Goal: Task Accomplishment & Management: Use online tool/utility

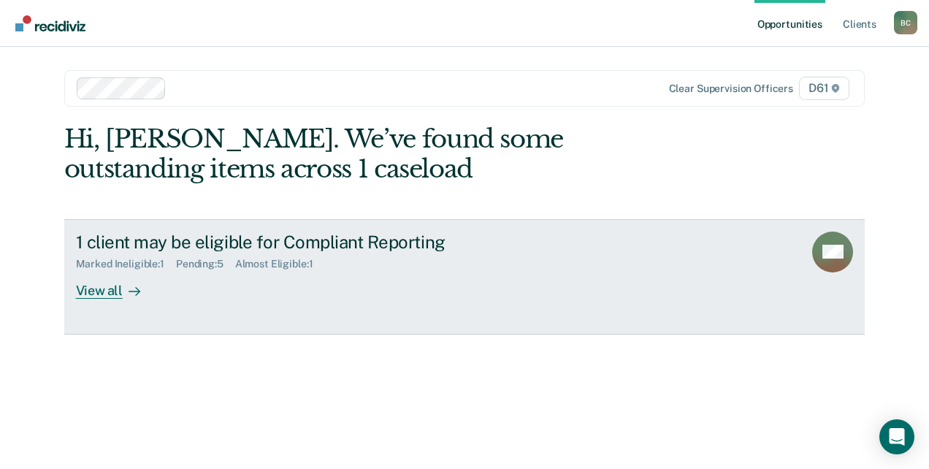
click at [121, 281] on div "View all" at bounding box center [117, 284] width 82 height 28
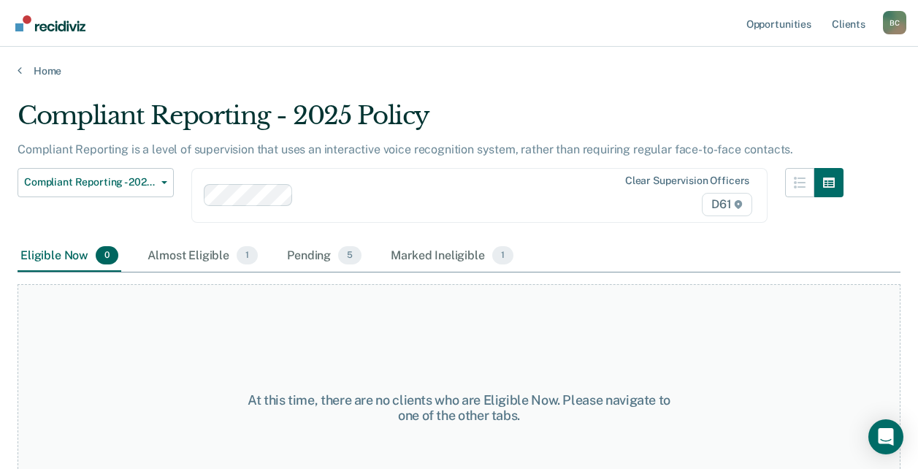
scroll to position [62, 0]
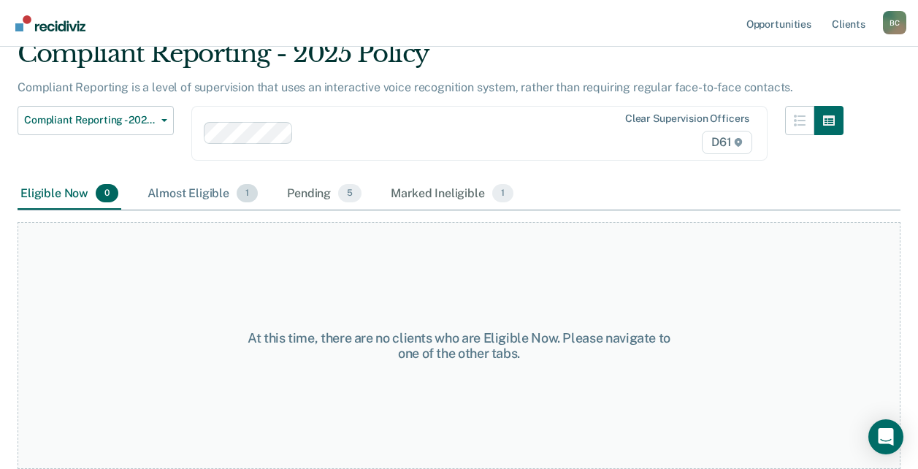
click at [207, 191] on div "Almost Eligible 1" at bounding box center [203, 194] width 116 height 32
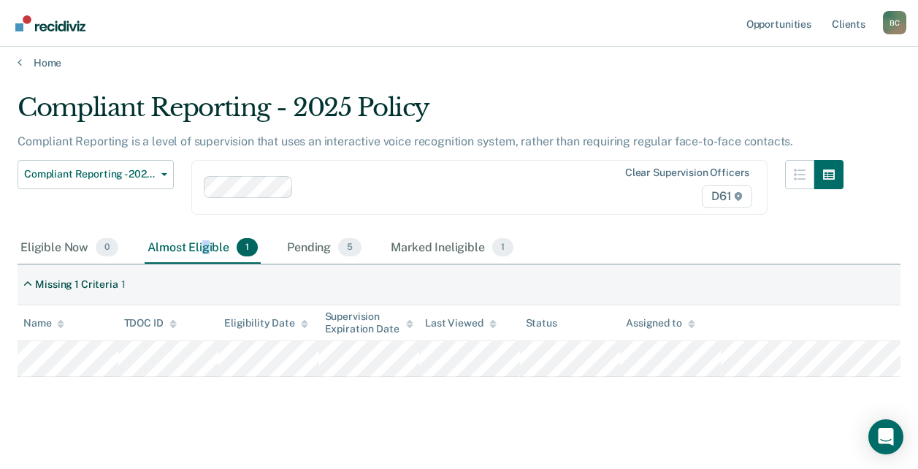
scroll to position [21, 0]
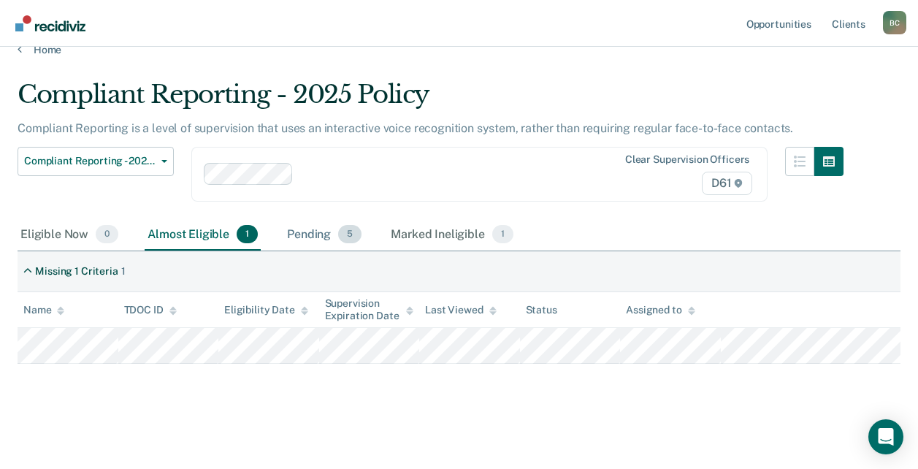
click at [344, 229] on span "5" at bounding box center [349, 234] width 23 height 19
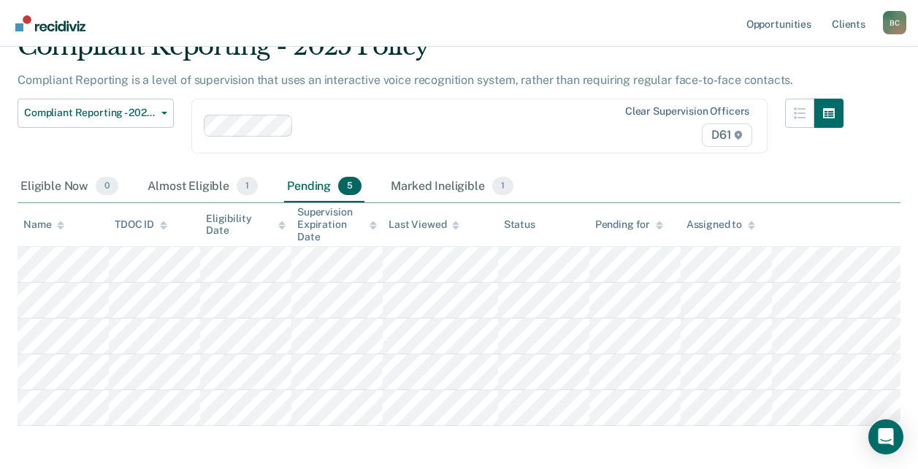
scroll to position [131, 0]
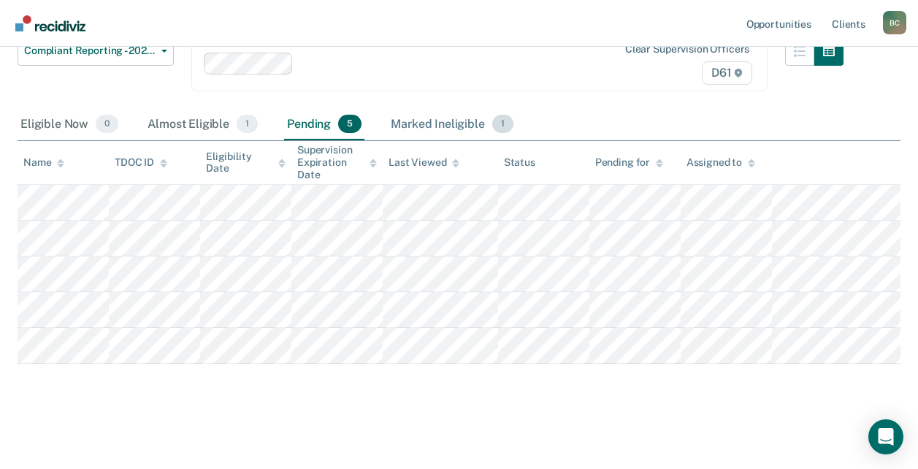
click at [473, 116] on div "Marked Ineligible 1" at bounding box center [452, 125] width 129 height 32
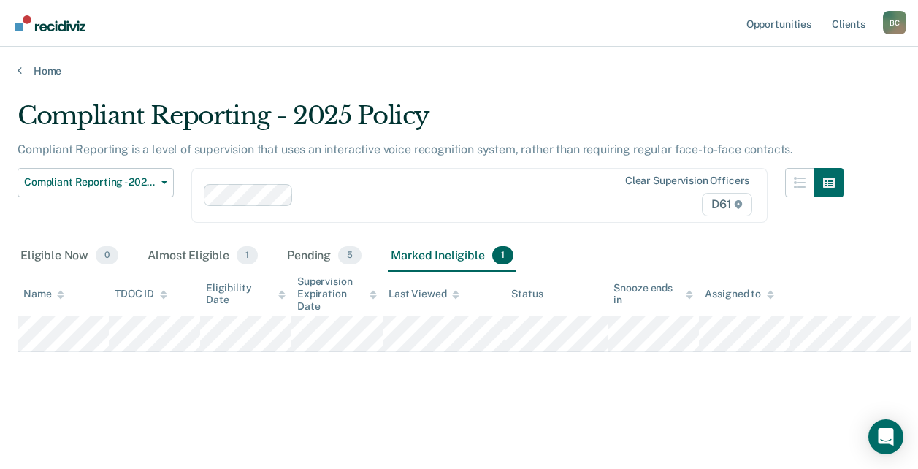
scroll to position [0, 0]
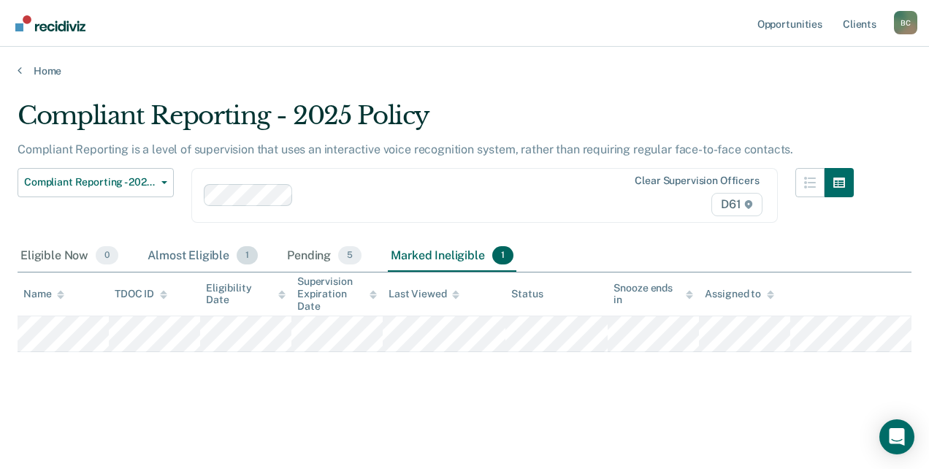
click at [232, 252] on div "Almost Eligible 1" at bounding box center [203, 256] width 116 height 32
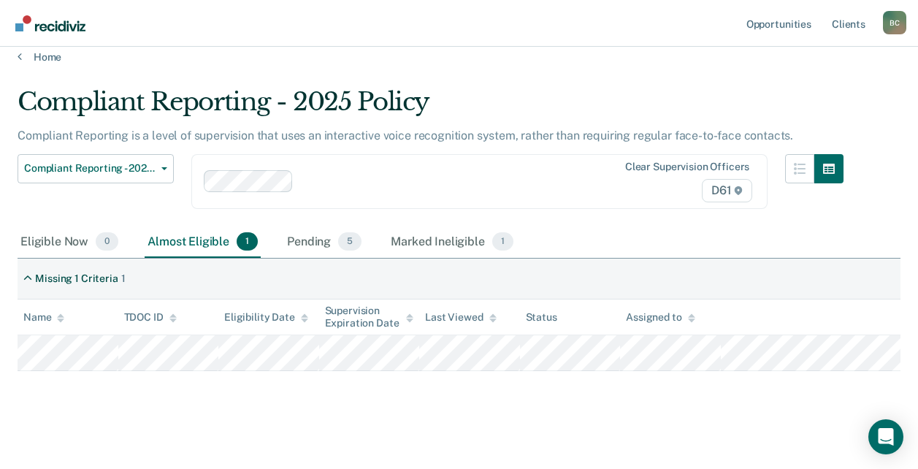
scroll to position [21, 0]
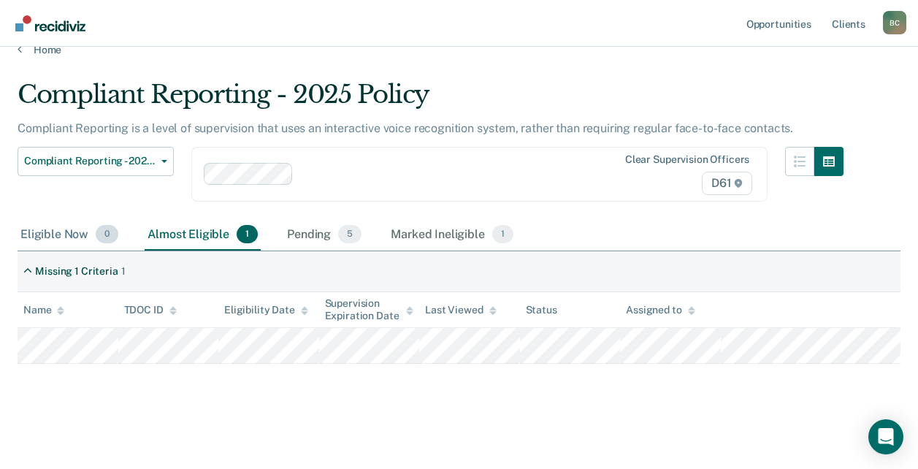
click at [81, 234] on div "Eligible Now 0" at bounding box center [70, 235] width 104 height 32
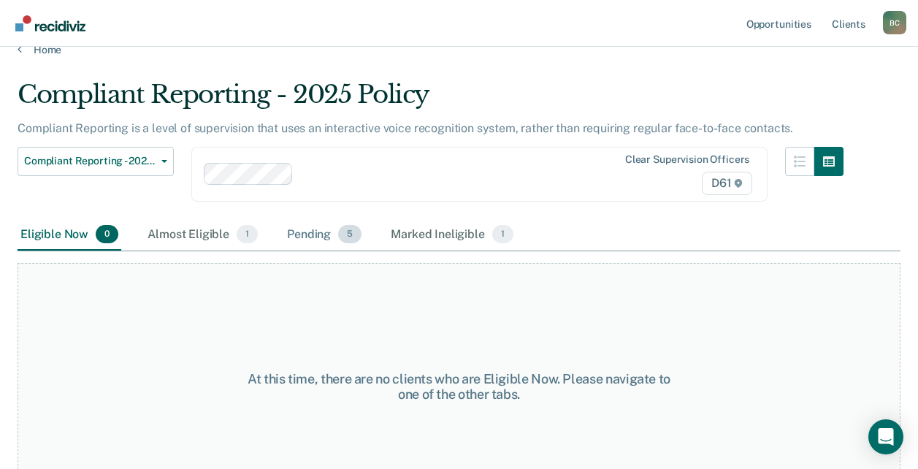
click at [339, 232] on span "5" at bounding box center [349, 234] width 23 height 19
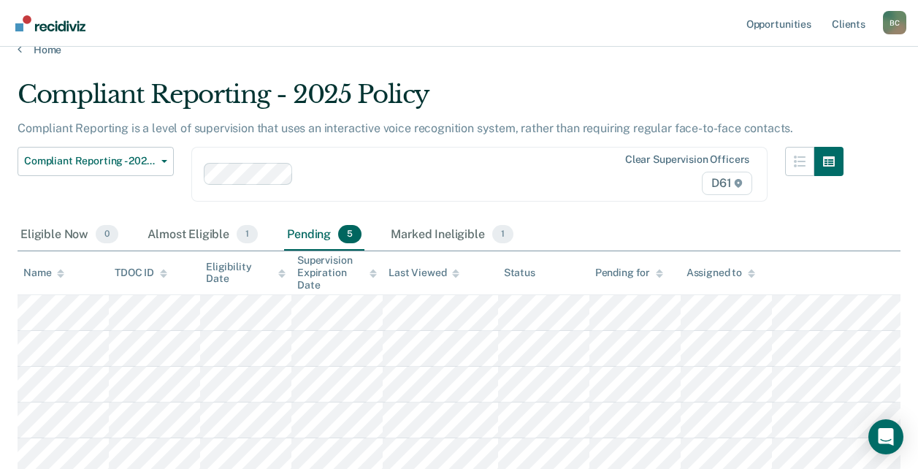
scroll to position [131, 0]
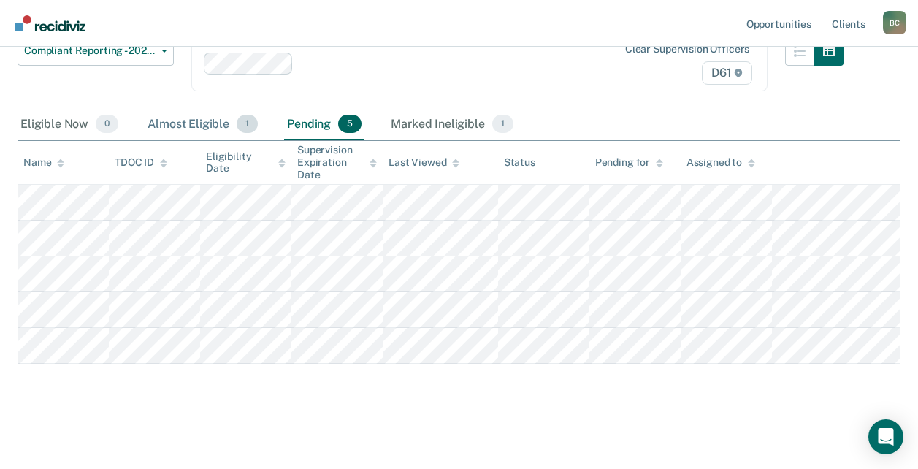
click at [151, 120] on div "Almost Eligible 1" at bounding box center [203, 125] width 116 height 32
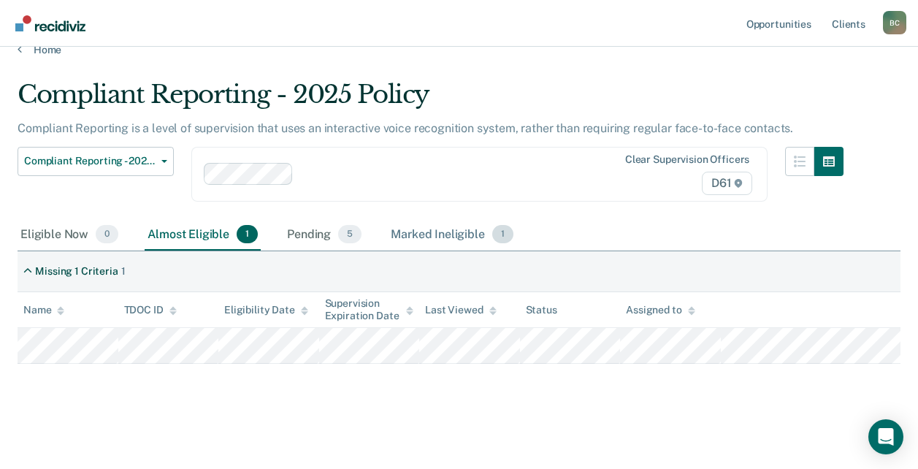
click at [405, 236] on div "Marked Ineligible 1" at bounding box center [452, 235] width 129 height 32
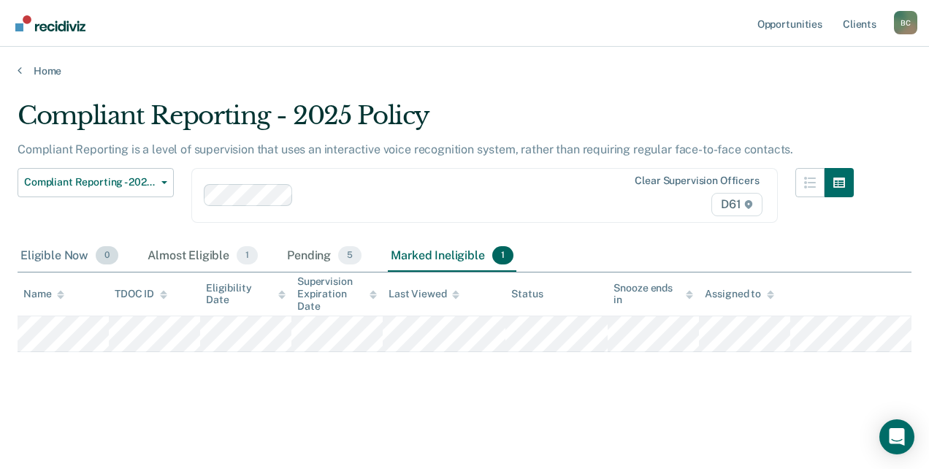
click at [69, 259] on div "Eligible Now 0" at bounding box center [70, 256] width 104 height 32
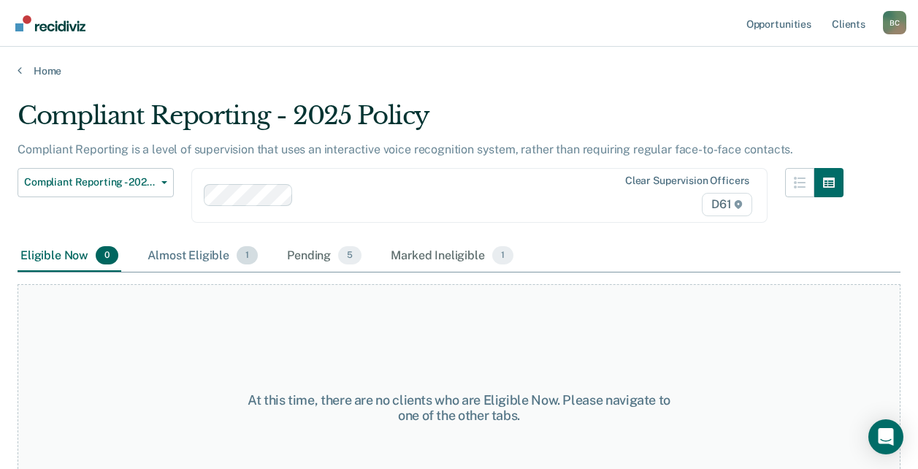
click at [167, 256] on div "Almost Eligible 1" at bounding box center [203, 256] width 116 height 32
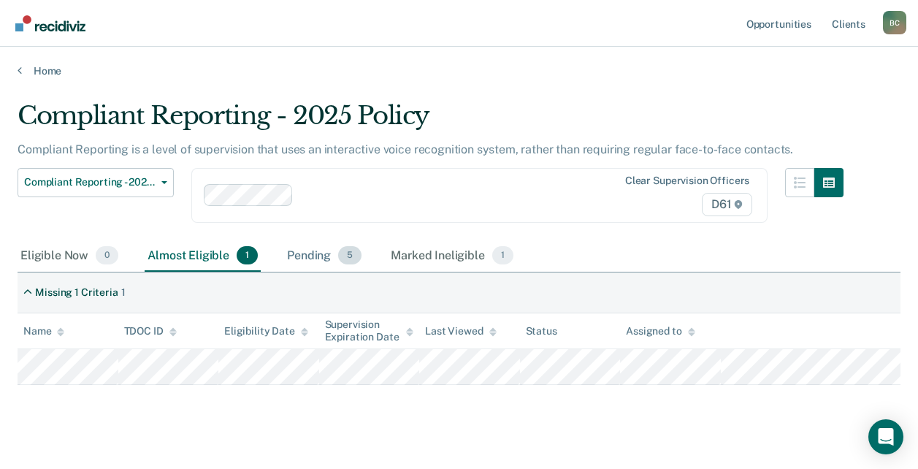
click at [302, 251] on div "Pending 5" at bounding box center [324, 256] width 80 height 32
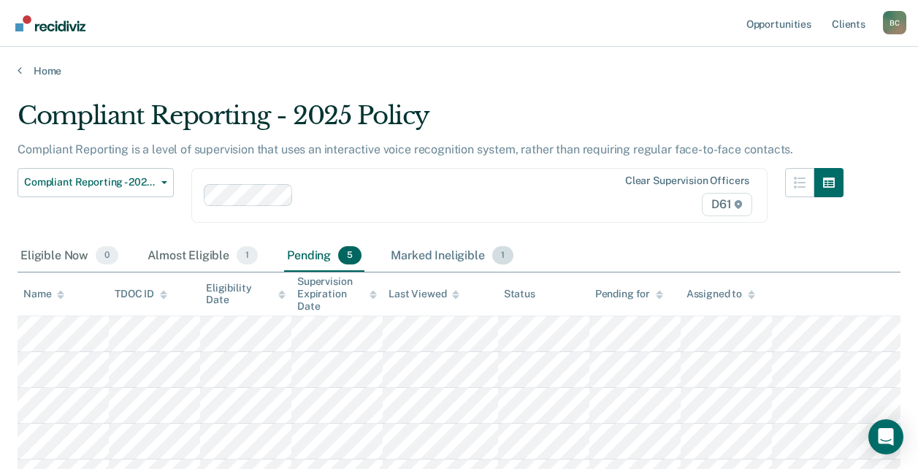
click at [417, 251] on div "Marked Ineligible 1" at bounding box center [452, 256] width 129 height 32
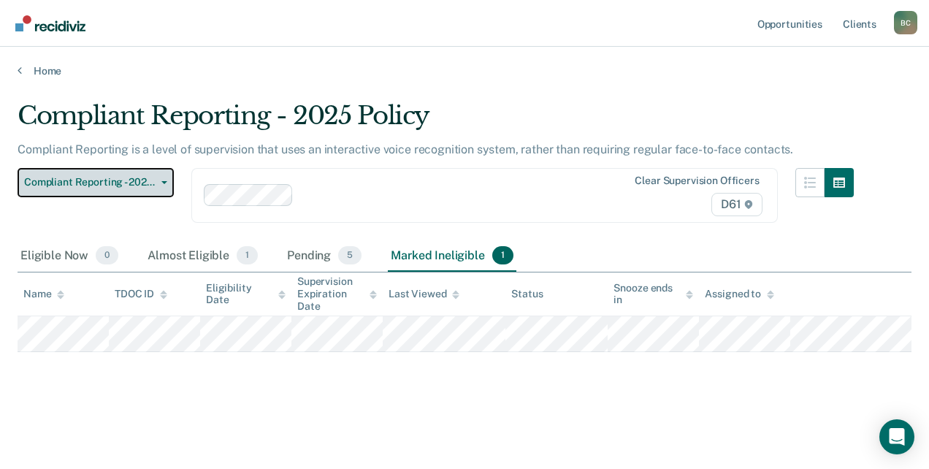
click at [131, 183] on span "Compliant Reporting - 2025 Policy" at bounding box center [89, 182] width 131 height 12
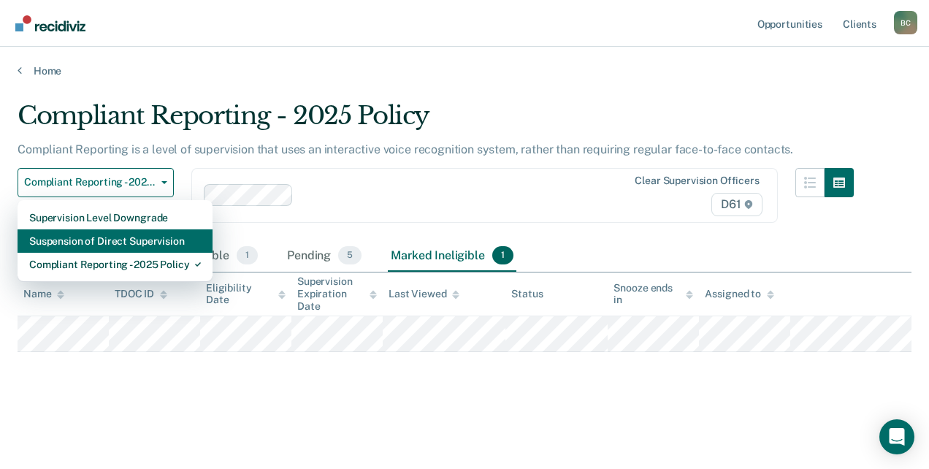
click at [123, 239] on div "Suspension of Direct Supervision" at bounding box center [115, 240] width 172 height 23
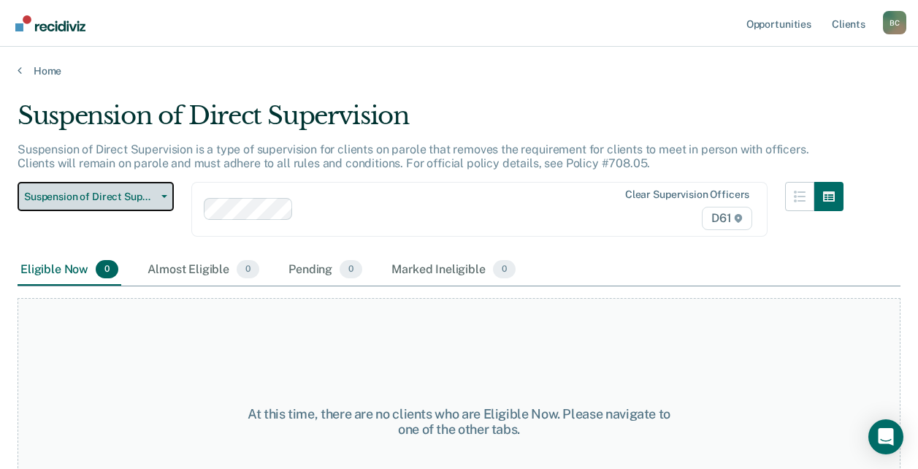
click at [139, 203] on button "Suspension of Direct Supervision" at bounding box center [96, 196] width 156 height 29
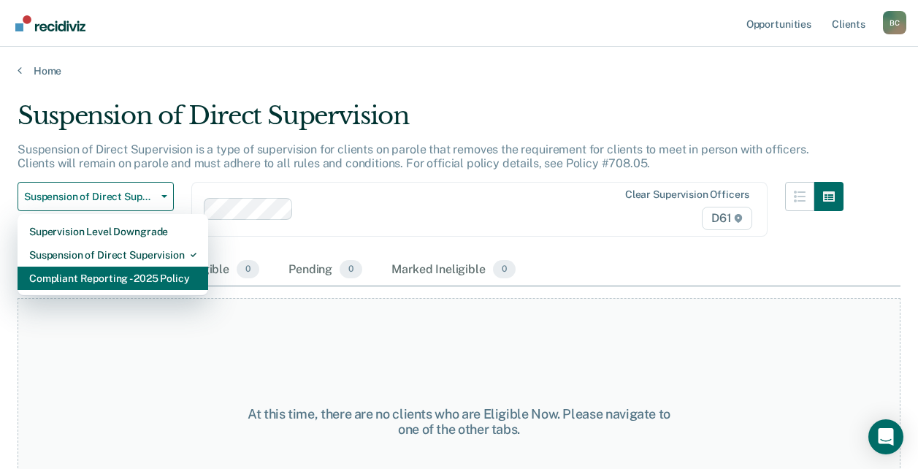
click at [126, 275] on div "Compliant Reporting - 2025 Policy" at bounding box center [112, 278] width 167 height 23
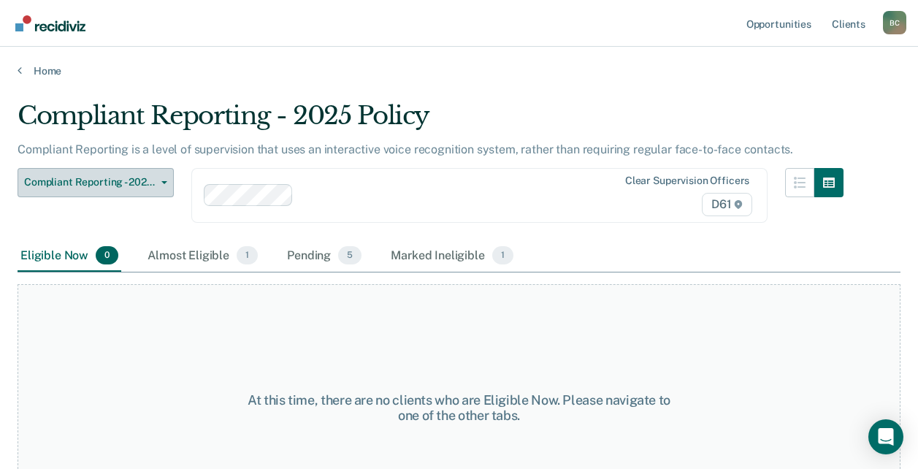
click at [118, 167] on div "Compliant Reporting - 2025 Policy Compliant Reporting is a level of supervision…" at bounding box center [431, 170] width 826 height 139
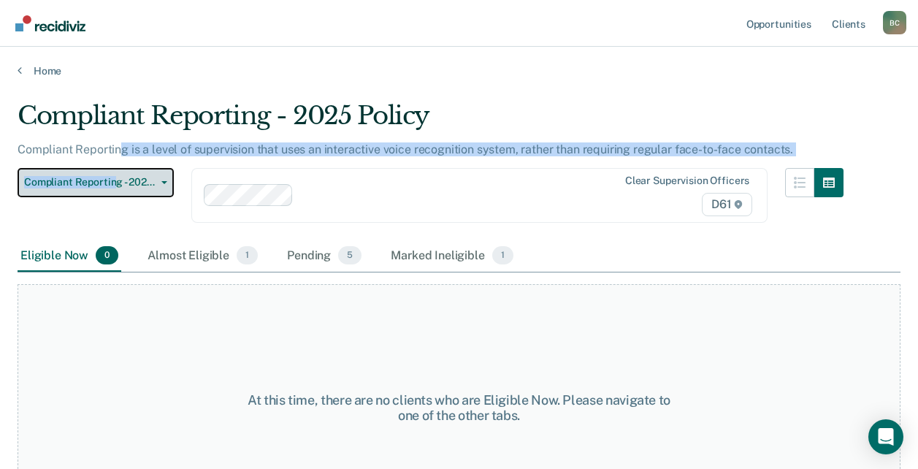
drag, startPoint x: 118, startPoint y: 167, endPoint x: 117, endPoint y: 177, distance: 10.3
click at [117, 177] on span "Compliant Reporting - 2025 Policy" at bounding box center [89, 182] width 131 height 12
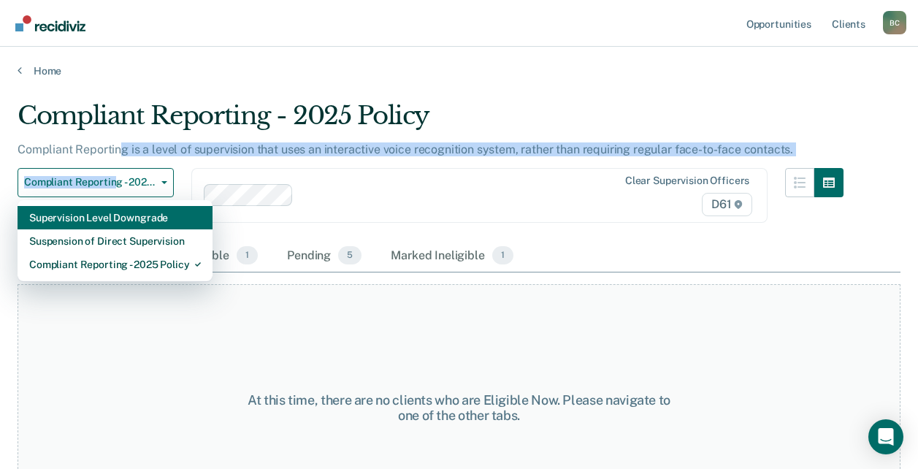
click at [124, 217] on div "Supervision Level Downgrade" at bounding box center [115, 217] width 172 height 23
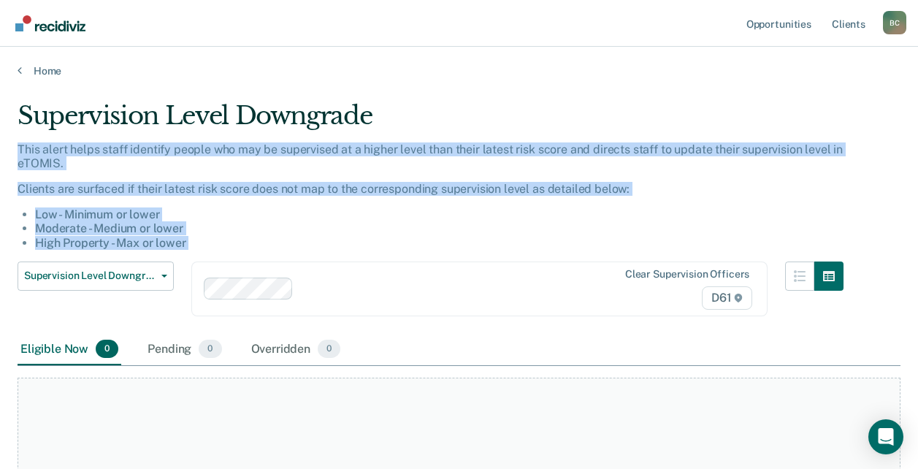
click at [426, 260] on div "This alert helps staff identify people who may be supervised at a higher level …" at bounding box center [431, 201] width 826 height 119
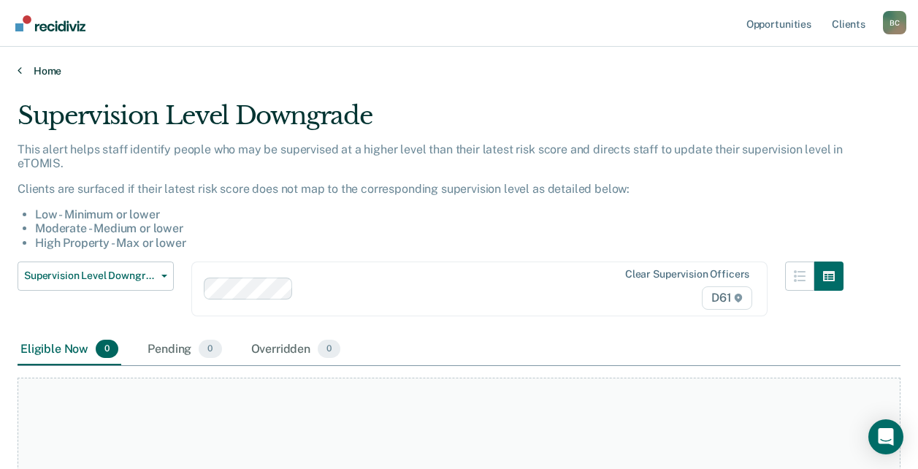
click at [44, 68] on link "Home" at bounding box center [459, 70] width 883 height 13
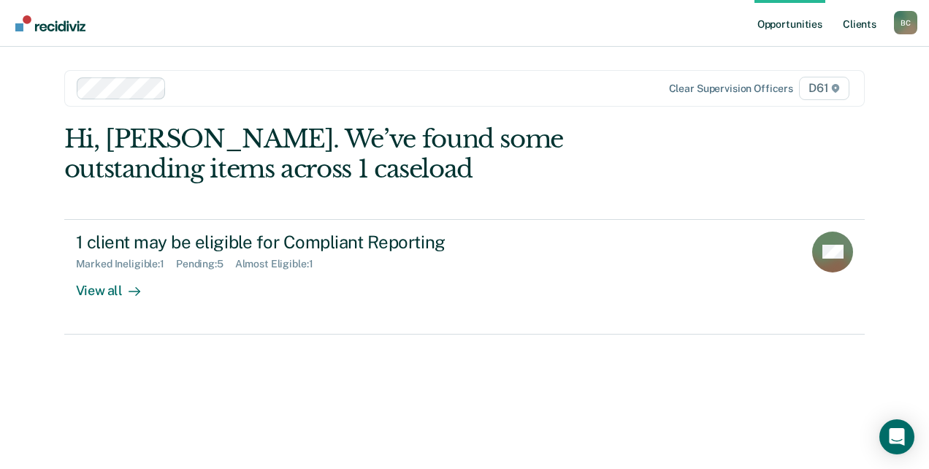
click at [864, 26] on link "Client s" at bounding box center [859, 23] width 39 height 47
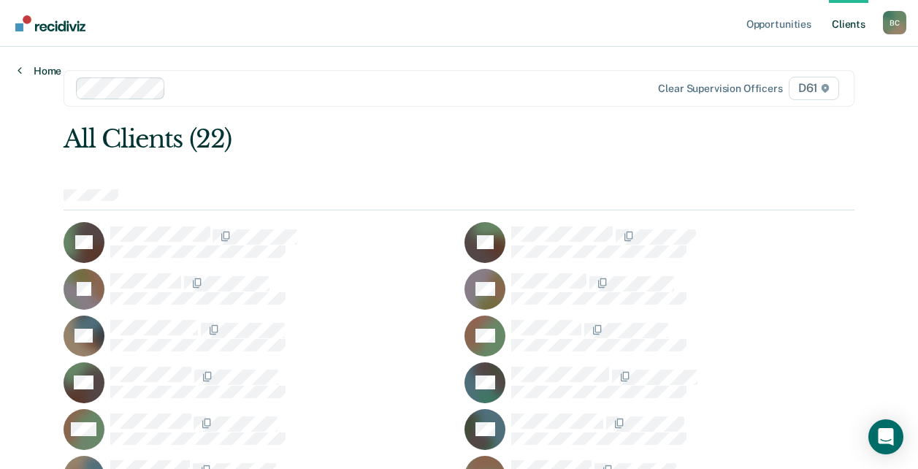
click at [36, 74] on link "Home" at bounding box center [40, 70] width 44 height 13
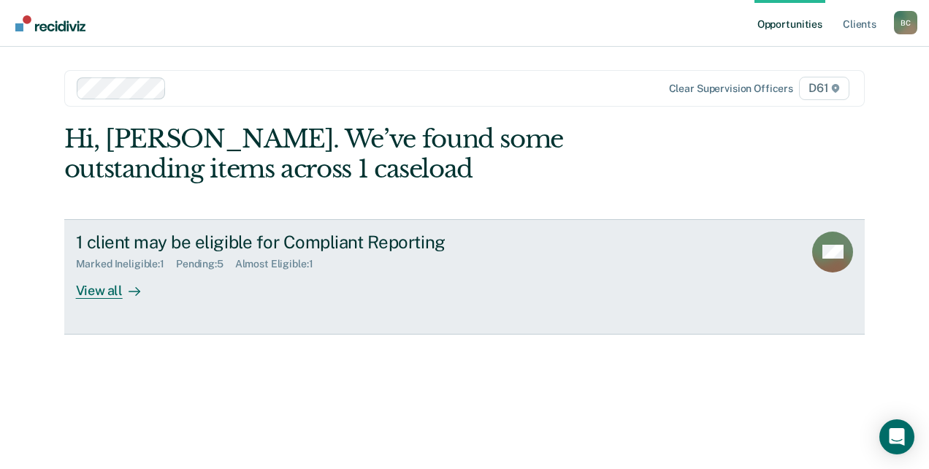
click at [218, 249] on div "1 client may be eligible for Compliant Reporting" at bounding box center [332, 242] width 513 height 21
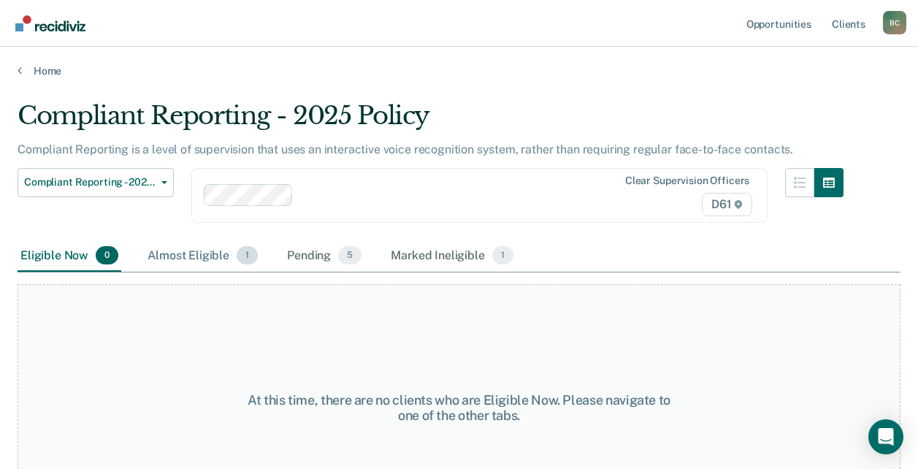
click at [207, 251] on div "Almost Eligible 1" at bounding box center [203, 256] width 116 height 32
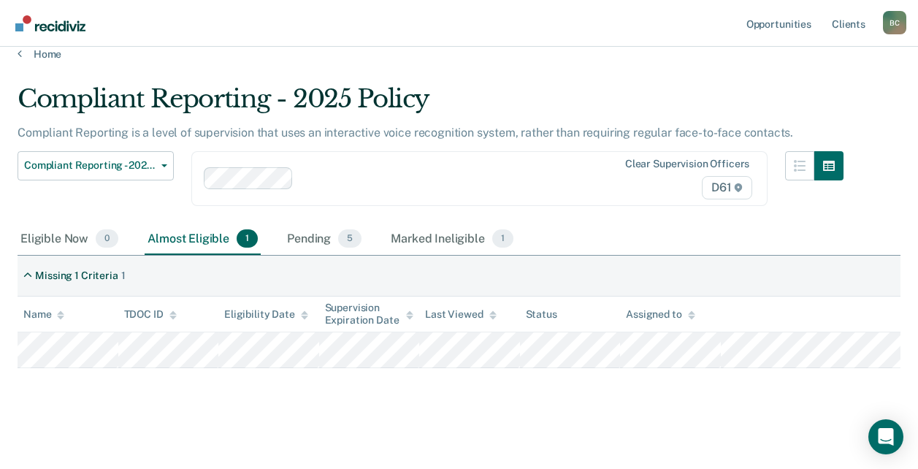
scroll to position [21, 0]
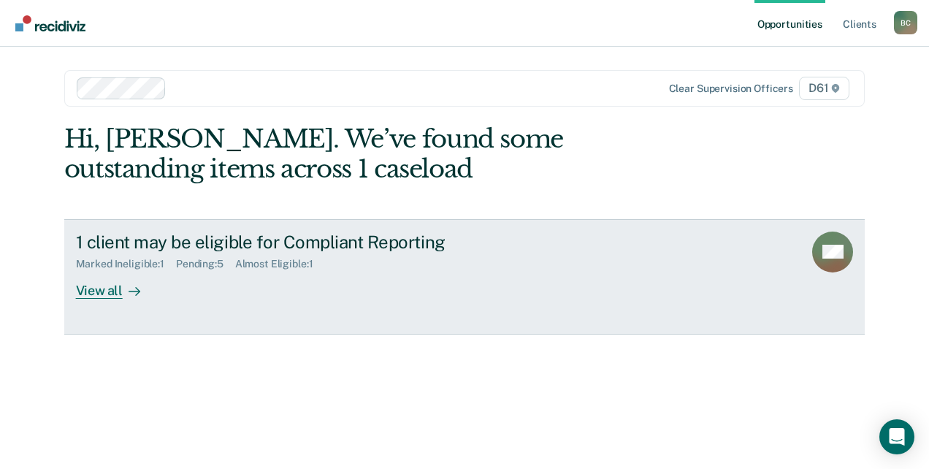
click at [107, 244] on div "1 client may be eligible for Compliant Reporting" at bounding box center [332, 242] width 513 height 21
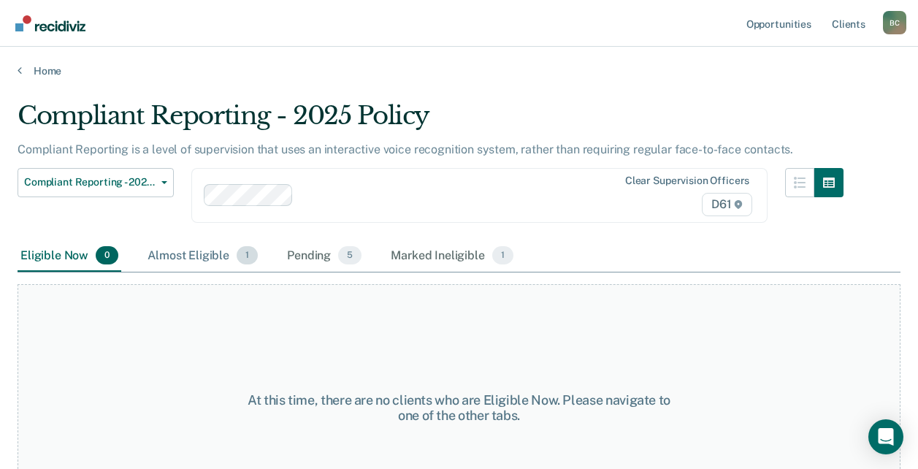
click at [229, 256] on div "Almost Eligible 1" at bounding box center [203, 256] width 116 height 32
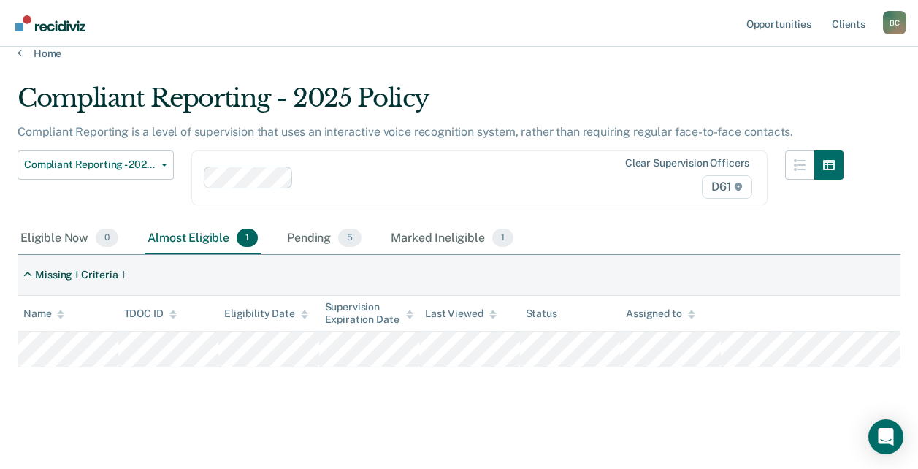
scroll to position [21, 0]
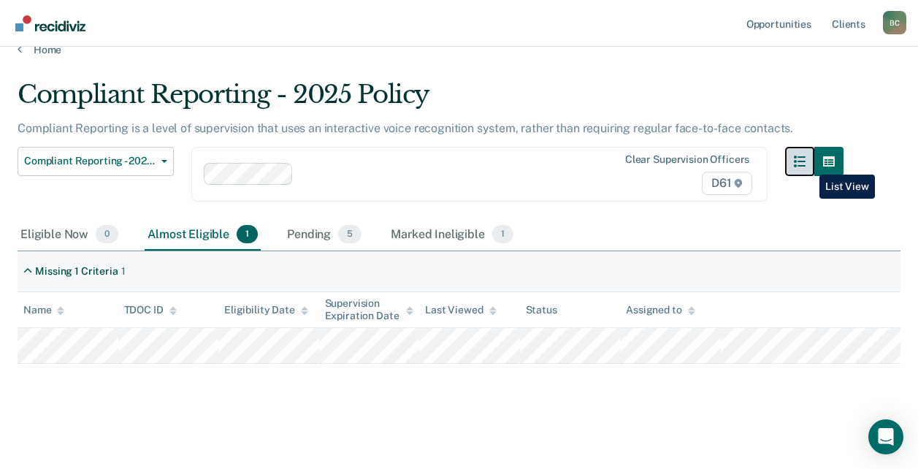
click at [806, 164] on icon "button" at bounding box center [800, 162] width 12 height 12
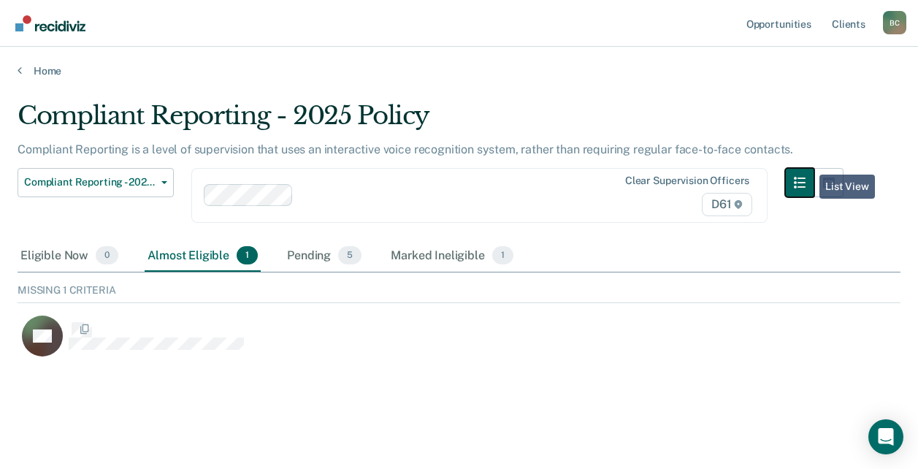
scroll to position [78, 872]
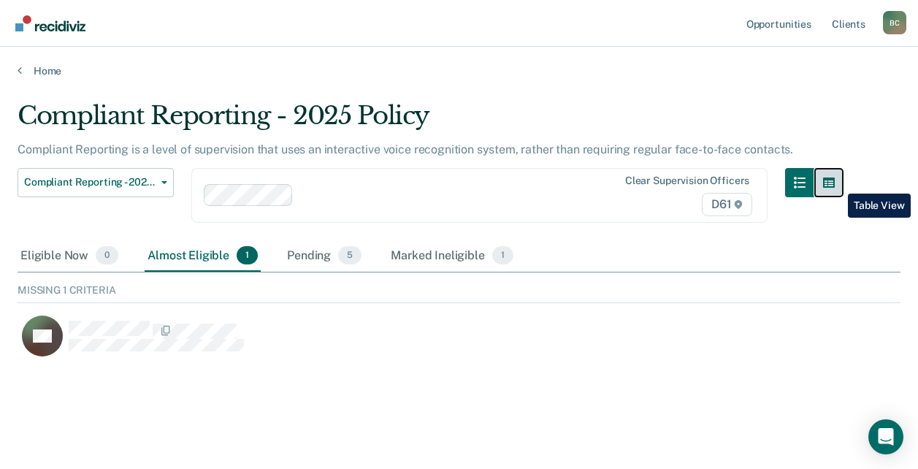
click at [835, 183] on icon "button" at bounding box center [829, 183] width 12 height 12
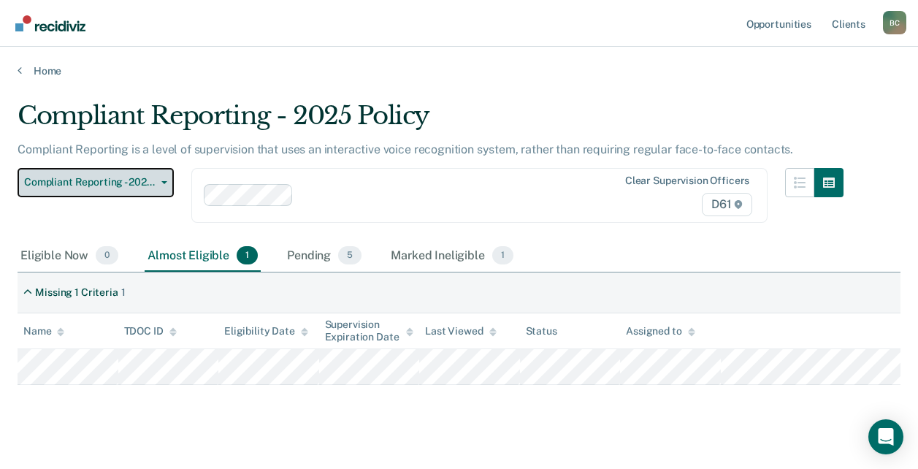
click at [78, 186] on span "Compliant Reporting - 2025 Policy" at bounding box center [89, 182] width 131 height 12
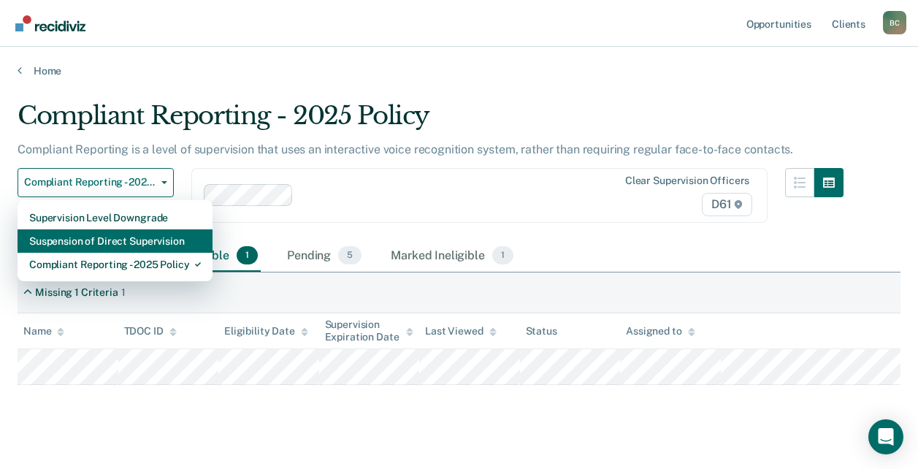
click at [104, 249] on div "Suspension of Direct Supervision" at bounding box center [115, 240] width 172 height 23
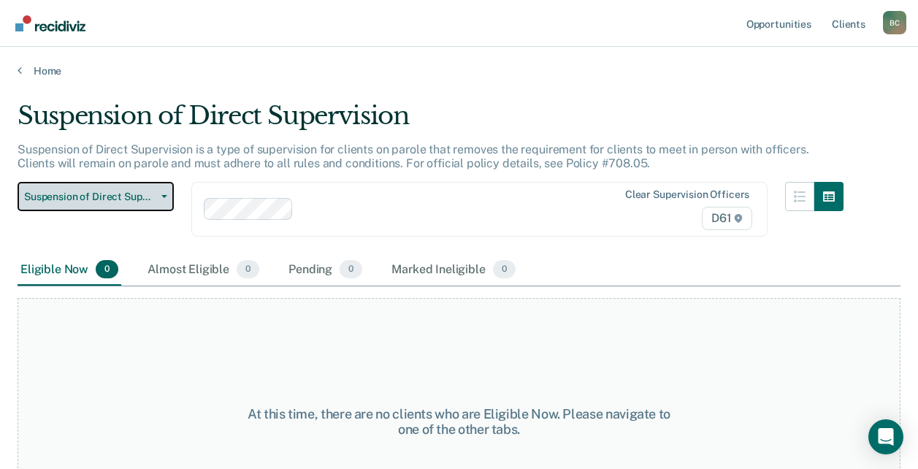
click at [76, 183] on button "Suspension of Direct Supervision" at bounding box center [96, 196] width 156 height 29
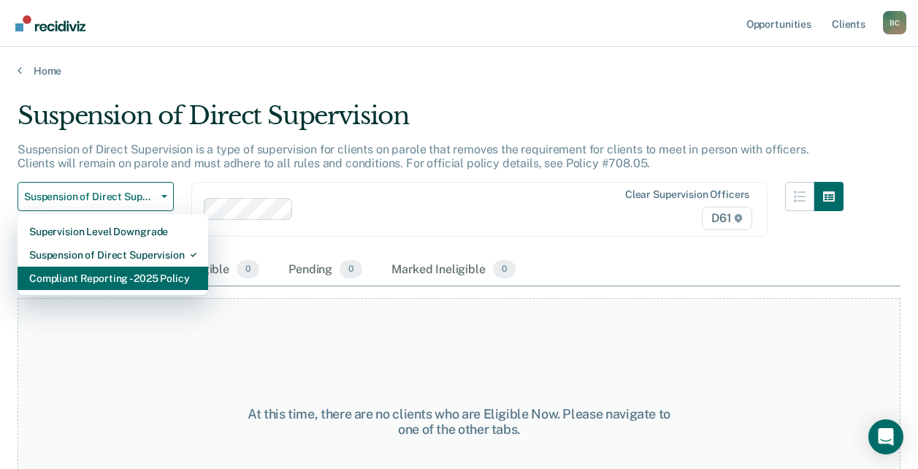
click at [89, 289] on div "Compliant Reporting - 2025 Policy" at bounding box center [112, 278] width 167 height 23
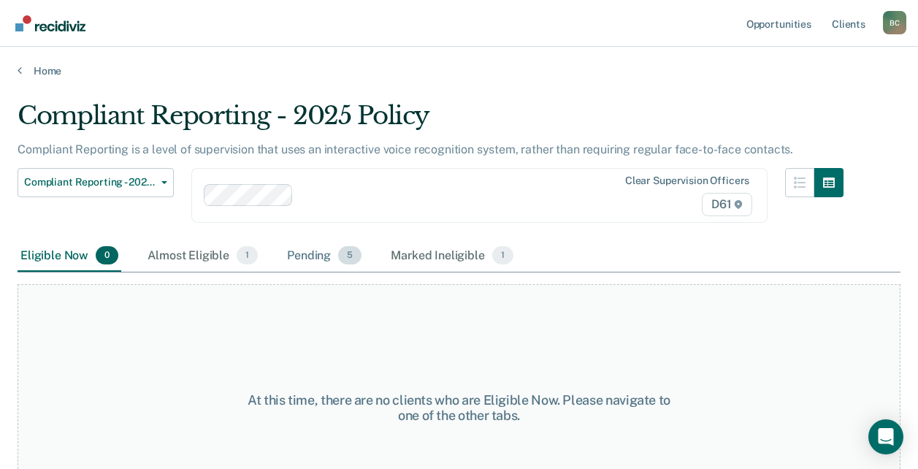
click at [307, 251] on div "Pending 5" at bounding box center [324, 256] width 80 height 32
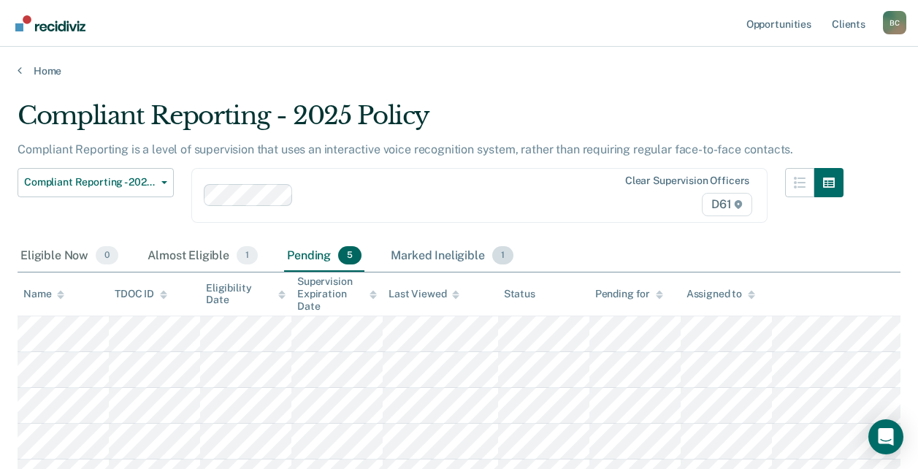
click at [424, 259] on div "Marked Ineligible 1" at bounding box center [452, 256] width 129 height 32
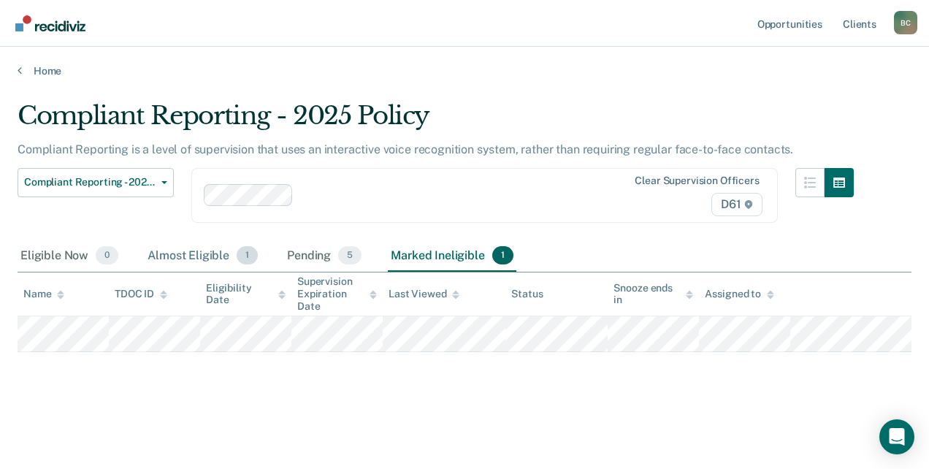
click at [223, 261] on div "Almost Eligible 1" at bounding box center [203, 256] width 116 height 32
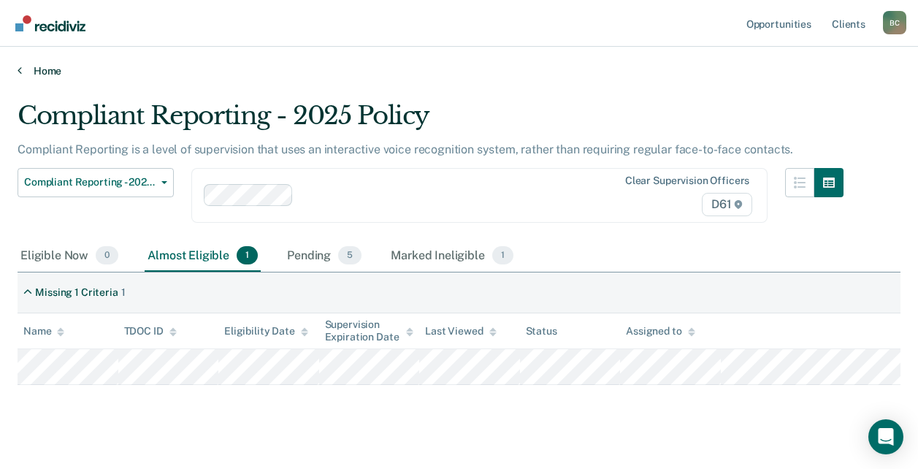
click at [40, 72] on link "Home" at bounding box center [459, 70] width 883 height 13
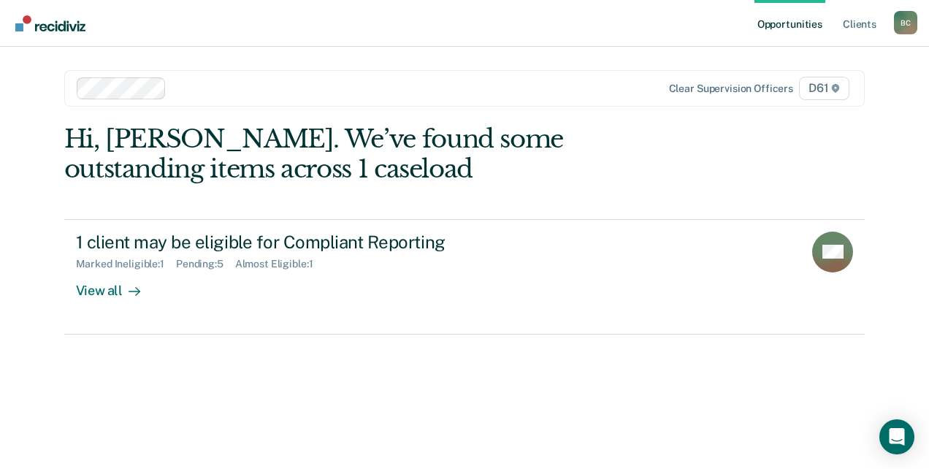
click at [904, 21] on div "B C" at bounding box center [905, 22] width 23 height 23
click at [855, 30] on link "Client s" at bounding box center [859, 23] width 39 height 47
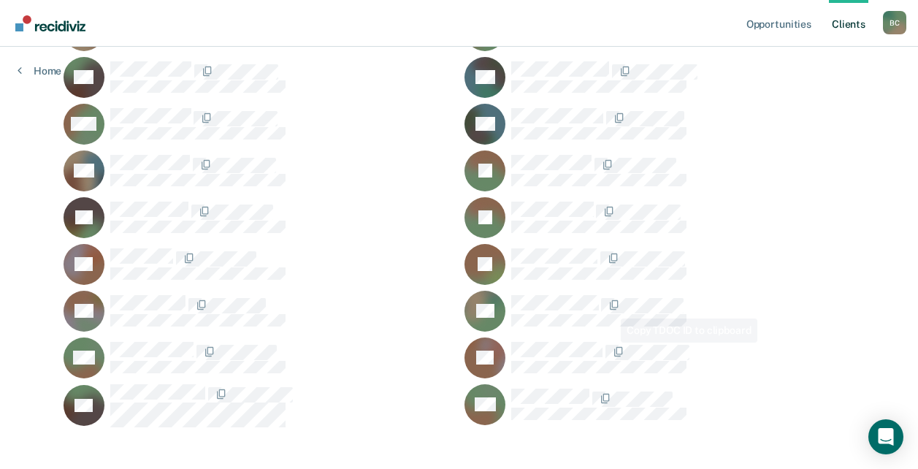
scroll to position [318, 0]
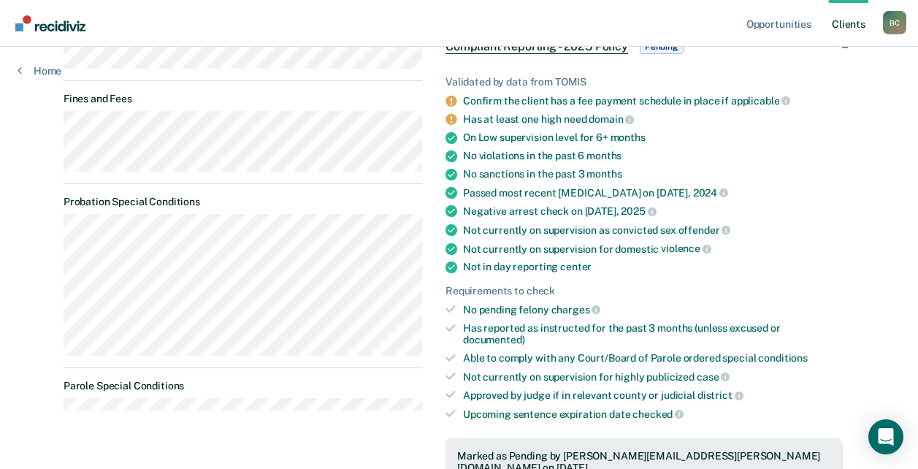
scroll to position [427, 0]
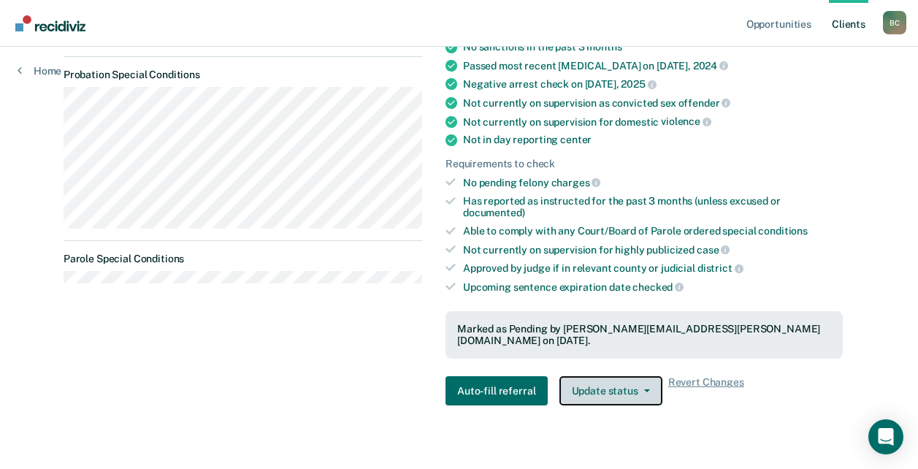
click at [637, 376] on button "Update status" at bounding box center [610, 390] width 103 height 29
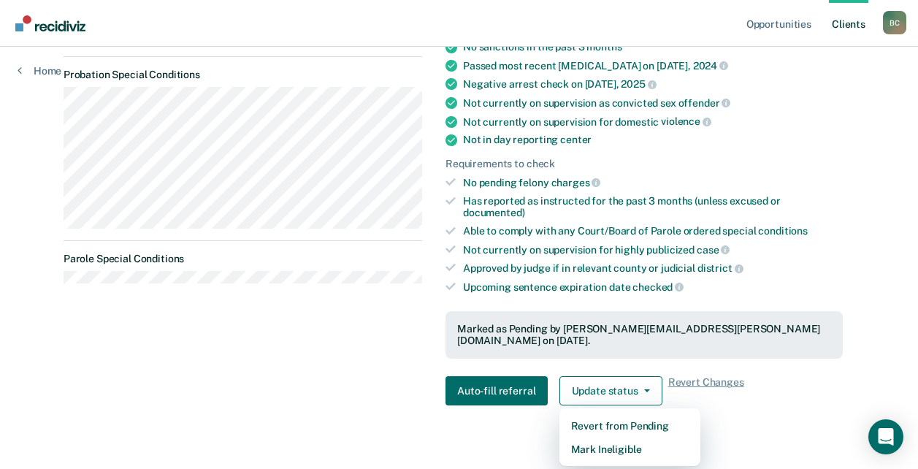
click at [890, 313] on div "Opportunities Client s Bonnie M. Carr B C Profile How it works Log Out Home AS …" at bounding box center [459, 33] width 918 height 920
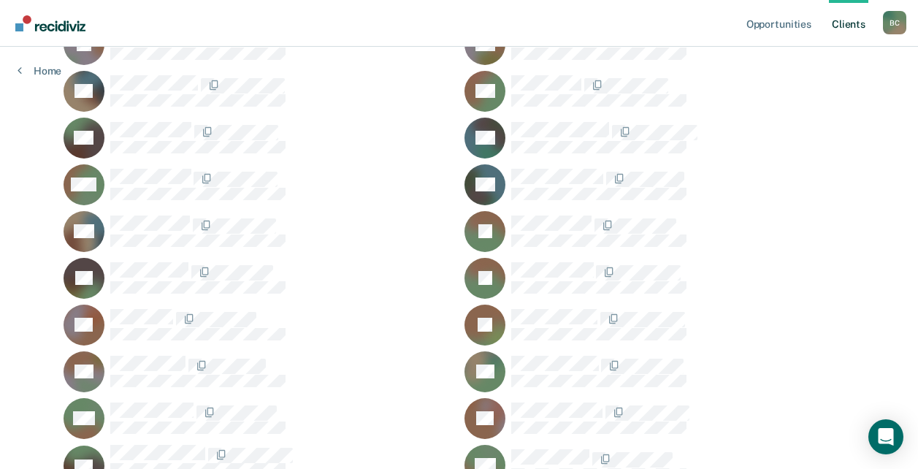
scroll to position [172, 0]
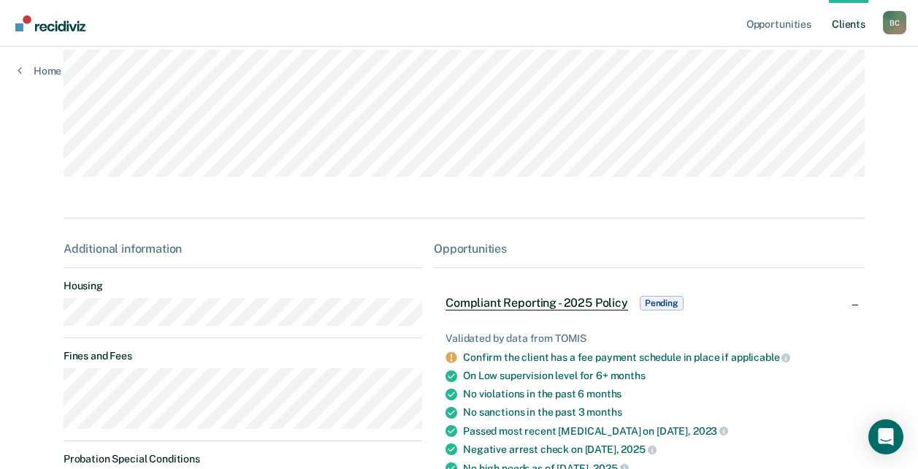
scroll to position [146, 0]
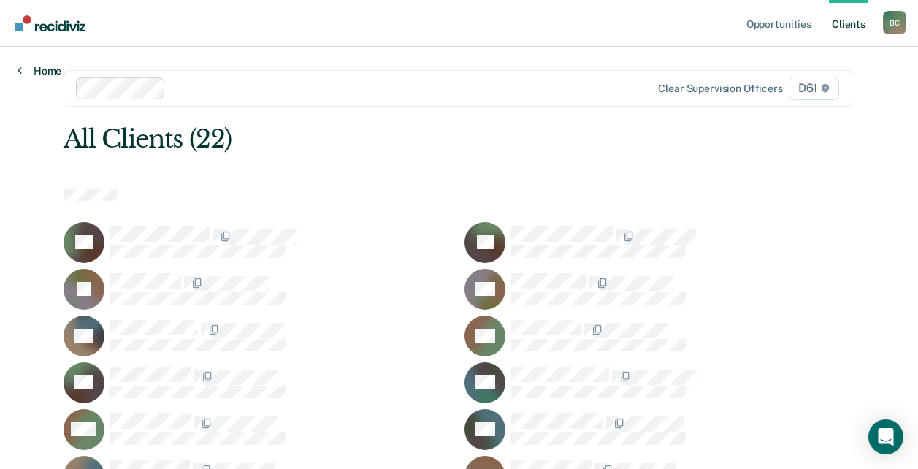
click at [31, 67] on link "Home" at bounding box center [40, 70] width 44 height 13
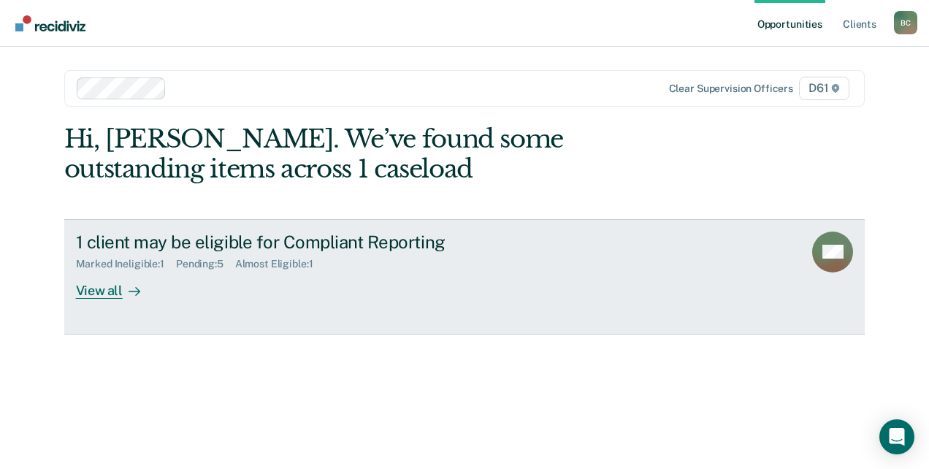
click at [148, 250] on div "1 client may be eligible for Compliant Reporting" at bounding box center [332, 242] width 513 height 21
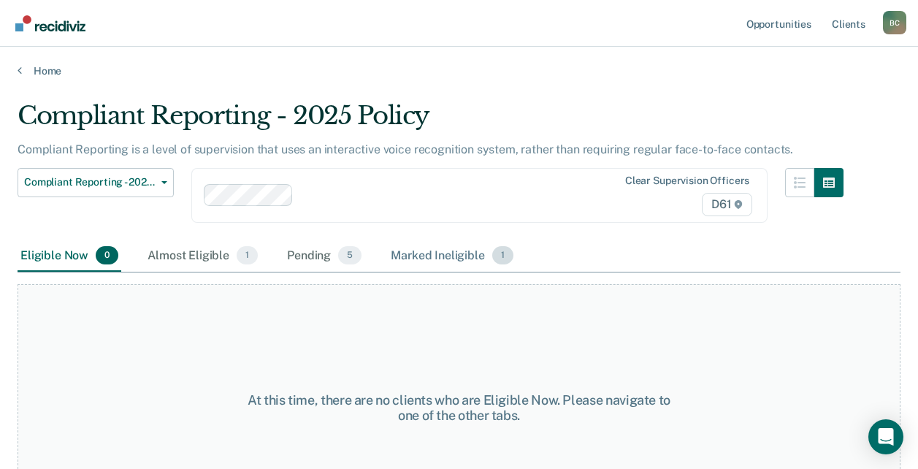
click at [428, 248] on div "Marked Ineligible 1" at bounding box center [452, 256] width 129 height 32
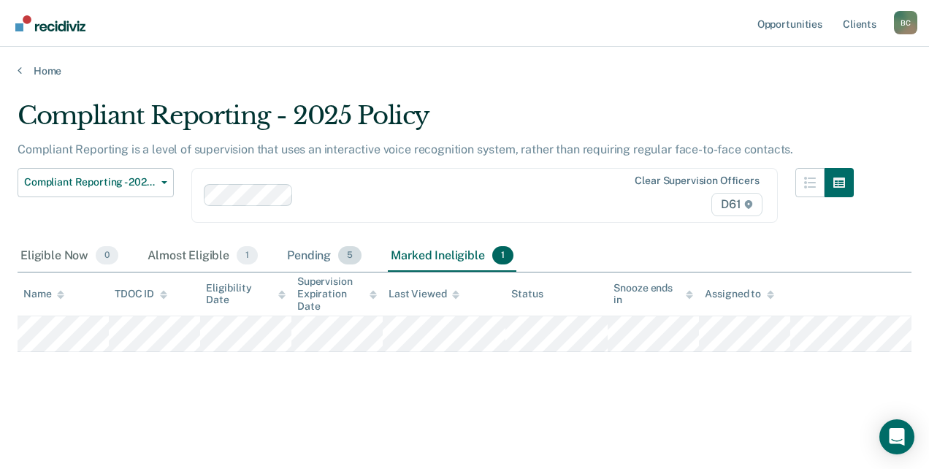
click at [335, 251] on div "Pending 5" at bounding box center [324, 256] width 80 height 32
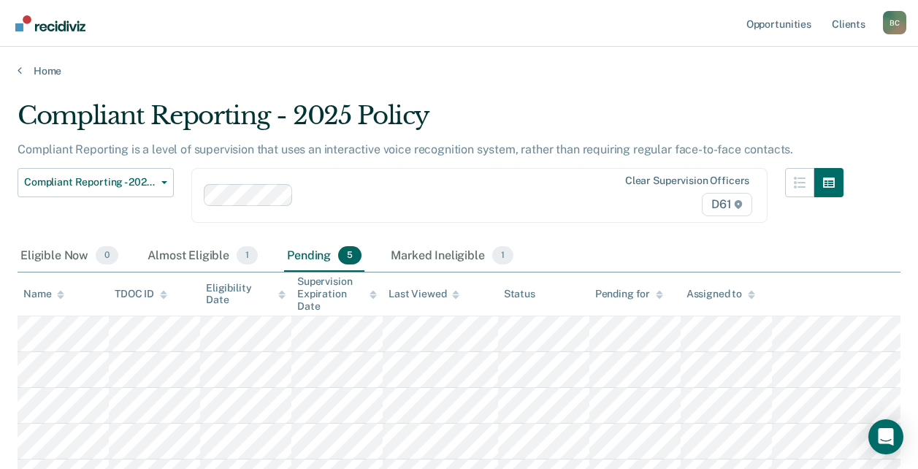
click at [440, 290] on div "Last Viewed" at bounding box center [424, 294] width 71 height 12
click at [442, 290] on div "Last Viewed" at bounding box center [424, 294] width 71 height 12
click at [221, 259] on div "Almost Eligible 1" at bounding box center [203, 256] width 116 height 32
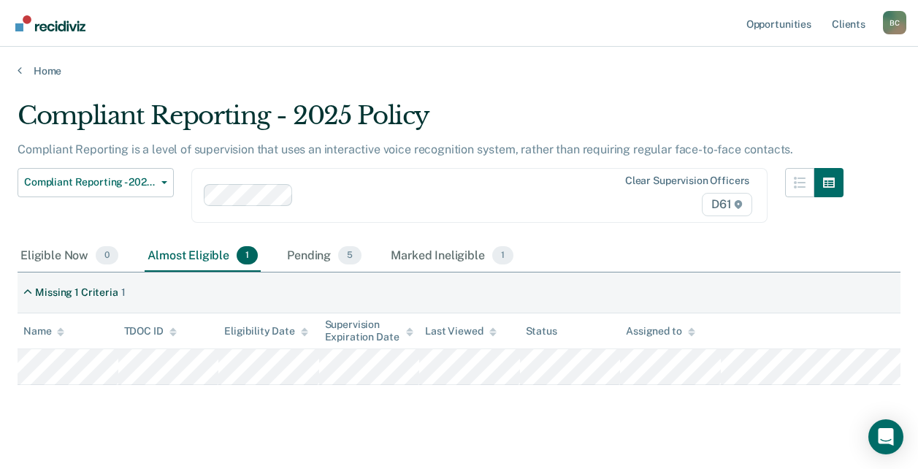
click at [458, 326] on div "Last Viewed" at bounding box center [460, 331] width 71 height 12
click at [70, 249] on div "Eligible Now 0" at bounding box center [70, 256] width 104 height 32
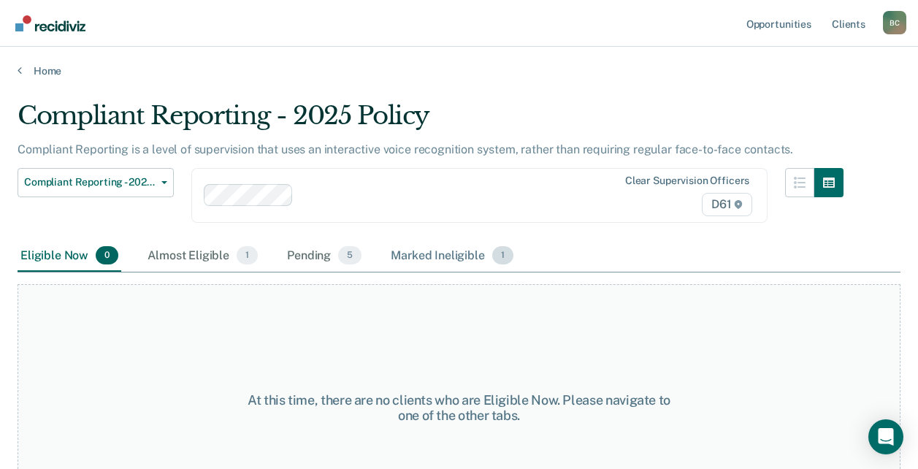
click at [463, 251] on div "Marked Ineligible 1" at bounding box center [452, 256] width 129 height 32
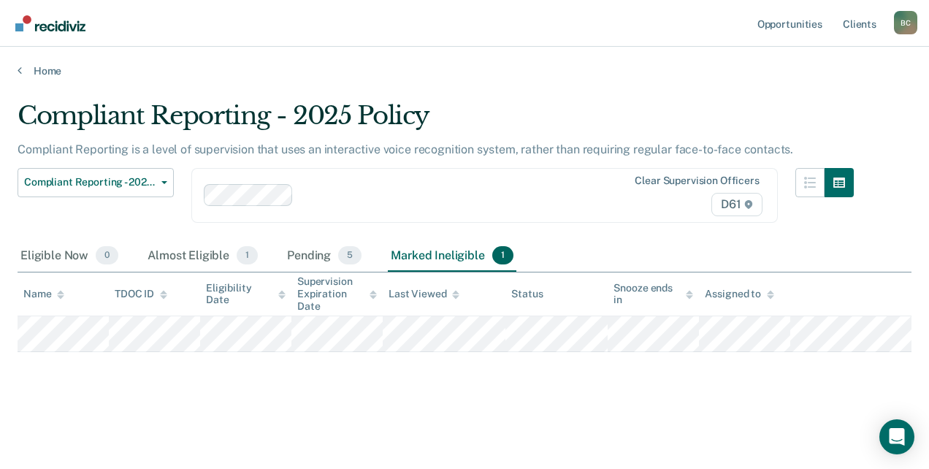
click at [418, 296] on div "Last Viewed" at bounding box center [424, 294] width 71 height 12
click at [205, 264] on div "Almost Eligible 1" at bounding box center [203, 256] width 116 height 32
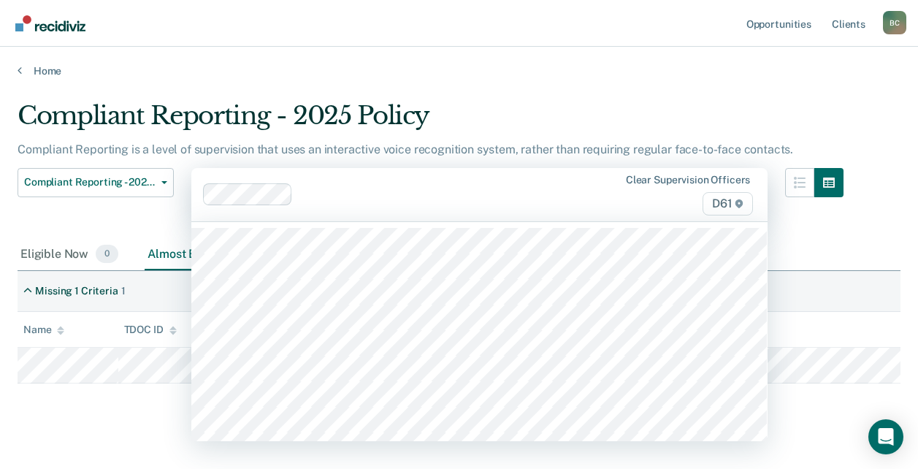
click at [356, 202] on div at bounding box center [444, 194] width 290 height 17
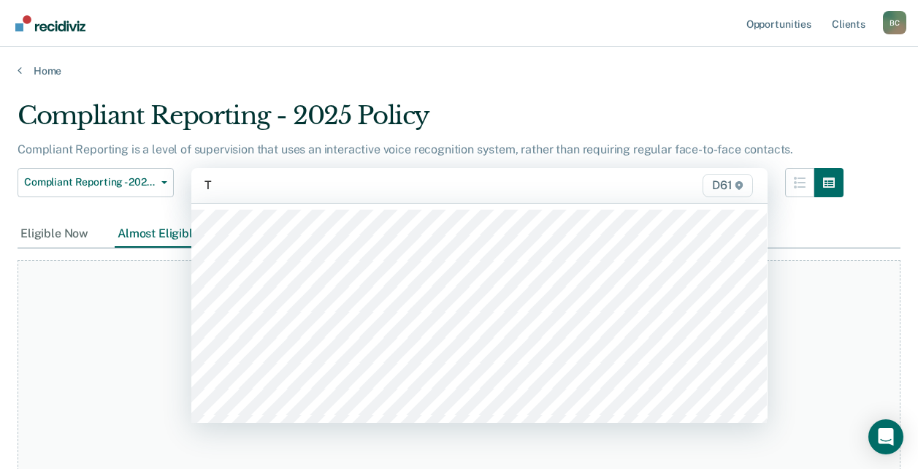
type input "TI"
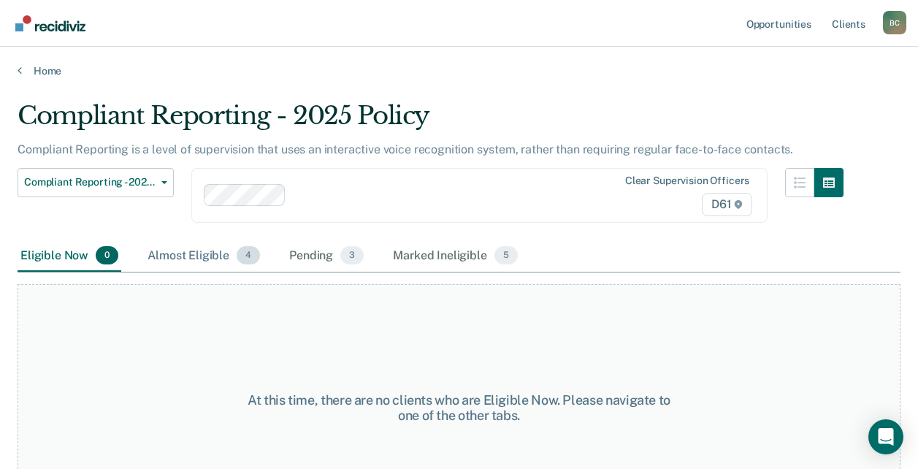
click at [183, 257] on div "Almost Eligible 4" at bounding box center [204, 256] width 118 height 32
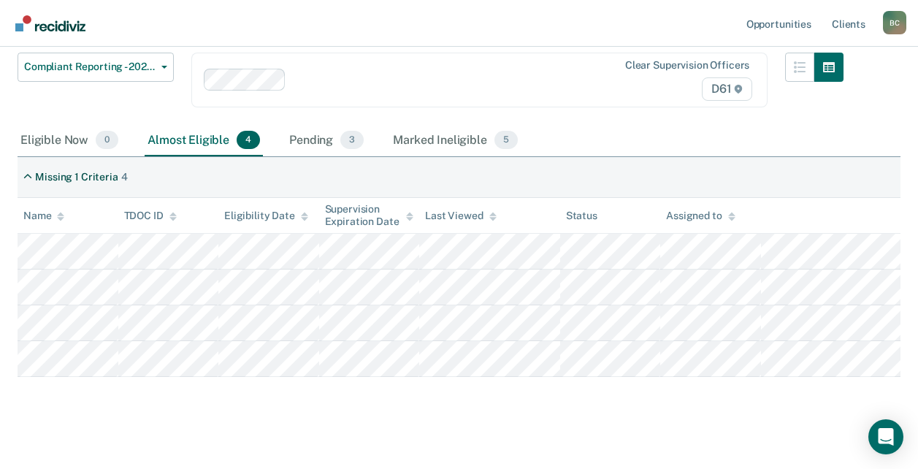
scroll to position [129, 0]
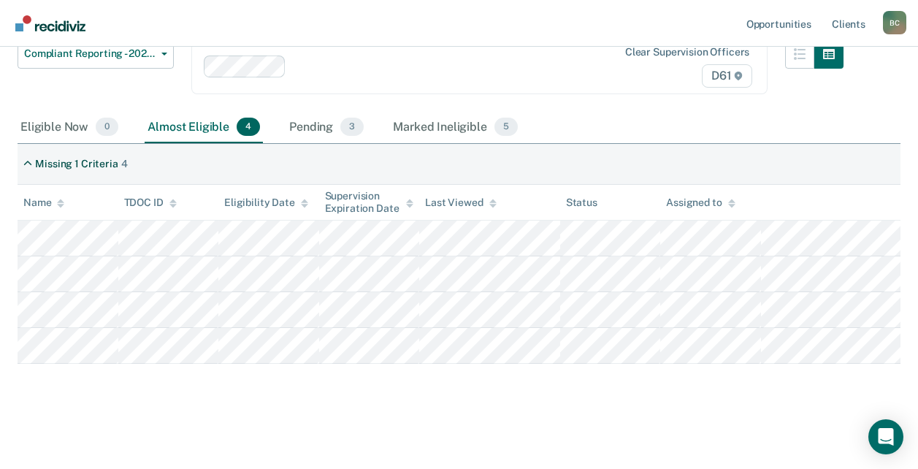
click at [297, 122] on div "Pending 3" at bounding box center [326, 128] width 80 height 32
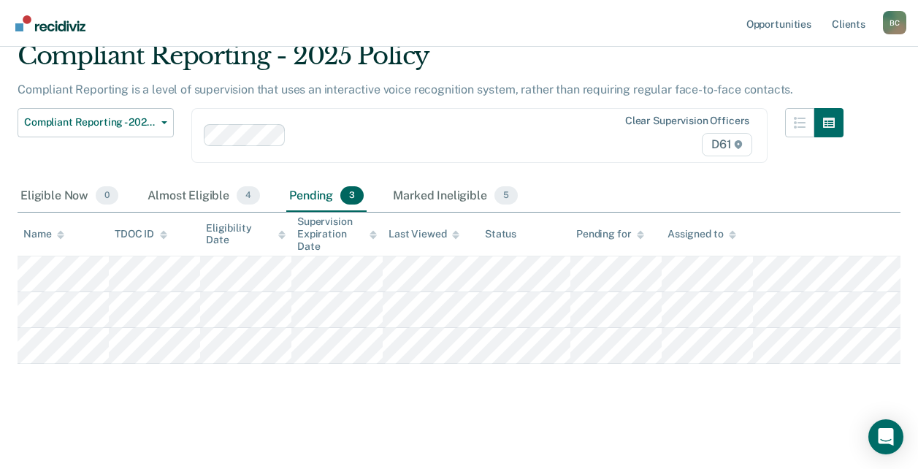
scroll to position [60, 0]
click at [419, 196] on div "Marked Ineligible 5" at bounding box center [455, 196] width 131 height 32
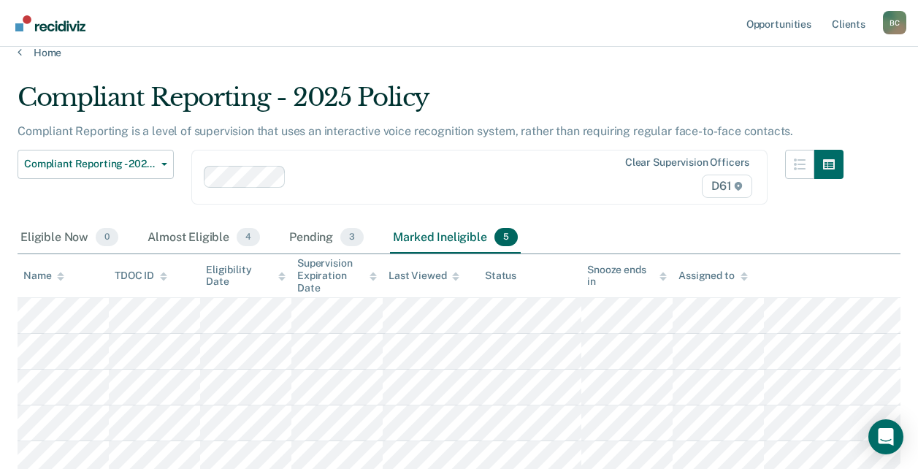
scroll to position [0, 0]
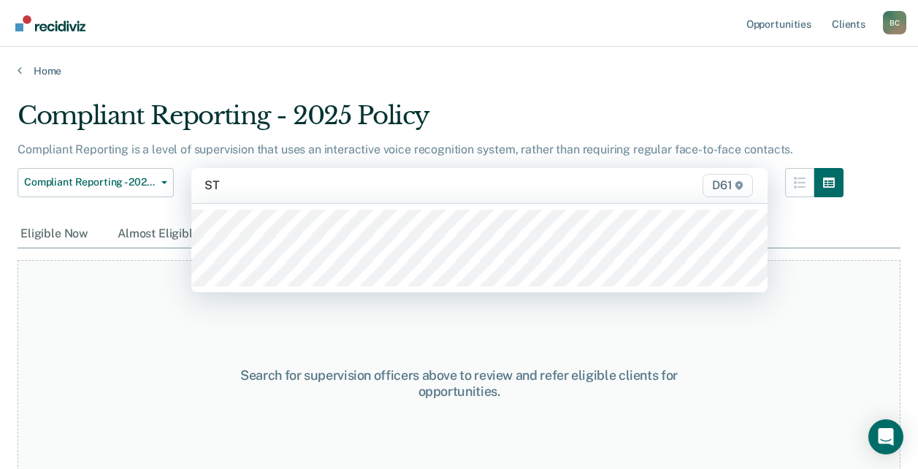
type input "STA"
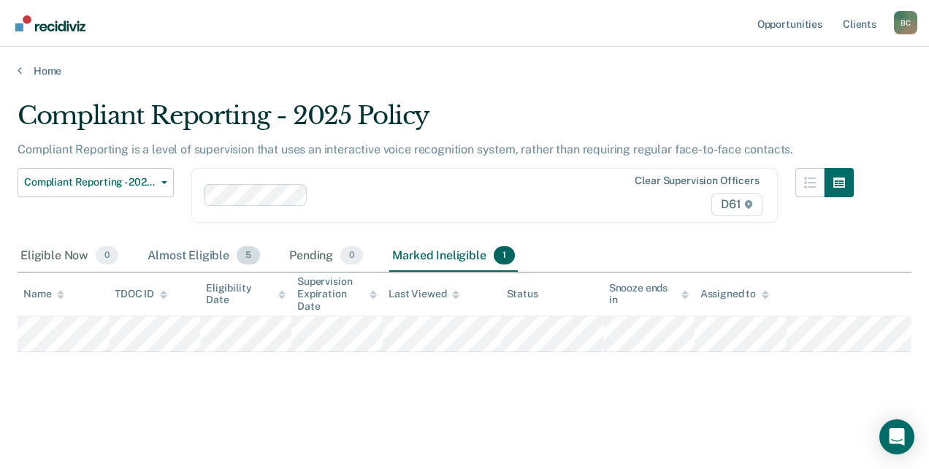
click at [224, 255] on div "Almost Eligible 5" at bounding box center [204, 256] width 118 height 32
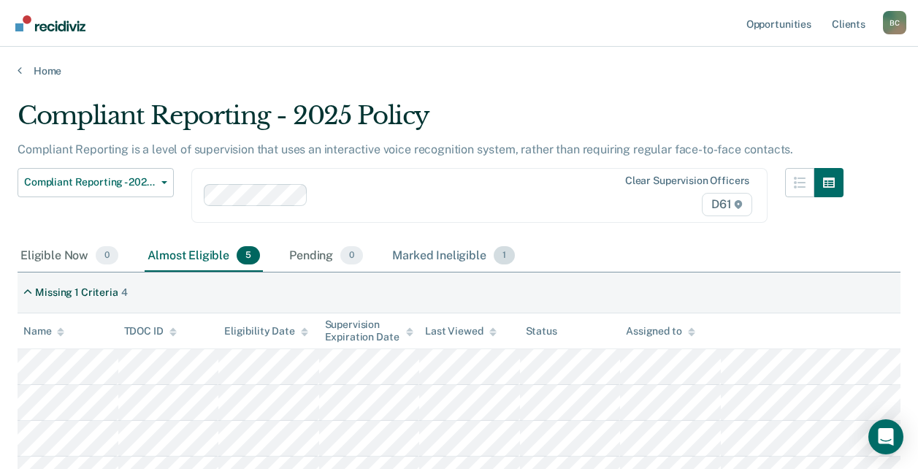
click at [431, 251] on div "Marked Ineligible 1" at bounding box center [453, 256] width 129 height 32
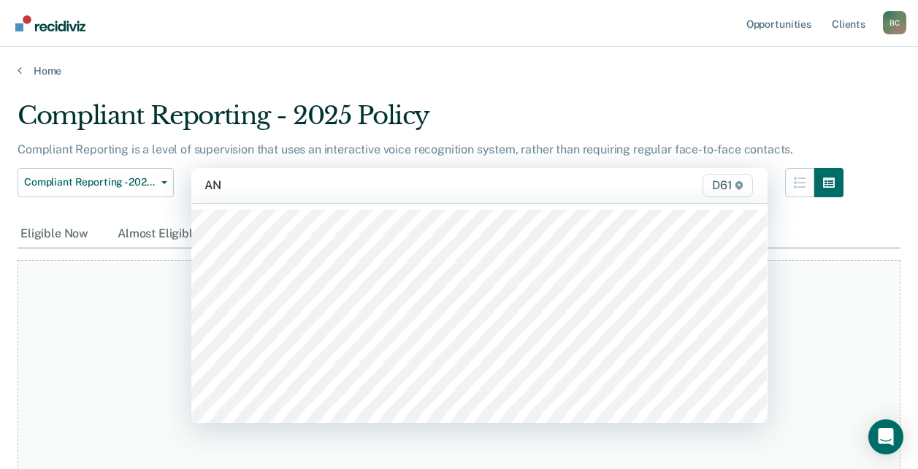
type input "[PERSON_NAME]"
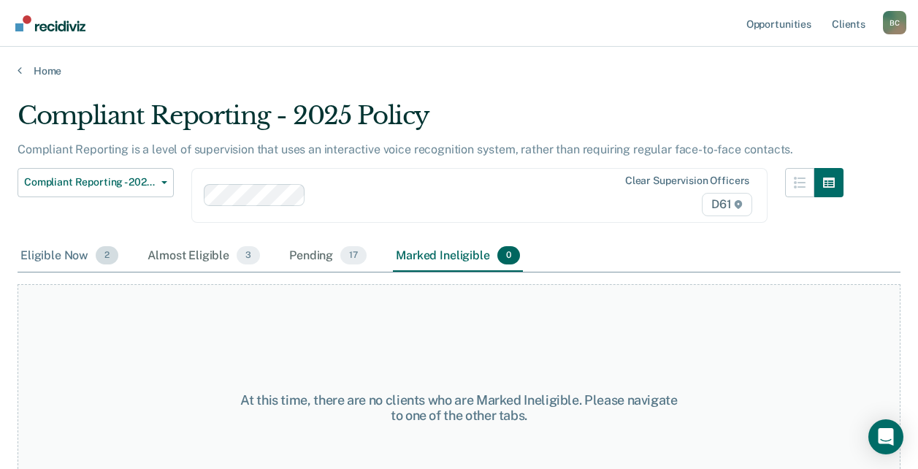
click at [43, 253] on div "Eligible Now 2" at bounding box center [70, 256] width 104 height 32
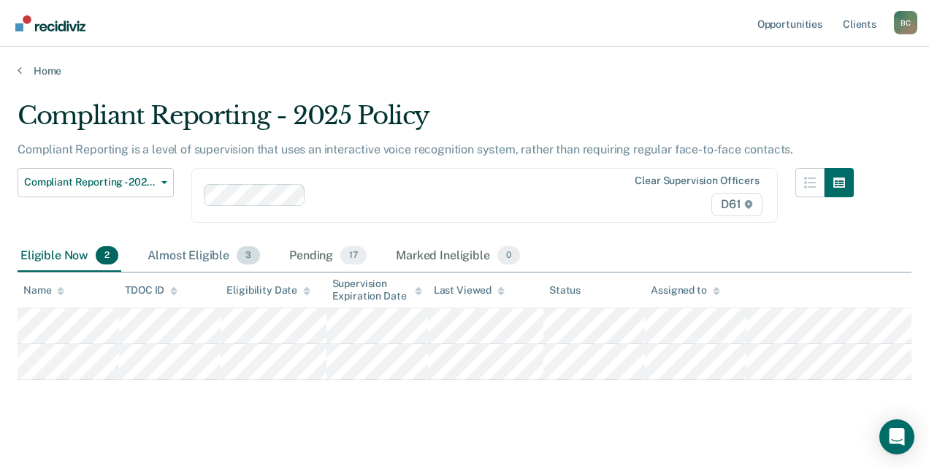
click at [171, 250] on div "Almost Eligible 3" at bounding box center [204, 256] width 118 height 32
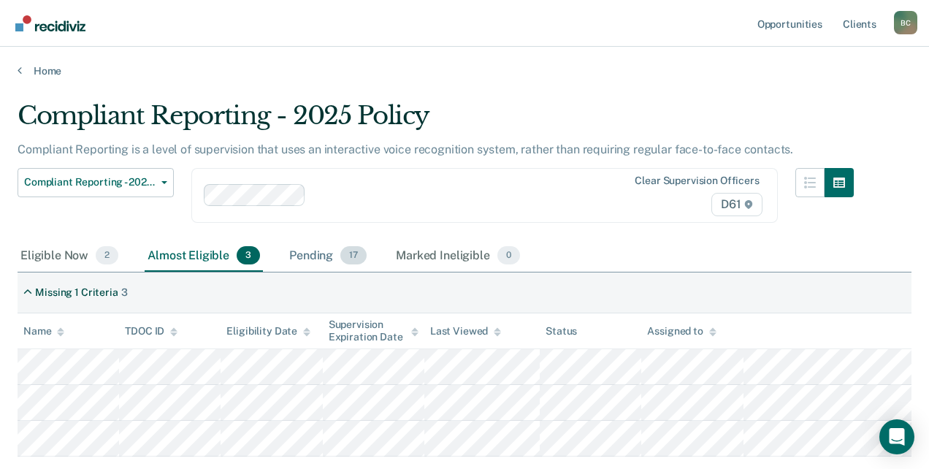
click at [332, 260] on div "Pending 17" at bounding box center [327, 256] width 83 height 32
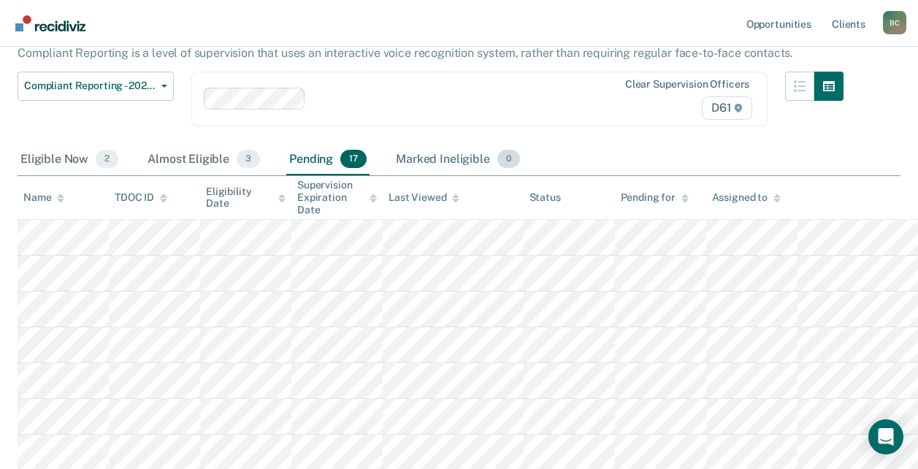
scroll to position [18, 0]
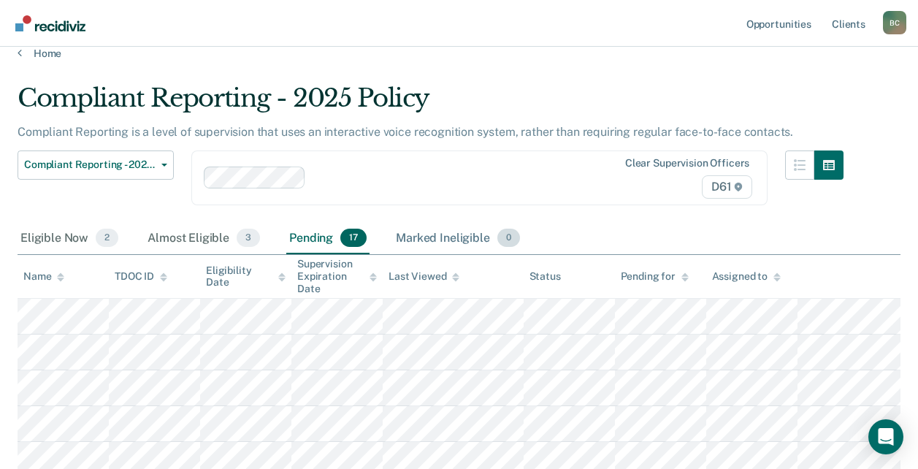
click at [427, 236] on div "Marked Ineligible 0" at bounding box center [458, 239] width 130 height 32
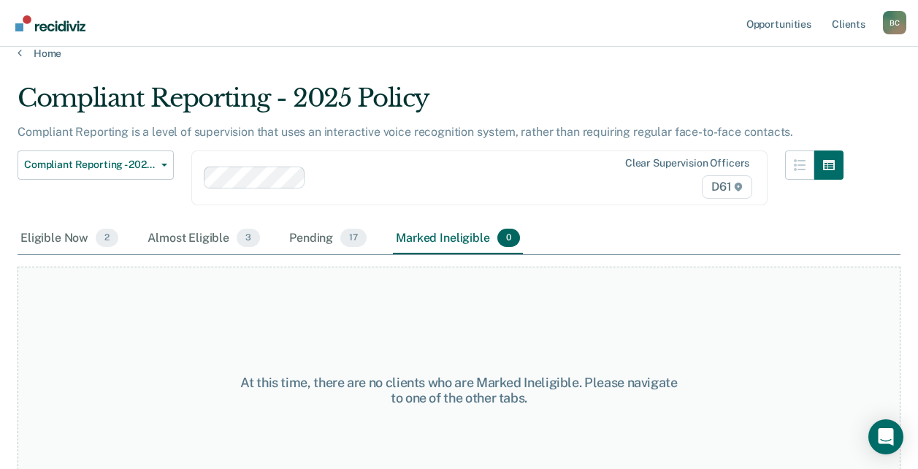
click at [893, 21] on div "B C" at bounding box center [894, 22] width 23 height 23
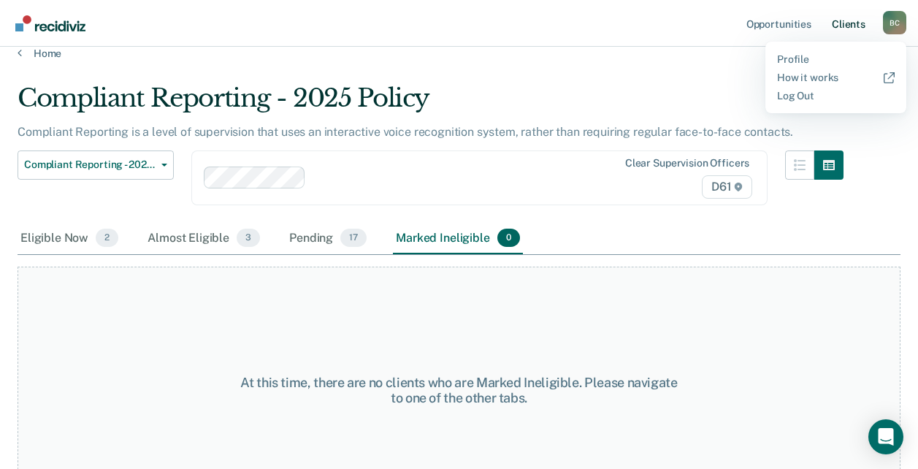
click at [849, 28] on link "Client s" at bounding box center [848, 23] width 39 height 47
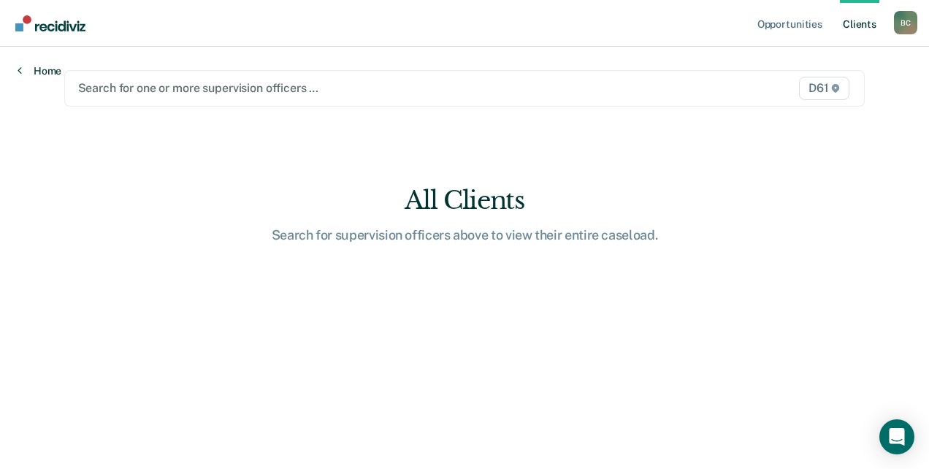
click at [39, 67] on link "Home" at bounding box center [40, 70] width 44 height 13
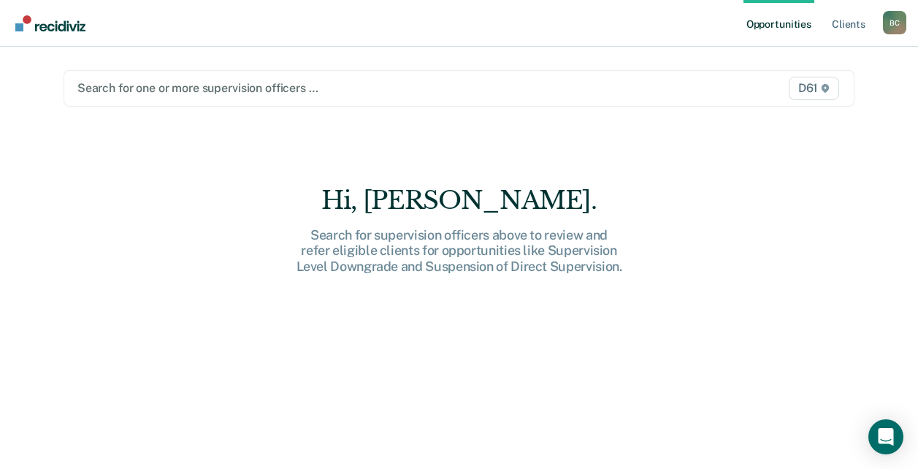
click at [258, 219] on div "Hi, Bonnie. Search for supervision officers above to review and refer eligible …" at bounding box center [458, 230] width 467 height 89
click at [416, 237] on div "Search for supervision officers above to review and refer eligible clients for …" at bounding box center [458, 250] width 467 height 47
click at [282, 88] on div at bounding box center [344, 88] width 534 height 17
click at [845, 26] on link "Client s" at bounding box center [848, 23] width 39 height 47
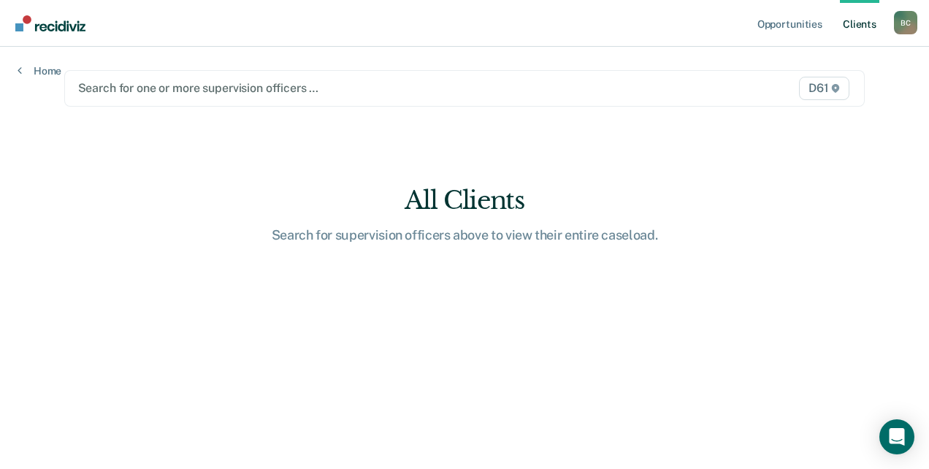
click at [905, 26] on div "B C" at bounding box center [905, 22] width 23 height 23
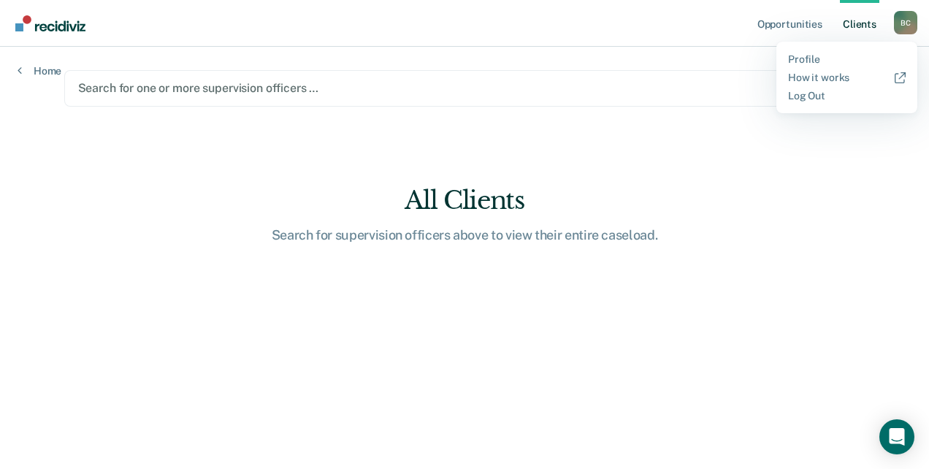
click at [34, 23] on img "Go to Recidiviz Home" at bounding box center [50, 23] width 70 height 16
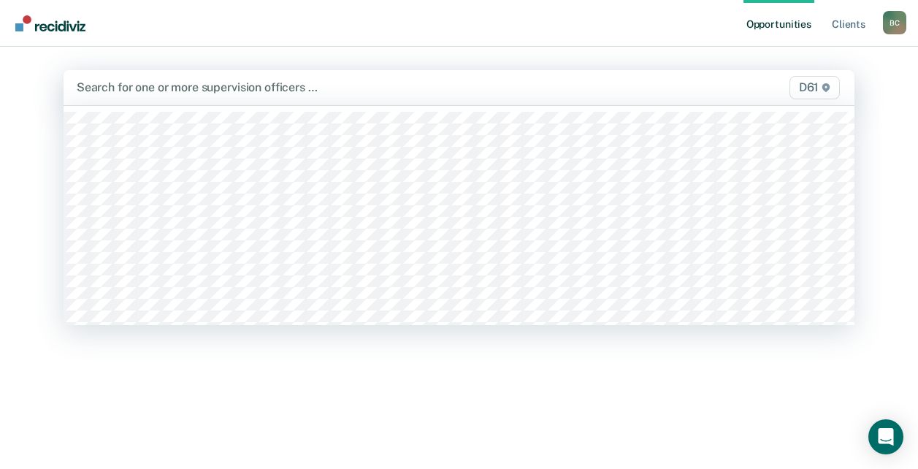
click at [474, 86] on div at bounding box center [344, 87] width 535 height 17
type input "BO"
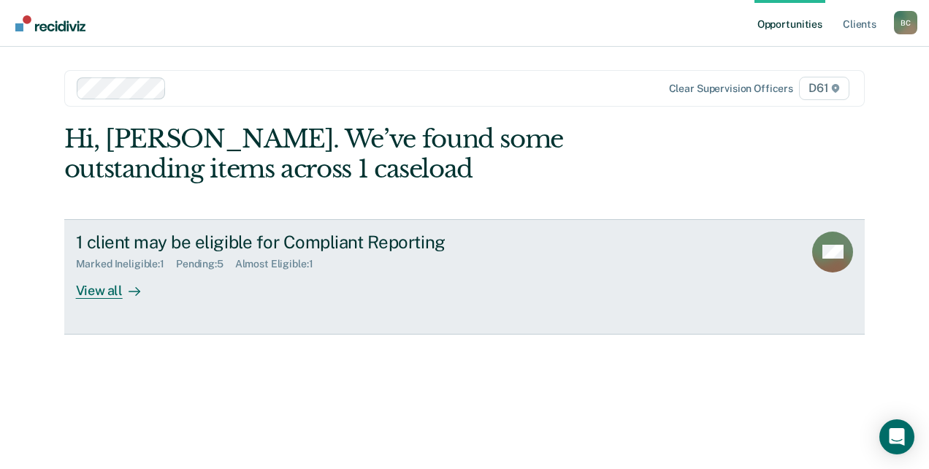
click at [834, 232] on rect at bounding box center [832, 252] width 41 height 41
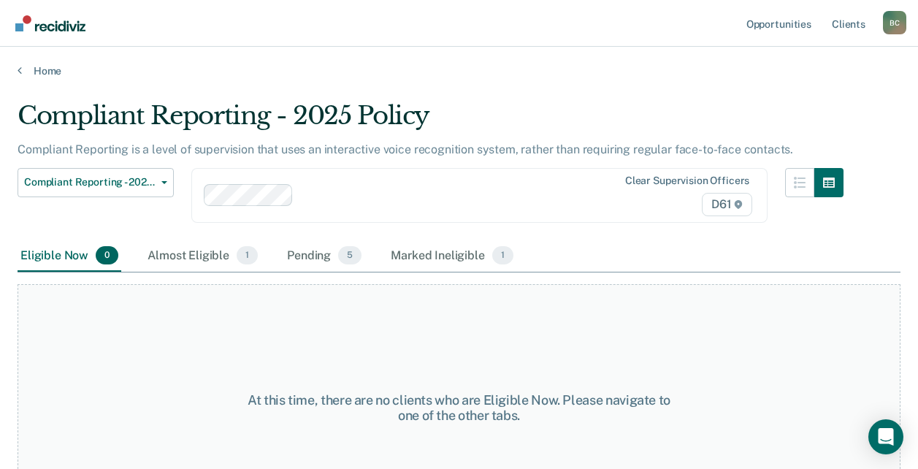
click at [689, 119] on div "Compliant Reporting - 2025 Policy" at bounding box center [431, 122] width 826 height 42
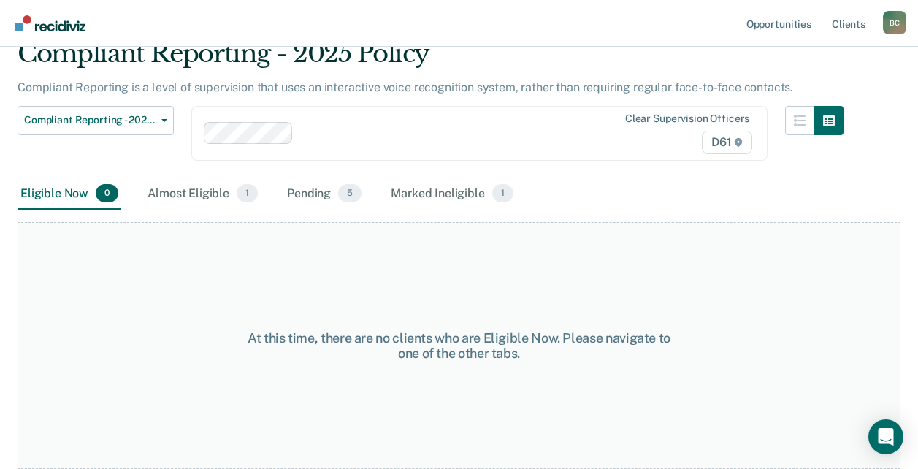
click at [212, 200] on div "Almost Eligible 1" at bounding box center [203, 194] width 116 height 32
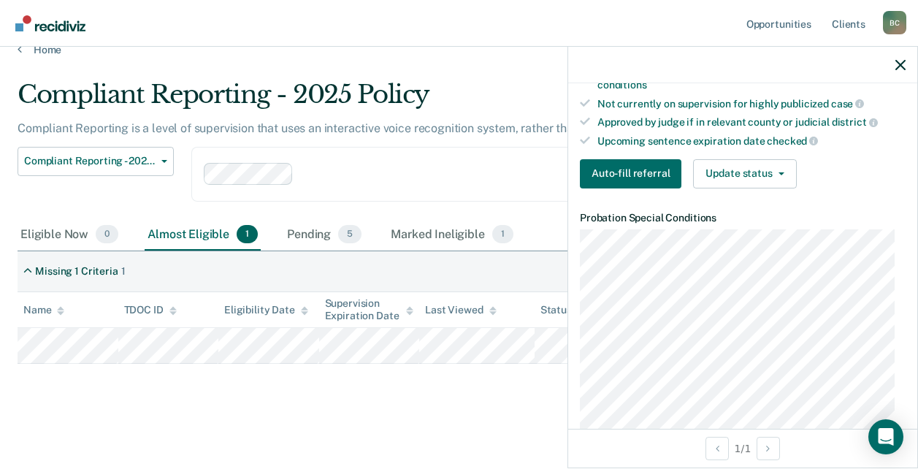
scroll to position [438, 0]
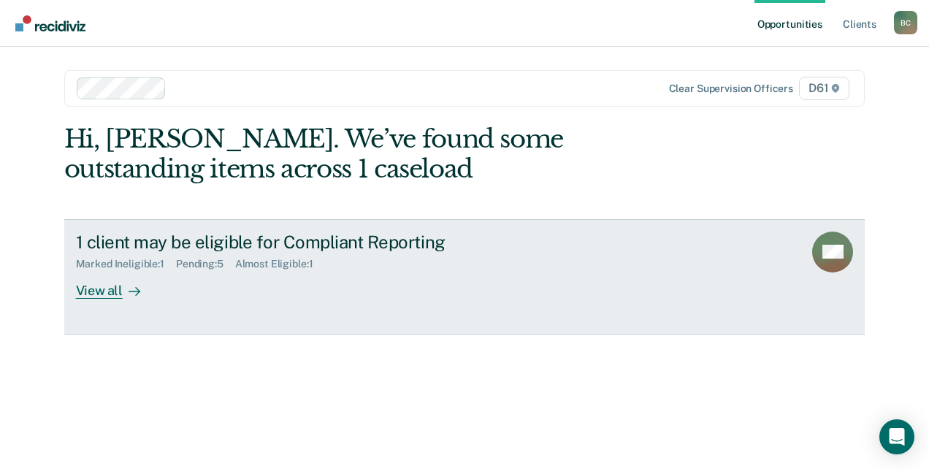
click at [101, 294] on div "View all" at bounding box center [117, 284] width 82 height 28
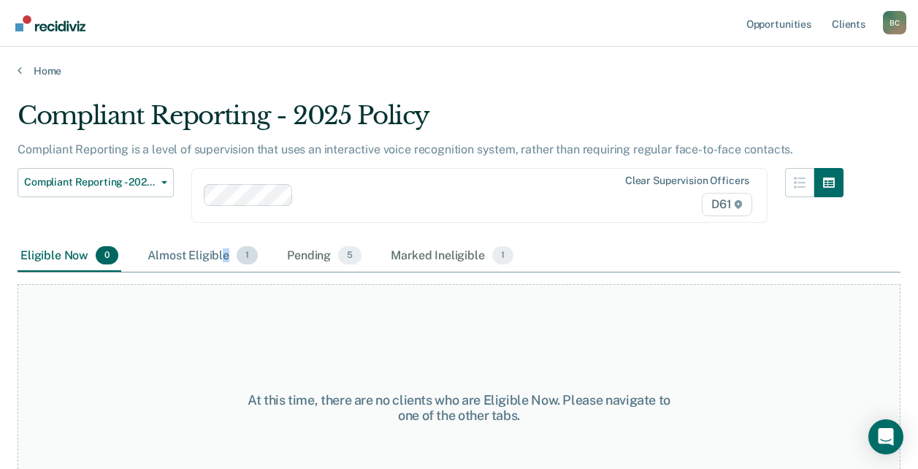
click at [223, 253] on div "Almost Eligible 1" at bounding box center [203, 256] width 116 height 32
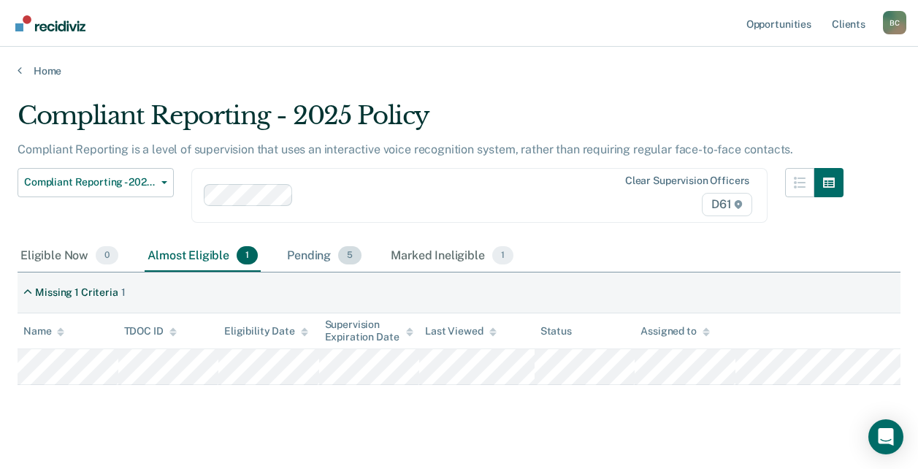
drag, startPoint x: 223, startPoint y: 253, endPoint x: 326, endPoint y: 261, distance: 102.6
click at [326, 261] on div "Pending 5" at bounding box center [324, 256] width 80 height 32
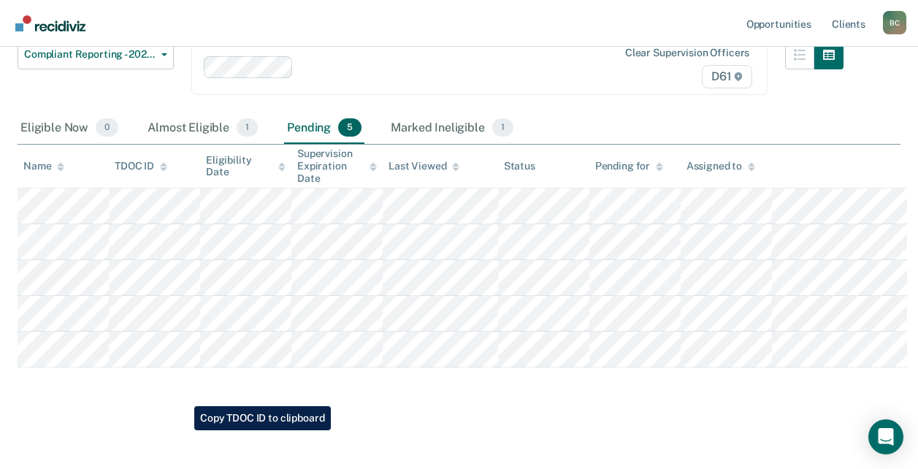
scroll to position [131, 0]
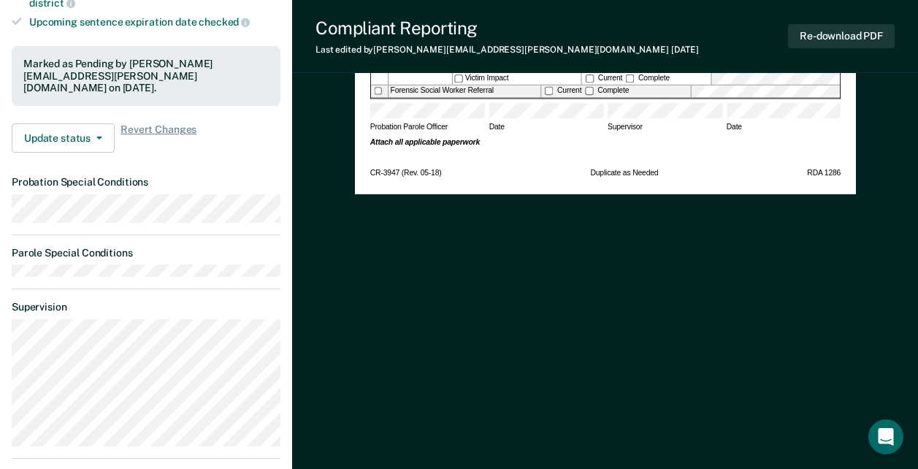
scroll to position [584, 0]
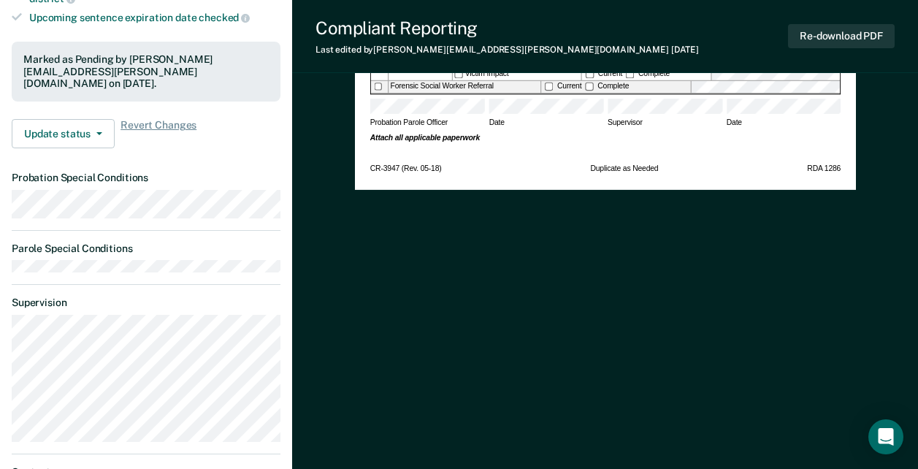
scroll to position [62, 0]
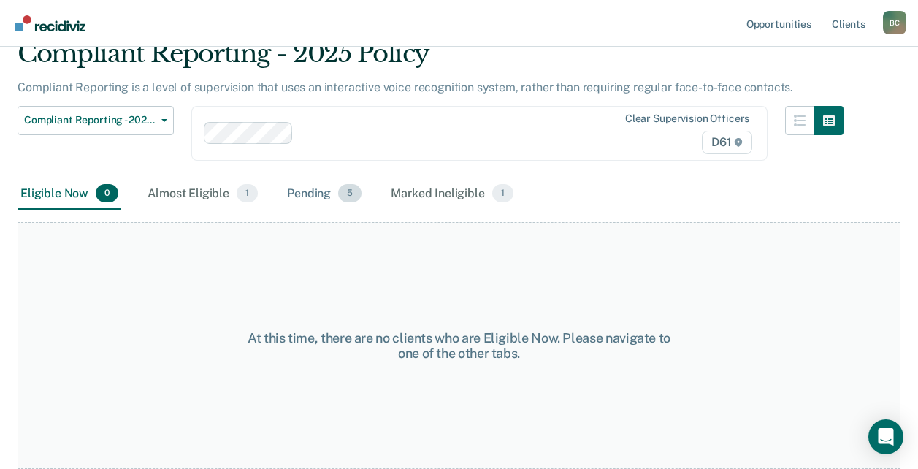
click at [313, 199] on div "Pending 5" at bounding box center [324, 194] width 80 height 32
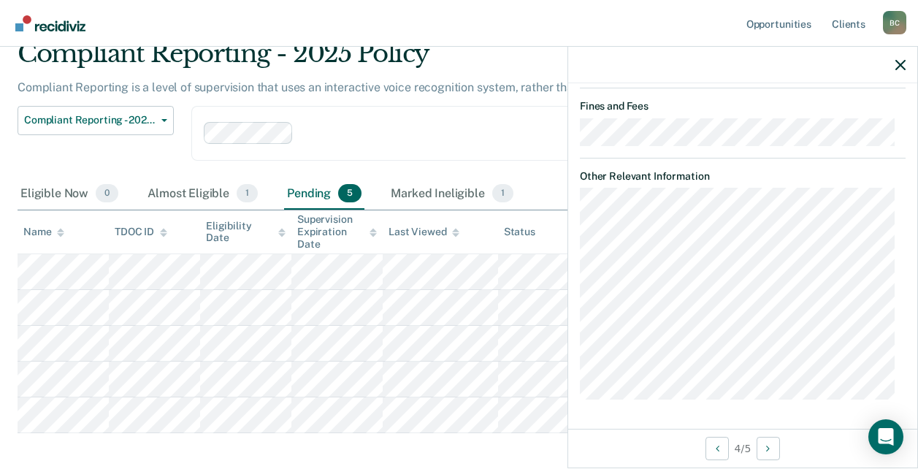
scroll to position [485, 0]
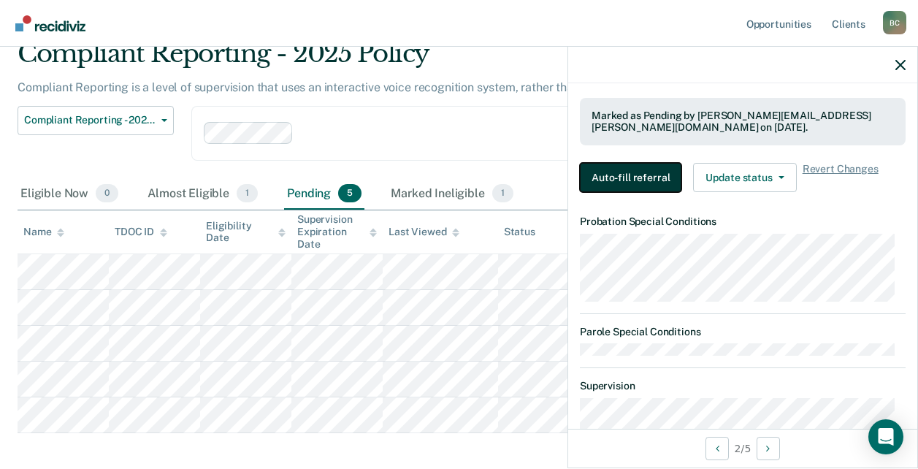
click at [619, 180] on button "Auto-fill referral" at bounding box center [631, 177] width 102 height 29
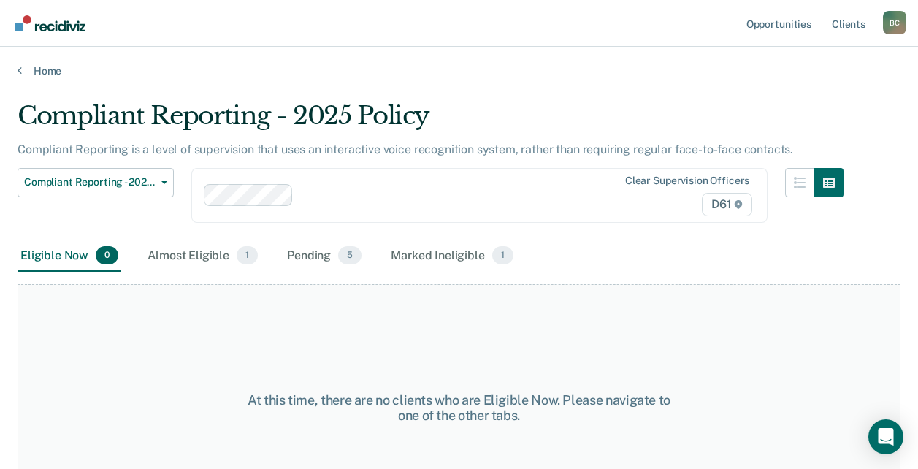
scroll to position [62, 0]
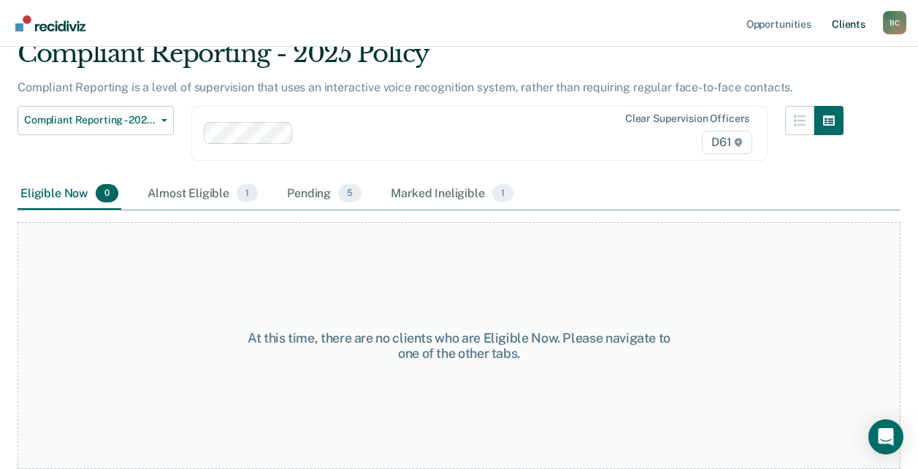
click at [844, 16] on link "Client s" at bounding box center [848, 23] width 39 height 47
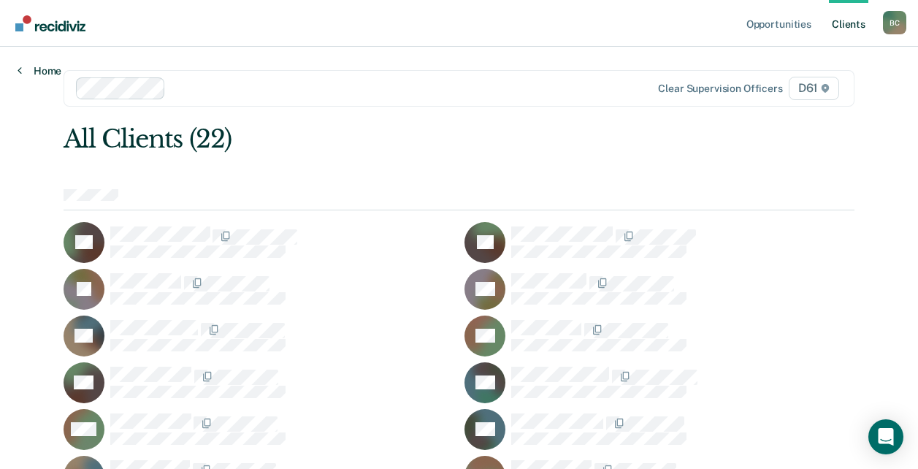
scroll to position [318, 0]
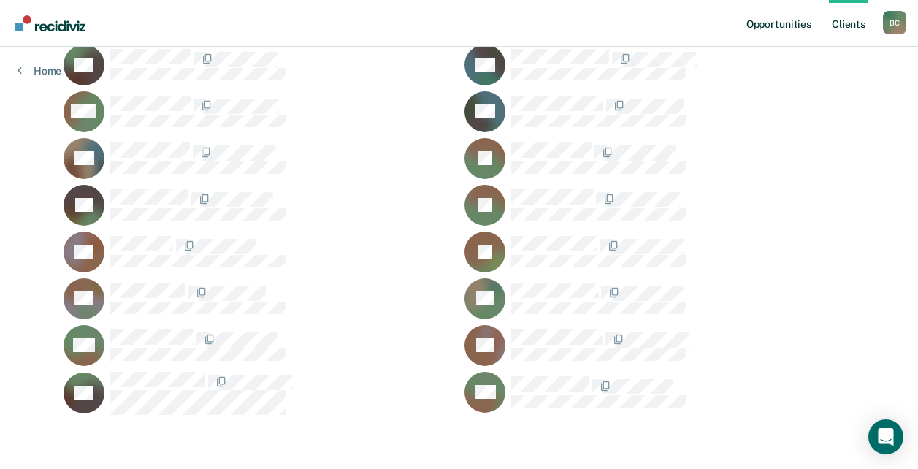
click at [800, 23] on link "Opportunities" at bounding box center [779, 23] width 71 height 47
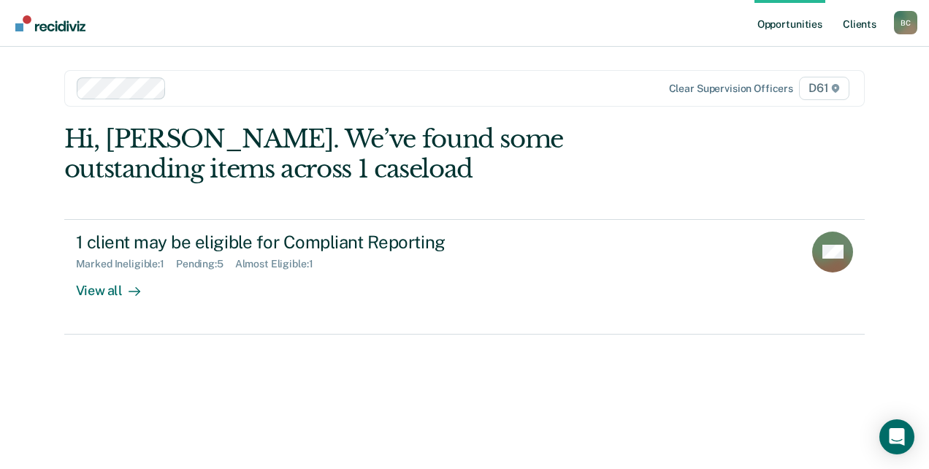
click at [857, 20] on link "Client s" at bounding box center [859, 23] width 39 height 47
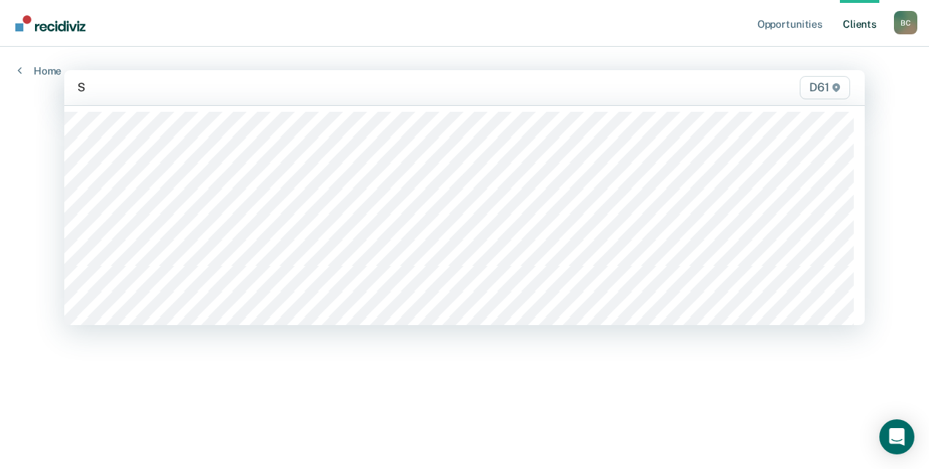
type input "ST"
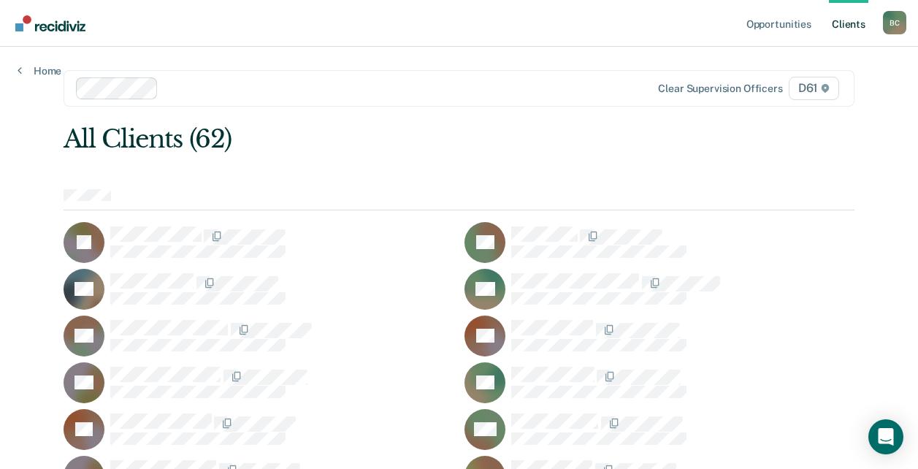
click at [847, 19] on link "Client s" at bounding box center [848, 23] width 39 height 47
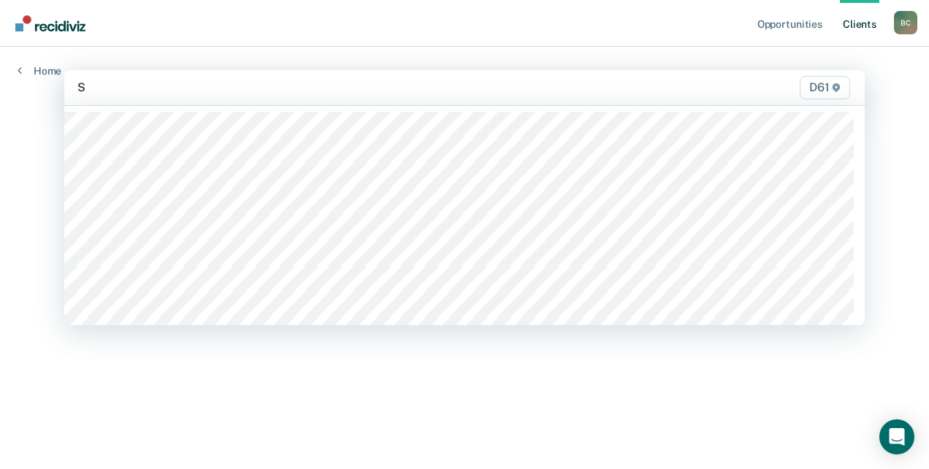
type input "ST"
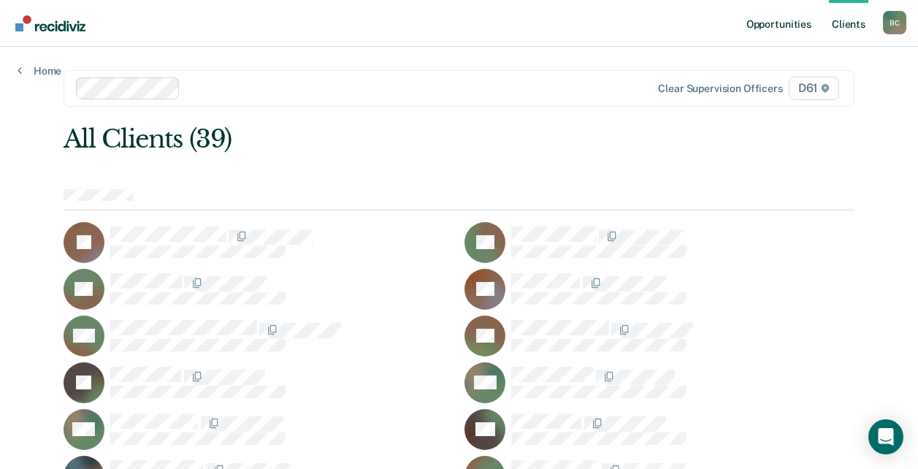
click at [785, 19] on link "Opportunities" at bounding box center [779, 23] width 71 height 47
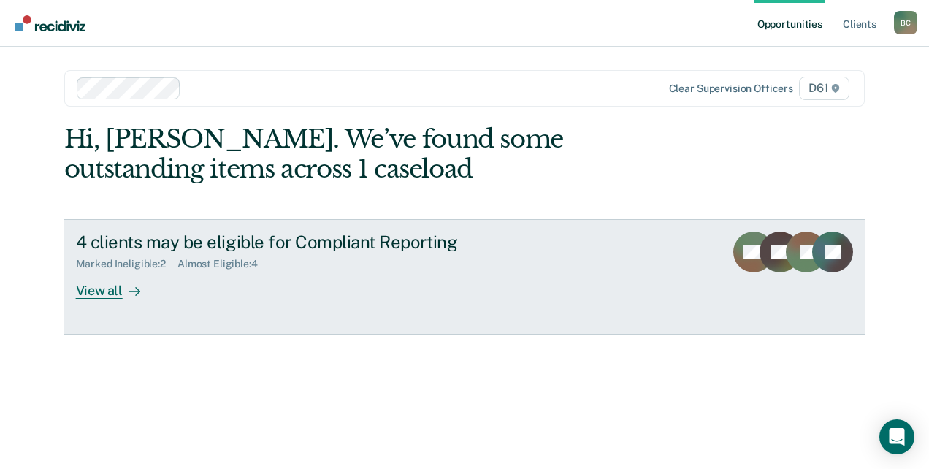
click at [220, 257] on div "Marked Ineligible : 2 Almost Eligible : 4" at bounding box center [332, 261] width 513 height 18
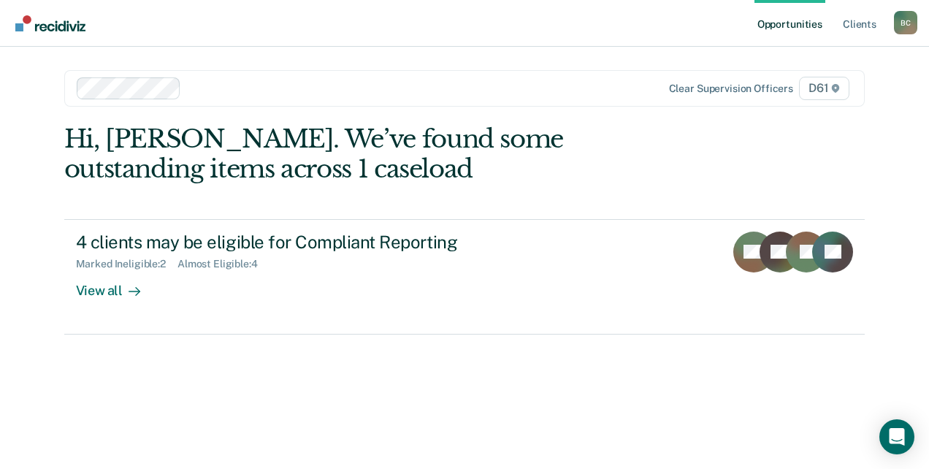
click at [777, 27] on link "Opportunities" at bounding box center [789, 23] width 71 height 47
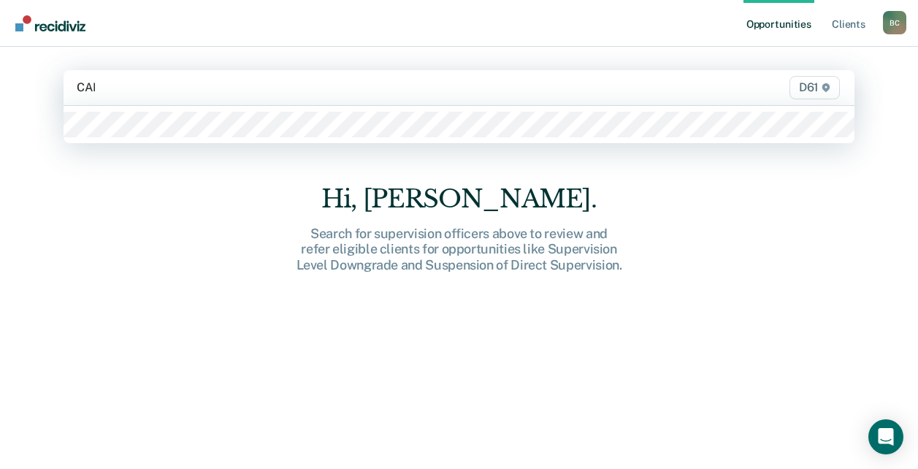
type input "[PERSON_NAME]"
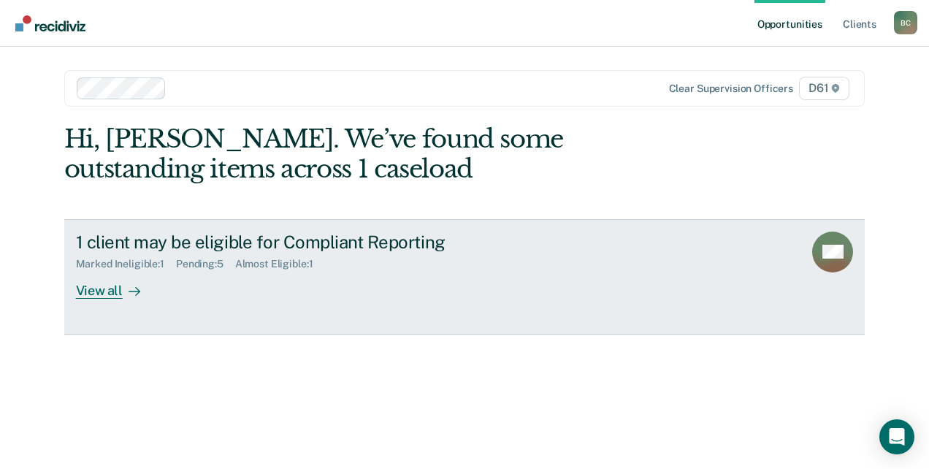
click at [129, 240] on div "1 client may be eligible for Compliant Reporting" at bounding box center [332, 242] width 513 height 21
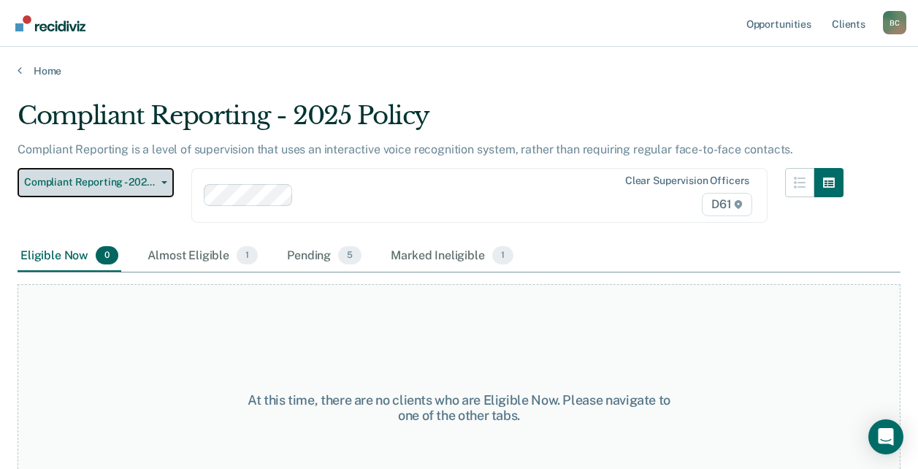
click at [115, 177] on span "Compliant Reporting - 2025 Policy" at bounding box center [89, 182] width 131 height 12
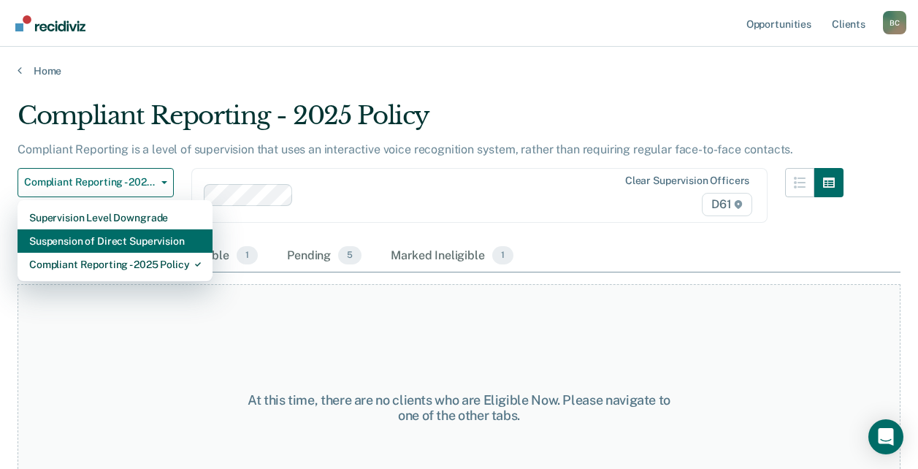
click at [127, 235] on div "Suspension of Direct Supervision" at bounding box center [115, 240] width 172 height 23
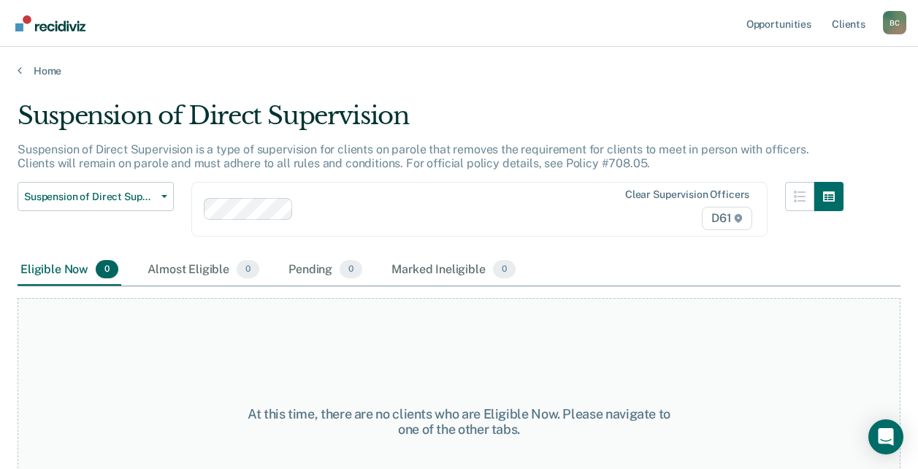
click at [86, 173] on div "Suspension of Direct Supervision is a type of supervision for clients on parole…" at bounding box center [431, 161] width 826 height 39
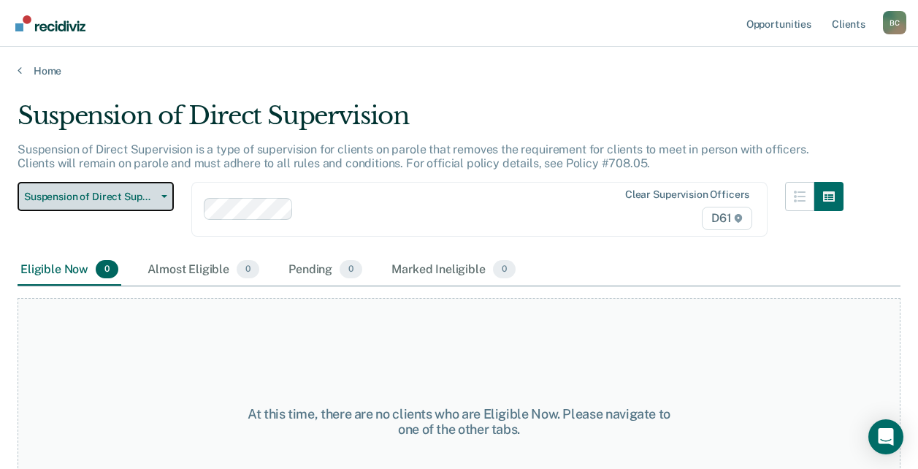
click at [89, 193] on span "Suspension of Direct Supervision" at bounding box center [89, 197] width 131 height 12
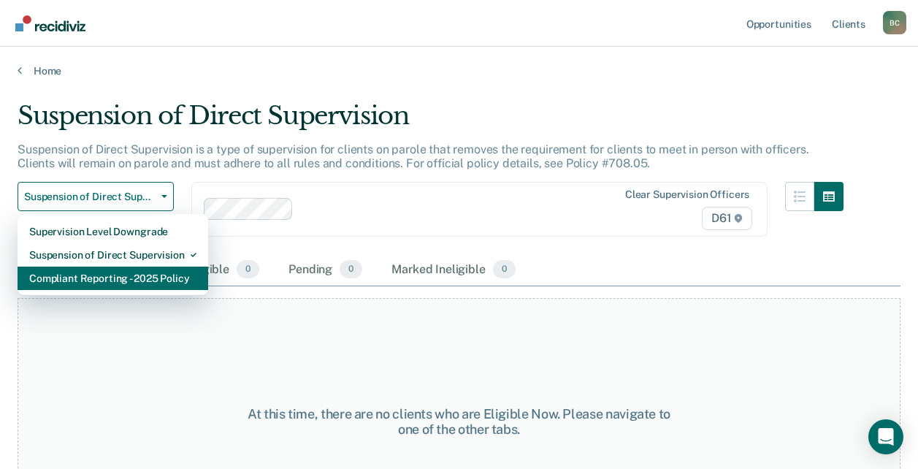
click at [104, 278] on div "Compliant Reporting - 2025 Policy" at bounding box center [112, 278] width 167 height 23
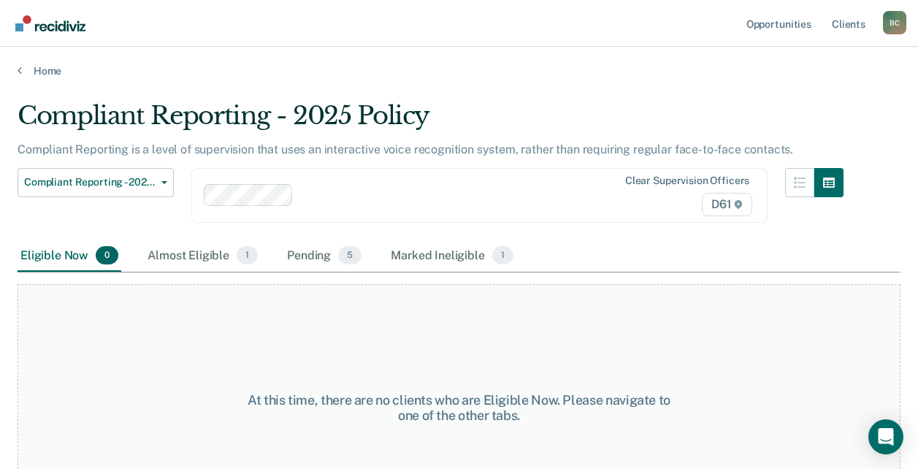
click at [139, 345] on div "At this time, there are no clients who are Eligible Now. Please navigate to one…" at bounding box center [459, 407] width 883 height 247
click at [778, 179] on div "Compliant Reporting - 2025 Policy Supervision Level Downgrade Suspension of Dir…" at bounding box center [431, 204] width 826 height 72
click at [811, 189] on button "button" at bounding box center [799, 182] width 29 height 29
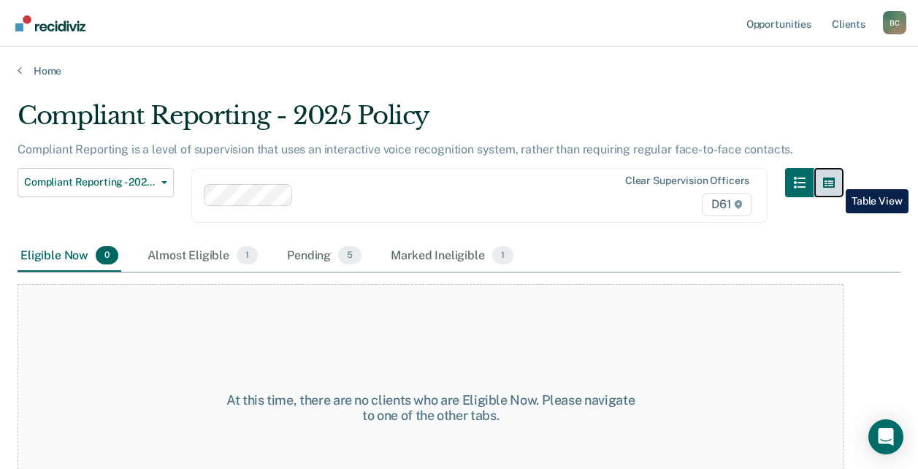
click at [835, 178] on icon "button" at bounding box center [829, 182] width 12 height 10
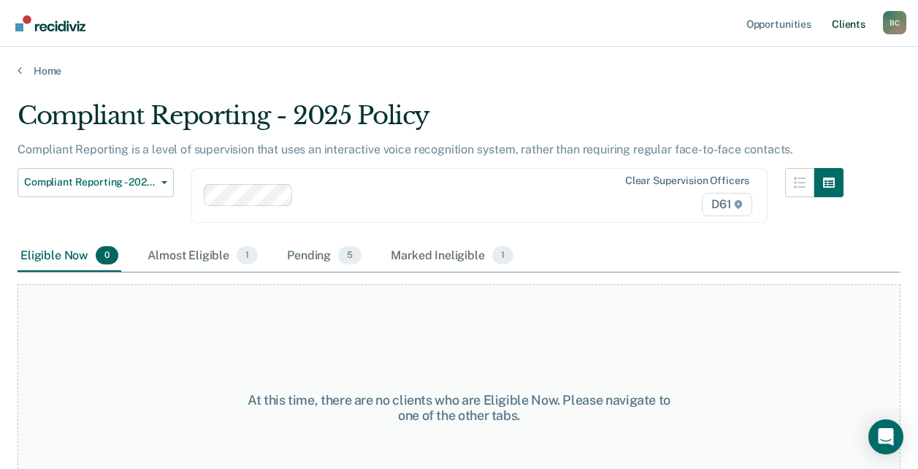
click at [855, 23] on link "Client s" at bounding box center [848, 23] width 39 height 47
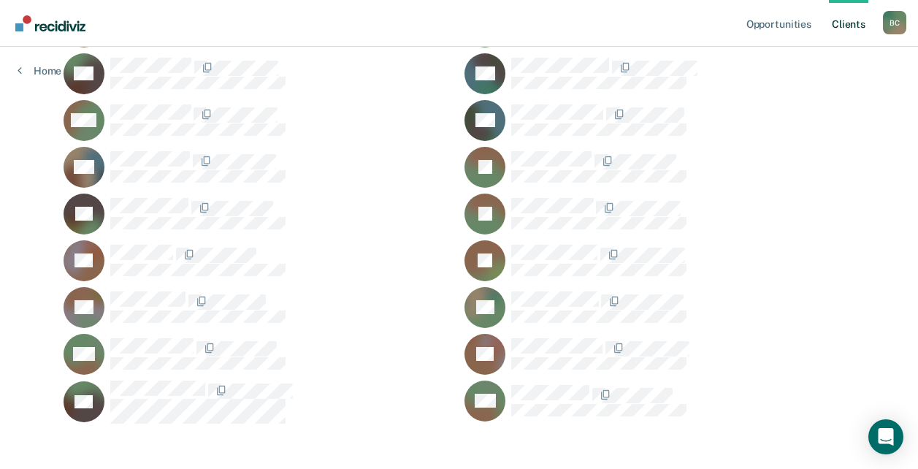
scroll to position [318, 0]
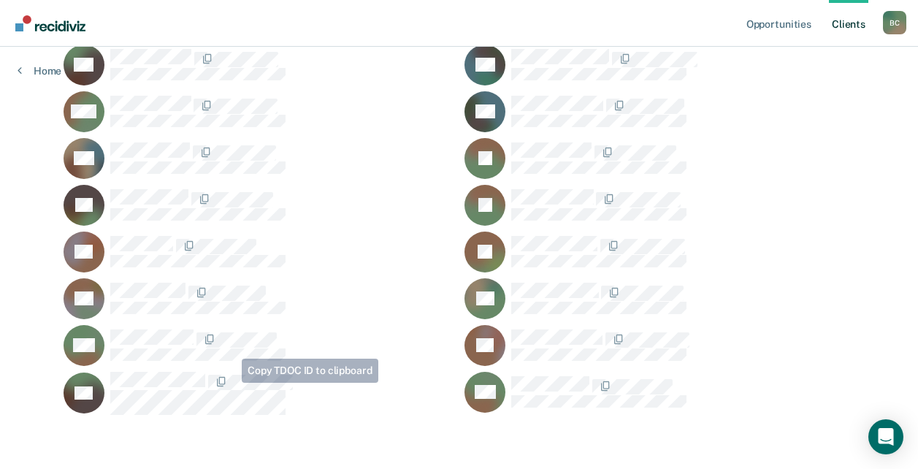
click at [291, 402] on div at bounding box center [281, 393] width 343 height 43
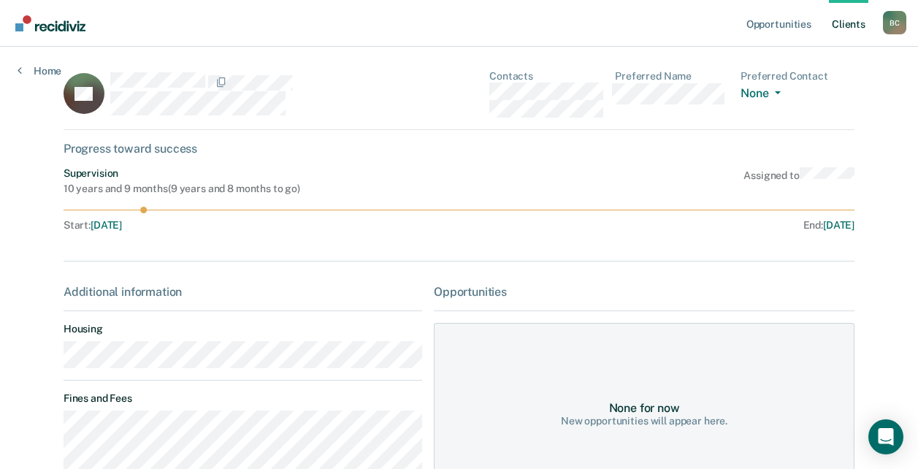
click at [846, 25] on link "Client s" at bounding box center [848, 23] width 39 height 47
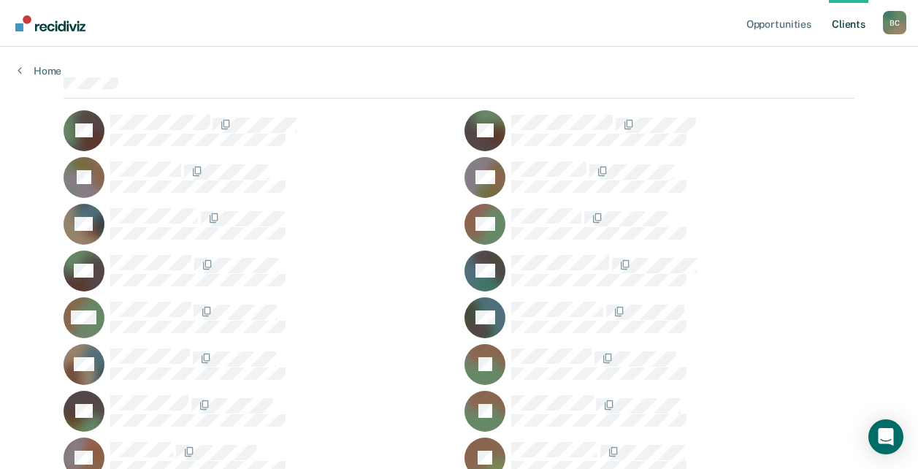
scroll to position [99, 0]
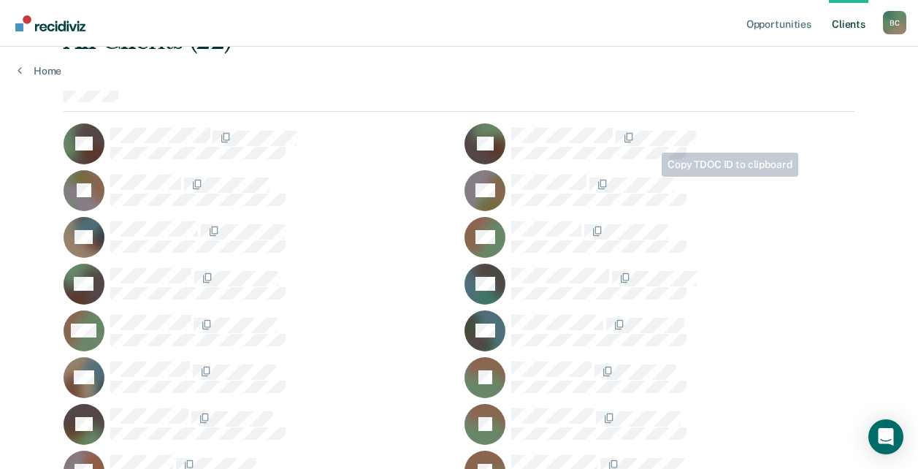
click at [693, 170] on div "CC" at bounding box center [660, 190] width 390 height 41
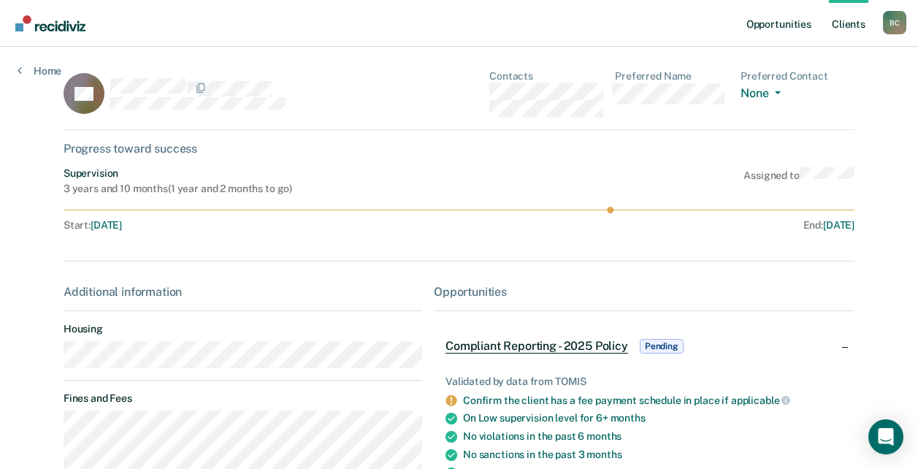
click at [768, 19] on link "Opportunities" at bounding box center [779, 23] width 71 height 47
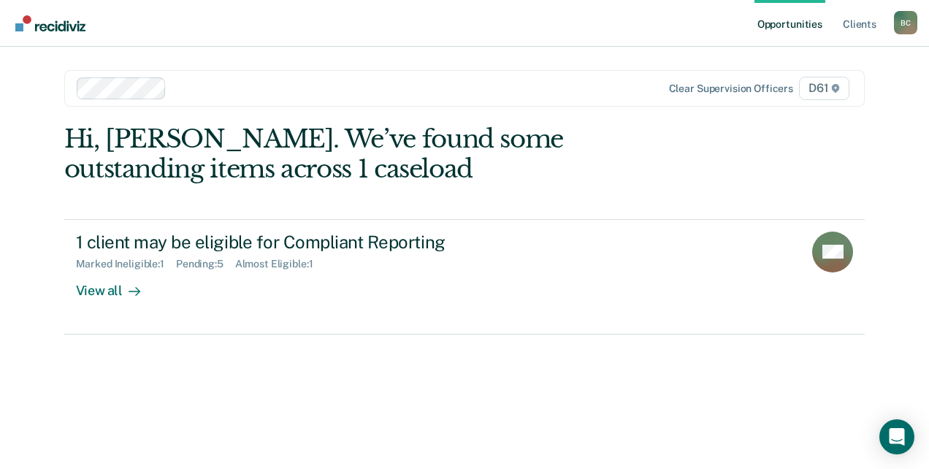
click at [911, 18] on div "B C" at bounding box center [905, 22] width 23 height 23
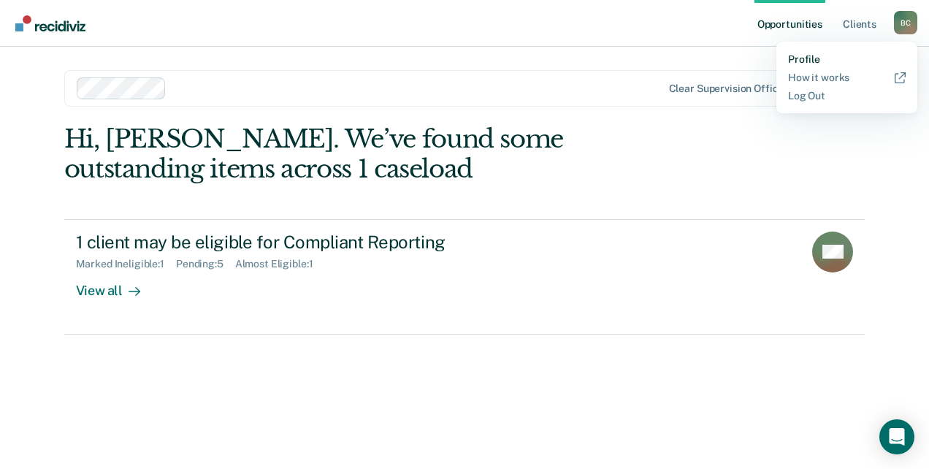
click at [815, 56] on link "Profile" at bounding box center [847, 59] width 118 height 12
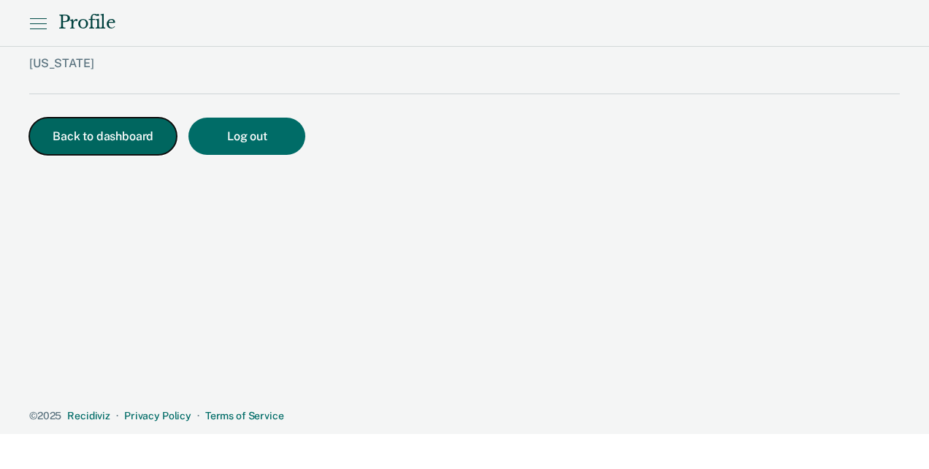
click at [88, 129] on button "Back to dashboard" at bounding box center [103, 136] width 148 height 37
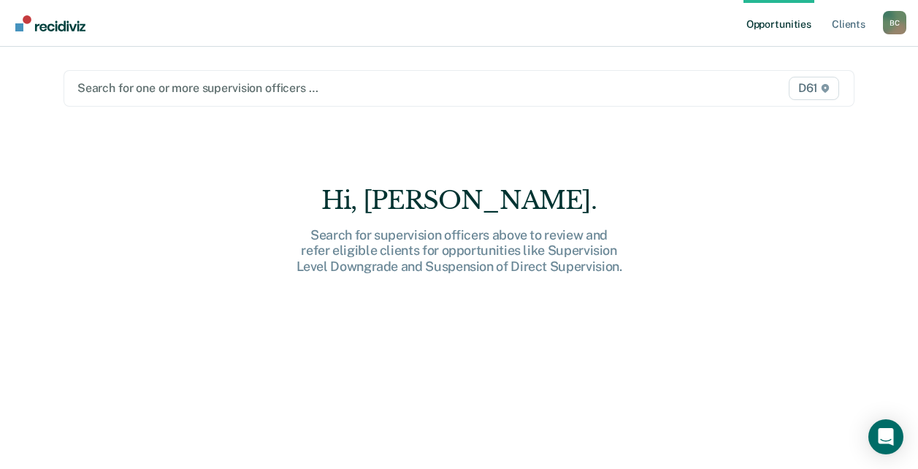
click at [92, 84] on div at bounding box center [344, 88] width 534 height 17
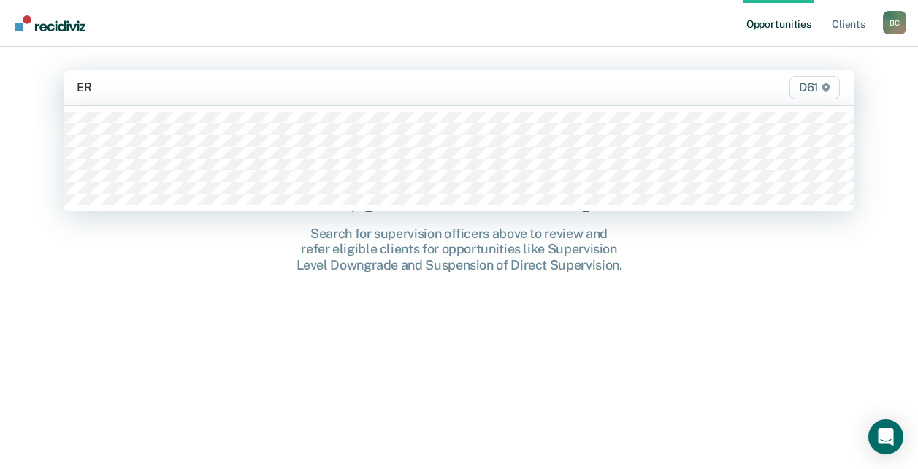
type input "E"
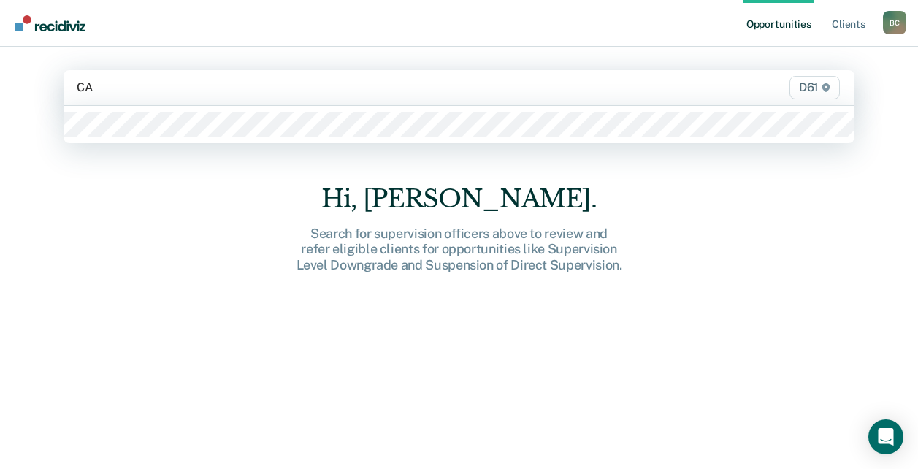
type input "C"
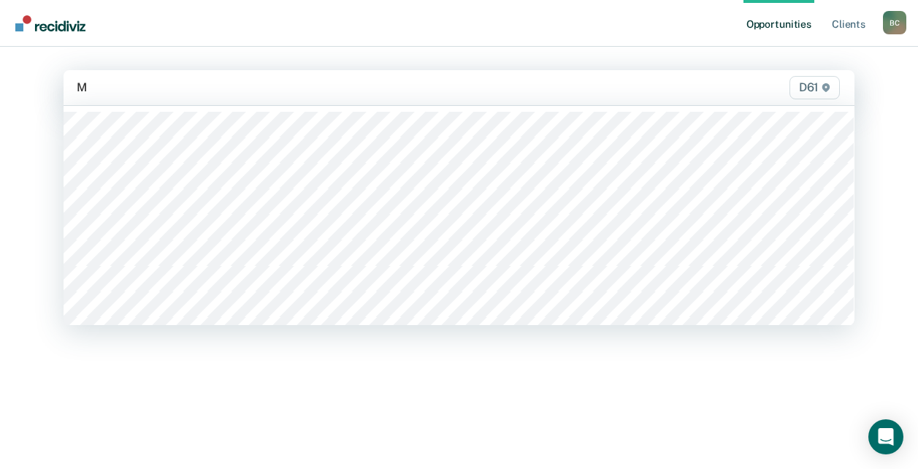
type input "MC"
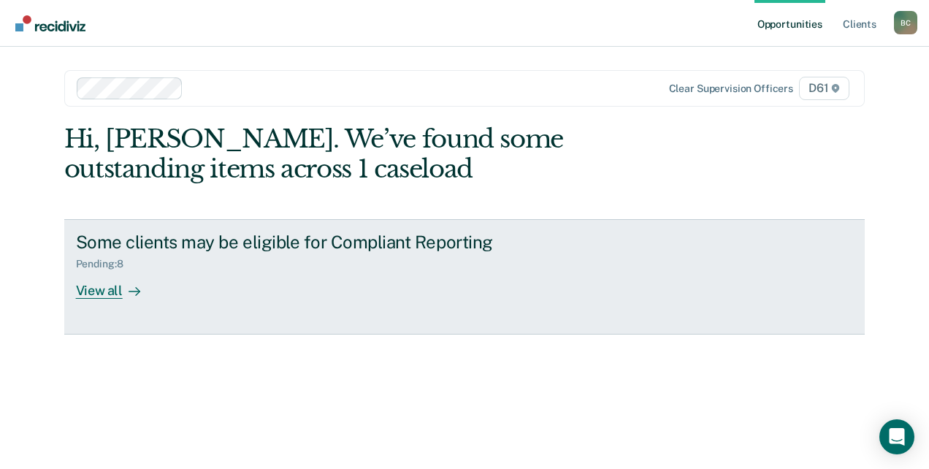
click at [83, 261] on div "Pending : 8" at bounding box center [105, 264] width 59 height 12
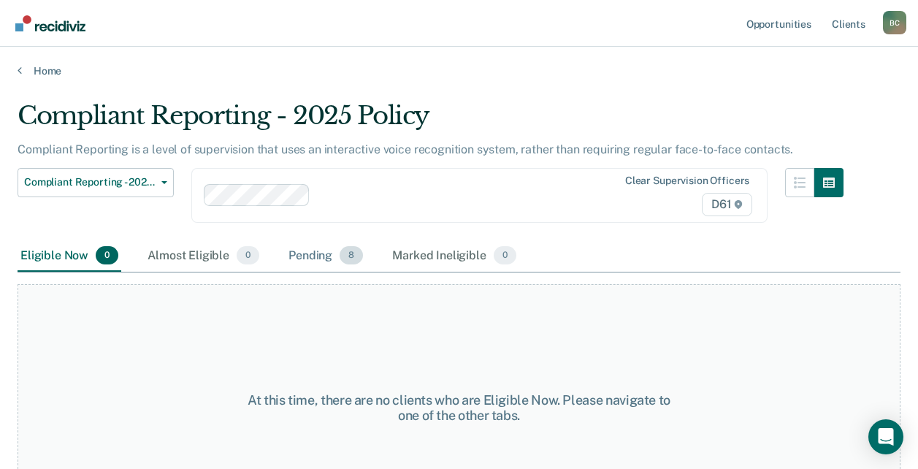
click at [345, 255] on span "8" at bounding box center [351, 255] width 23 height 19
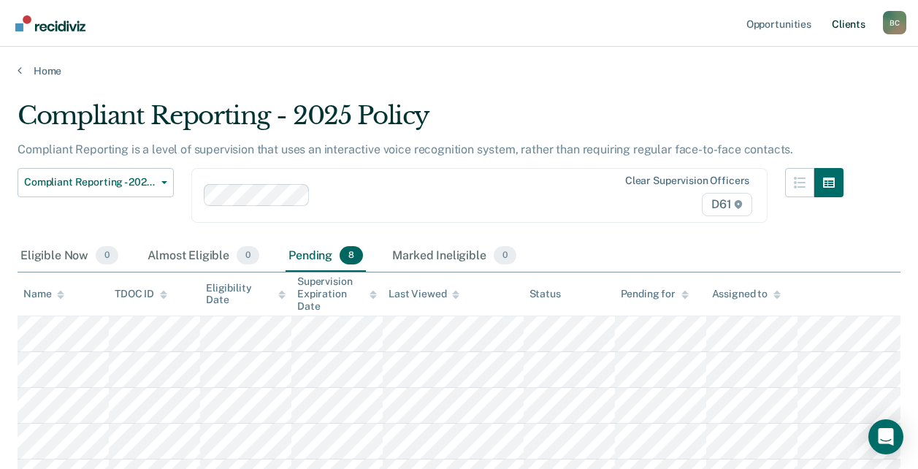
click at [850, 26] on link "Client s" at bounding box center [848, 23] width 39 height 47
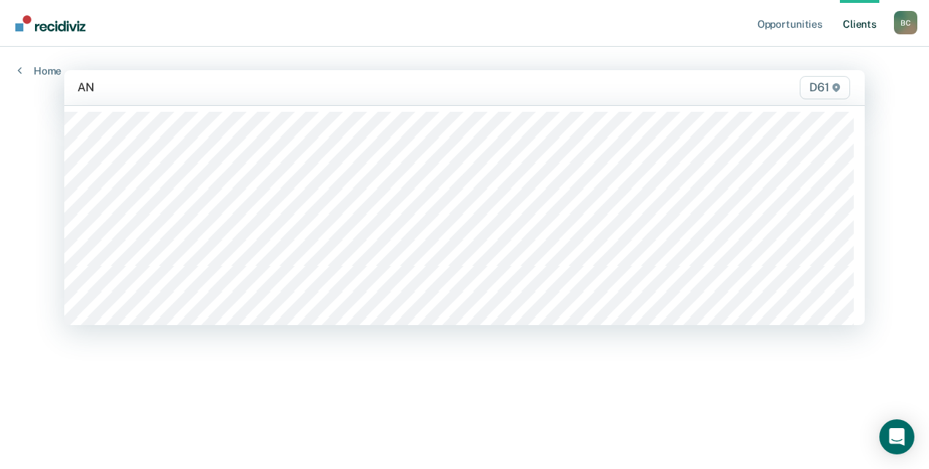
type input "[PERSON_NAME]"
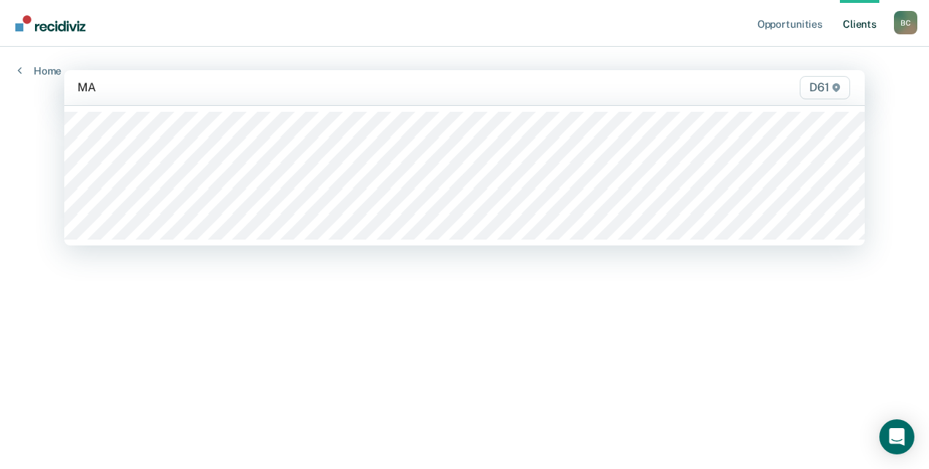
type input "MAC"
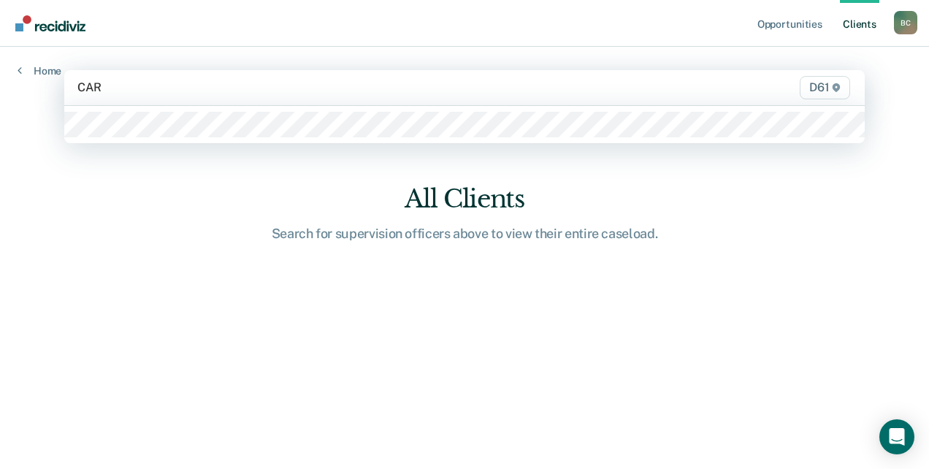
type input "[PERSON_NAME]"
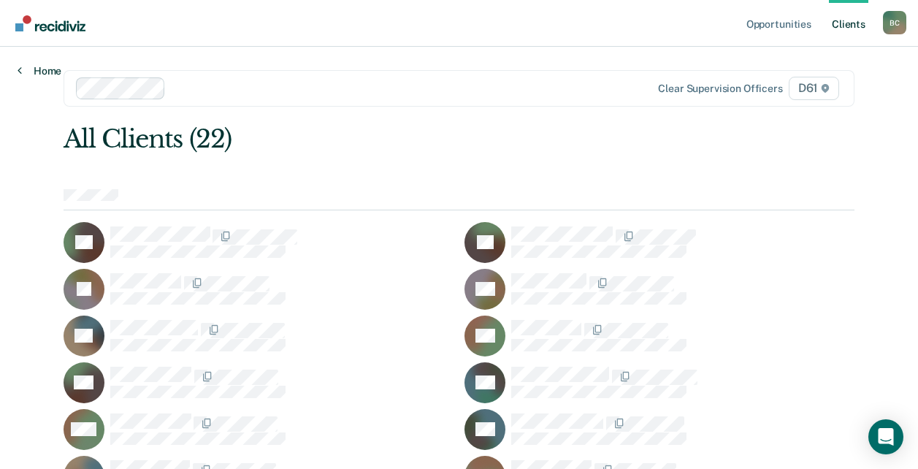
click at [39, 74] on link "Home" at bounding box center [40, 70] width 44 height 13
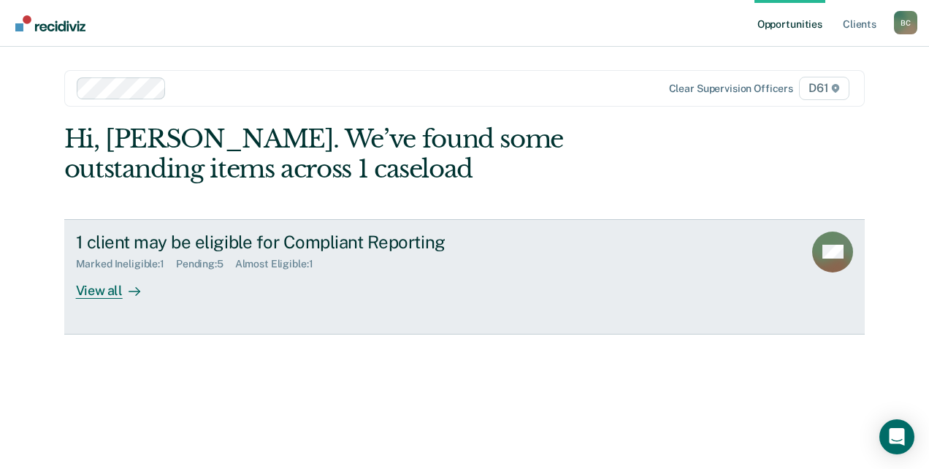
click at [191, 256] on div "Marked Ineligible : 1 Pending : 5 Almost Eligible : 1" at bounding box center [332, 261] width 513 height 18
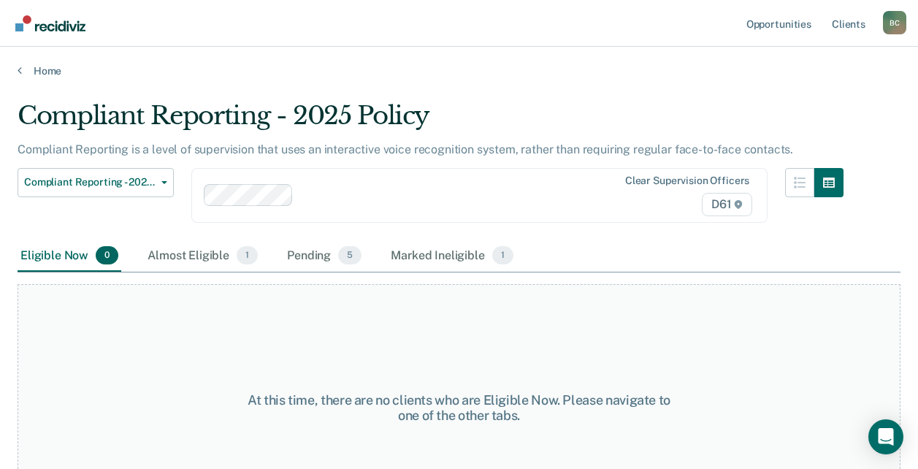
scroll to position [62, 0]
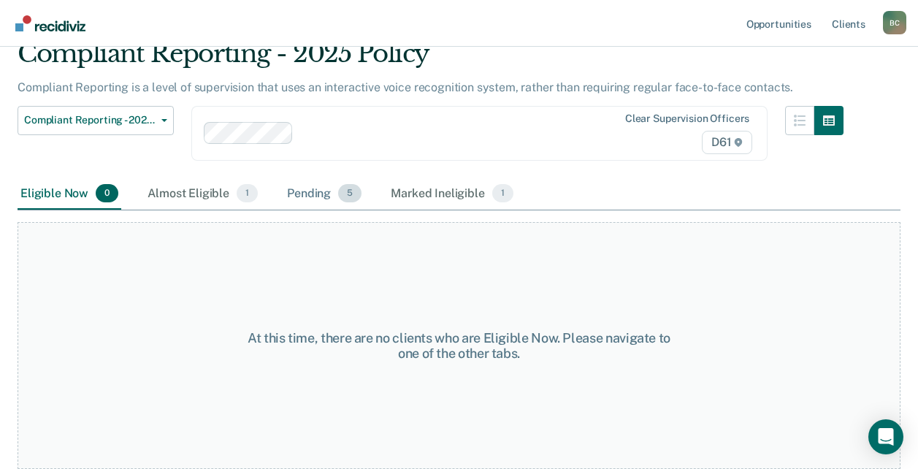
click at [294, 178] on div "Pending 5" at bounding box center [324, 194] width 80 height 32
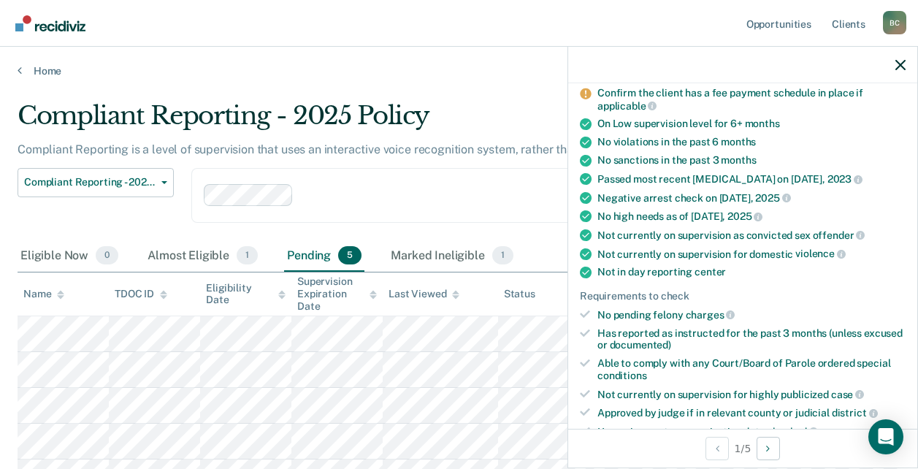
scroll to position [0, 0]
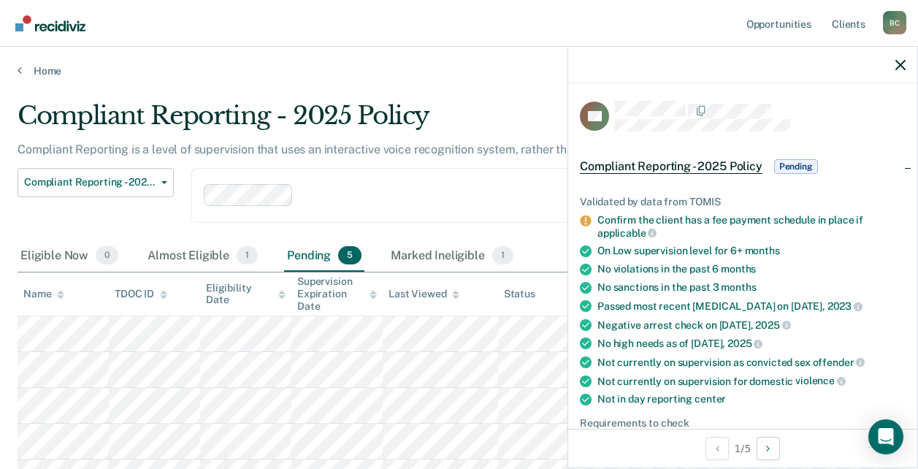
click at [427, 64] on div "Home" at bounding box center [459, 62] width 918 height 31
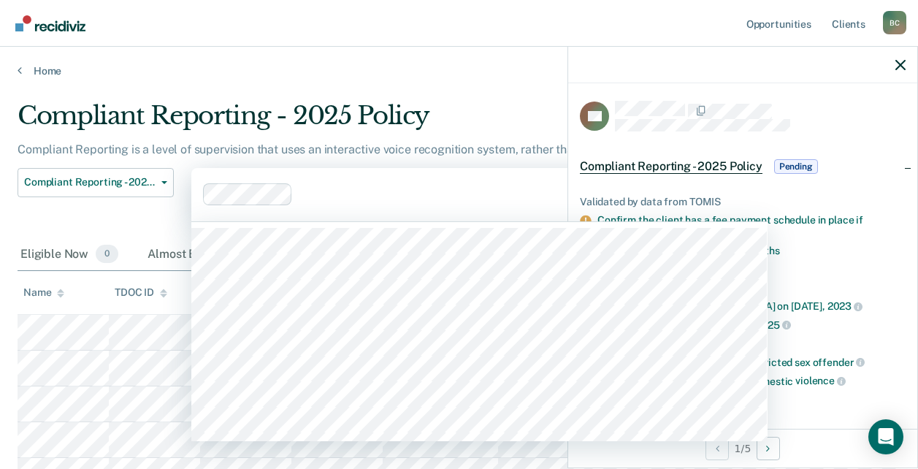
click at [443, 192] on div at bounding box center [444, 194] width 290 height 17
click at [446, 183] on div "Clear supervision officers D61" at bounding box center [479, 194] width 576 height 53
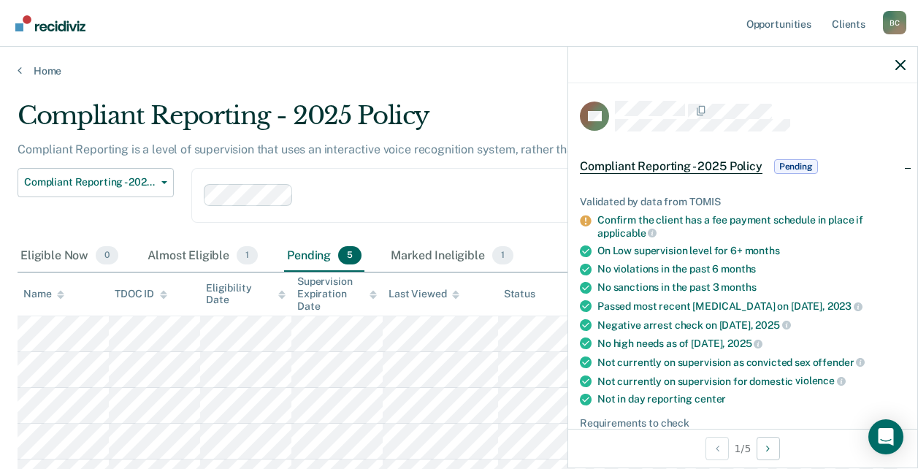
click at [419, 38] on nav "Opportunities Client s [PERSON_NAME] B C Profile How it works Log Out" at bounding box center [459, 23] width 895 height 46
click at [484, 83] on main "Compliant Reporting - 2025 Policy Compliant Reporting is a level of supervision…" at bounding box center [459, 336] width 918 height 519
click at [902, 72] on div at bounding box center [742, 65] width 349 height 37
click at [895, 59] on div at bounding box center [742, 65] width 349 height 37
click at [898, 68] on icon "button" at bounding box center [900, 65] width 10 height 10
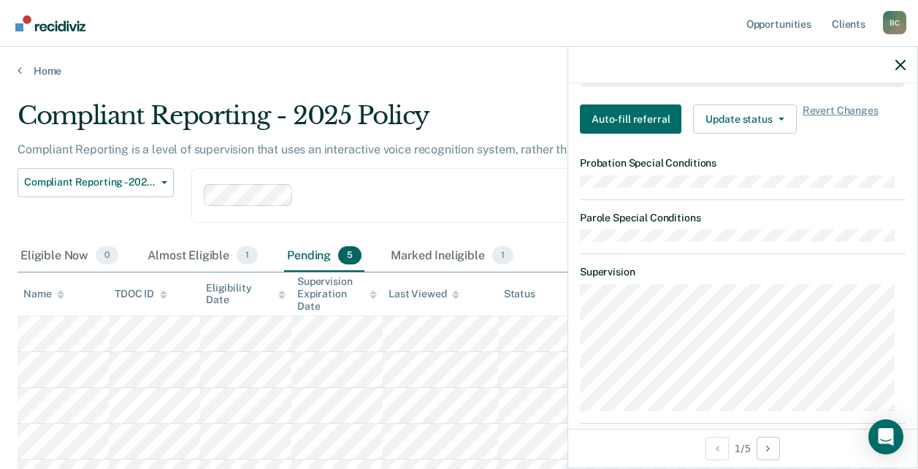
scroll to position [438, 0]
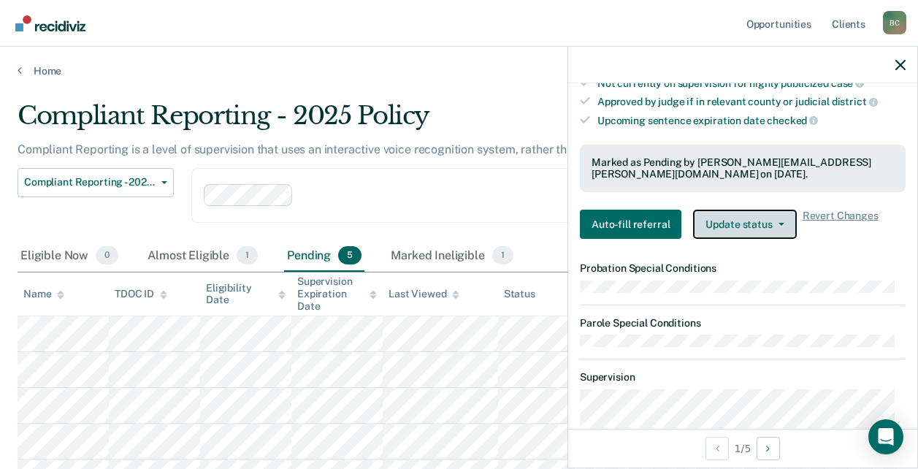
click at [730, 215] on button "Update status" at bounding box center [744, 224] width 103 height 29
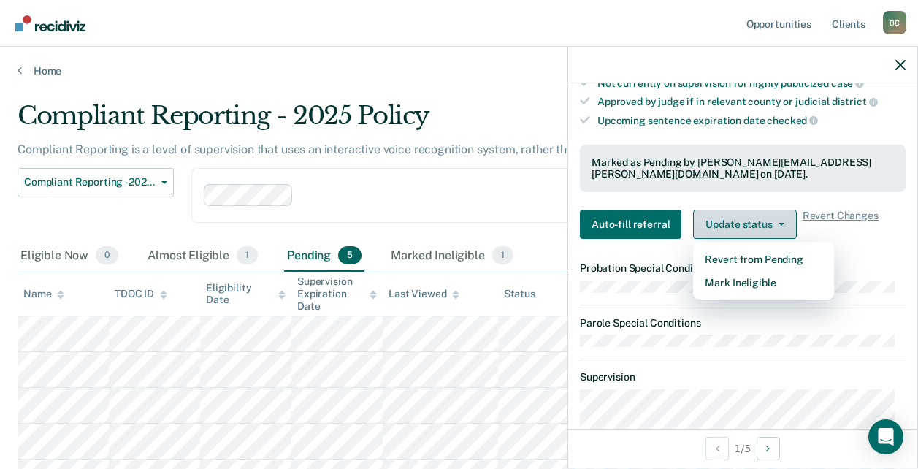
click at [730, 215] on button "Update status" at bounding box center [744, 224] width 103 height 29
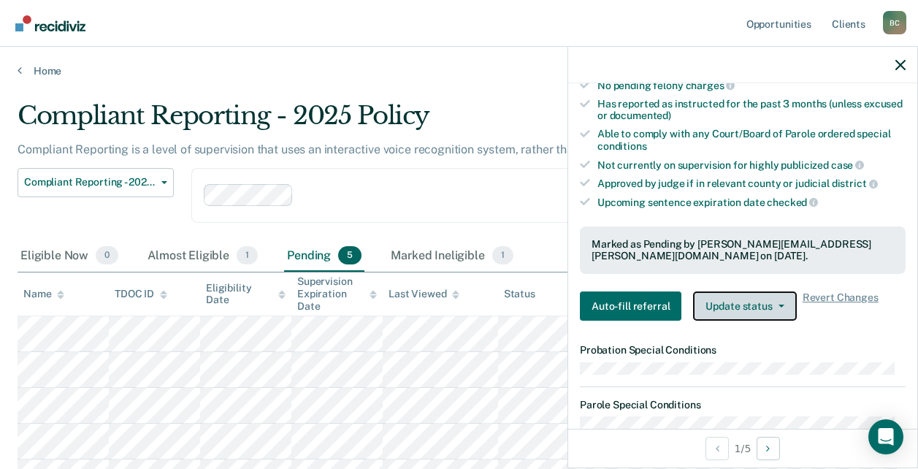
scroll to position [511, 0]
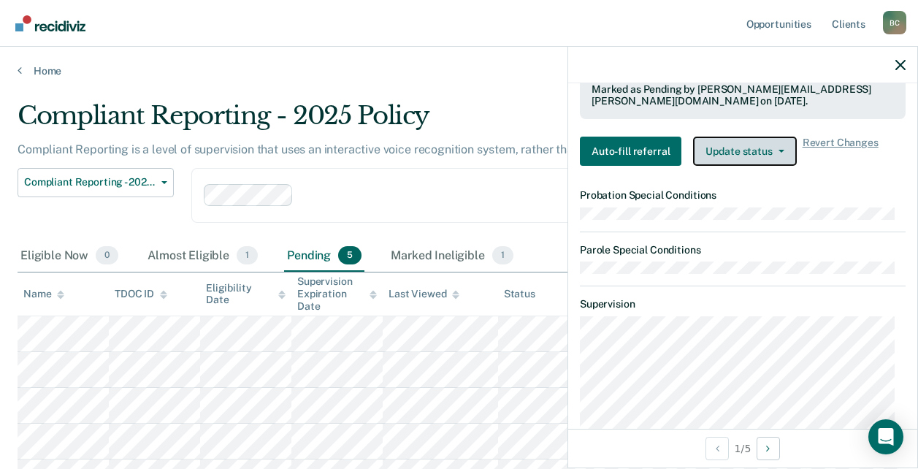
click at [711, 150] on button "Update status" at bounding box center [744, 151] width 103 height 29
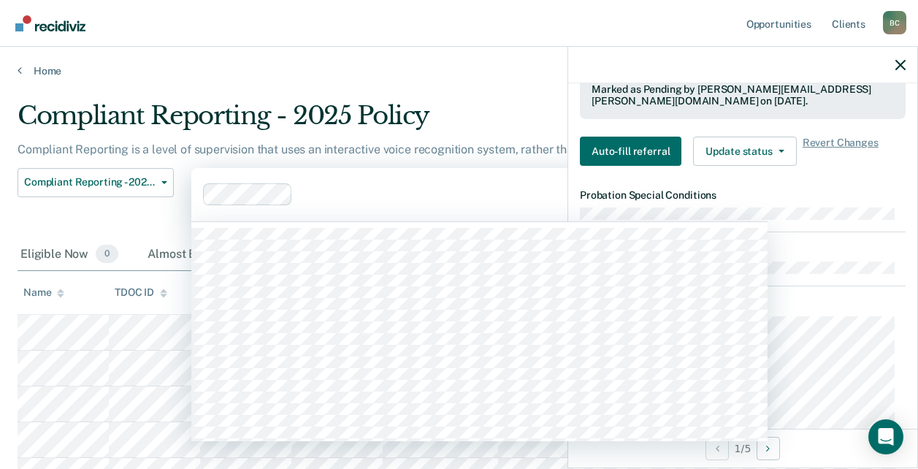
click at [469, 197] on div at bounding box center [444, 194] width 290 height 17
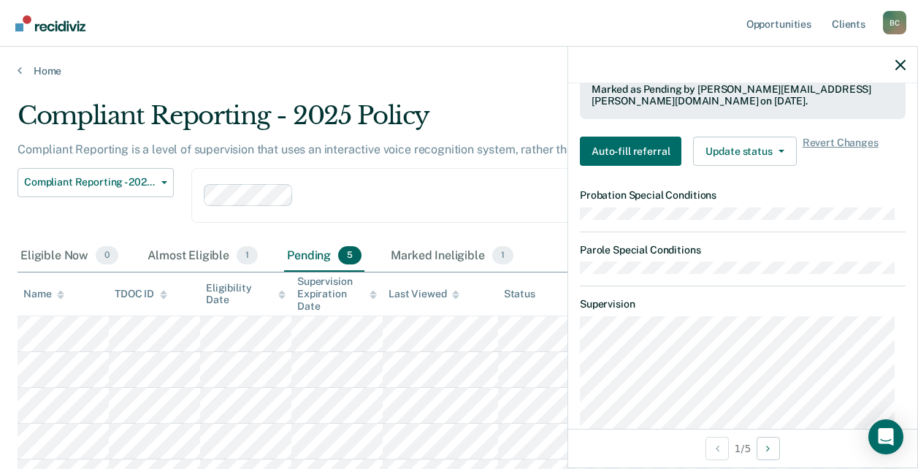
click at [26, 219] on div "Compliant Reporting - 2025 Policy Supervision Level Downgrade Suspension of Dir…" at bounding box center [96, 204] width 156 height 72
click at [427, 250] on div "Marked Ineligible 1" at bounding box center [452, 256] width 129 height 32
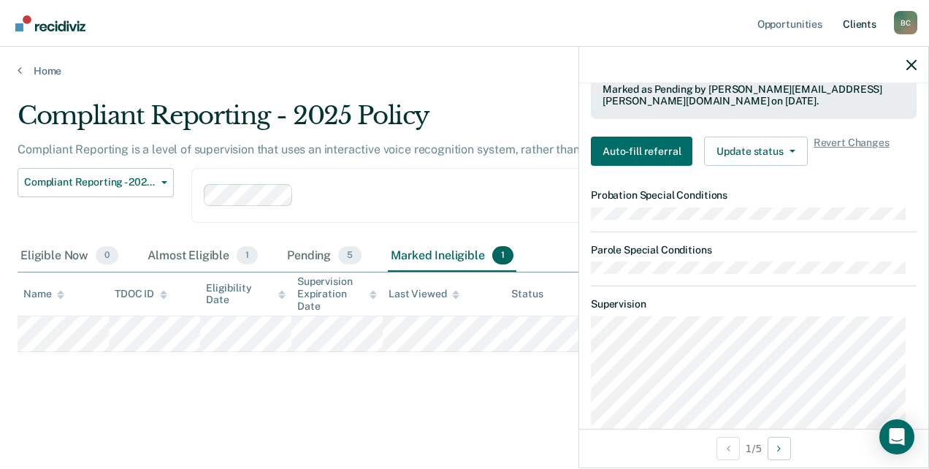
click at [865, 23] on link "Client s" at bounding box center [859, 23] width 39 height 47
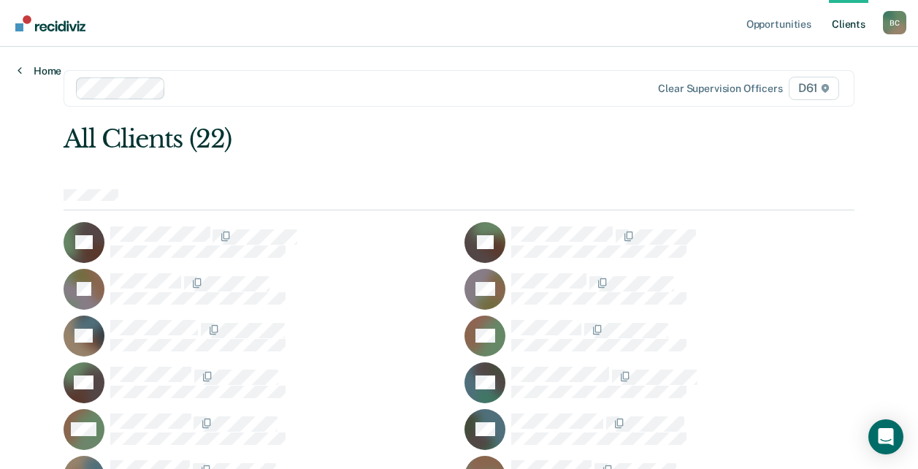
click at [45, 70] on link "Home" at bounding box center [40, 70] width 44 height 13
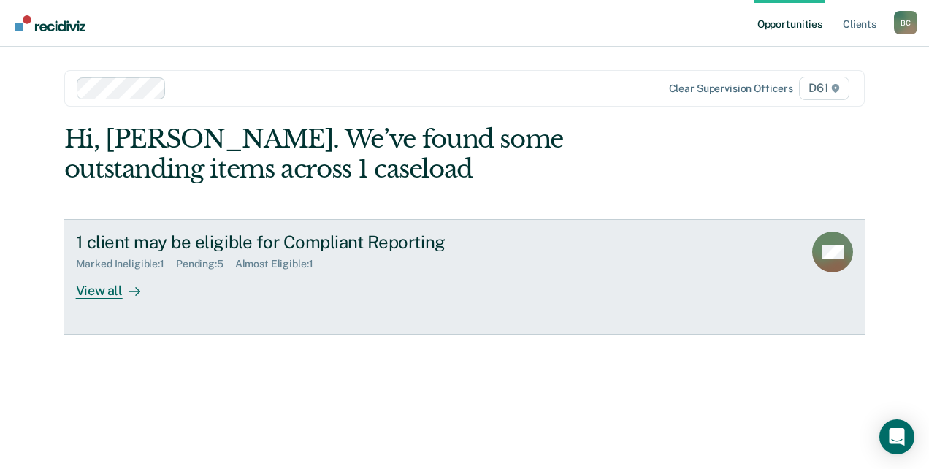
click at [206, 262] on div "Pending : 5" at bounding box center [205, 264] width 59 height 12
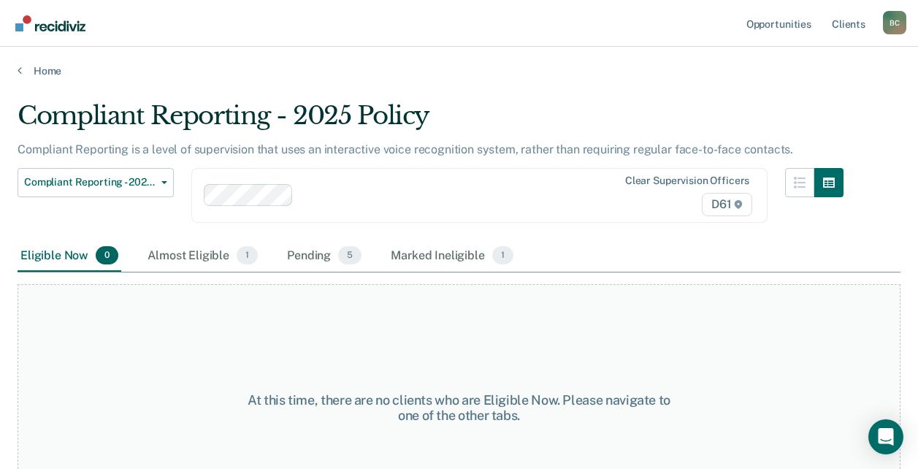
scroll to position [62, 0]
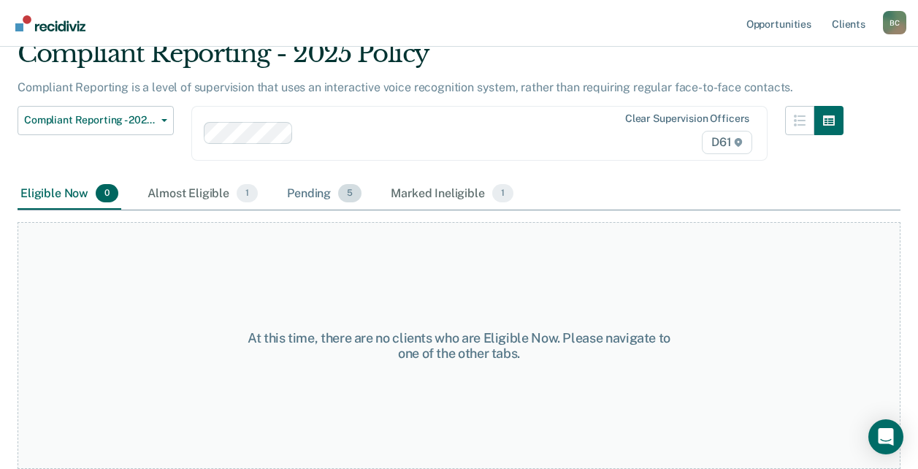
click at [313, 187] on div "Pending 5" at bounding box center [324, 194] width 80 height 32
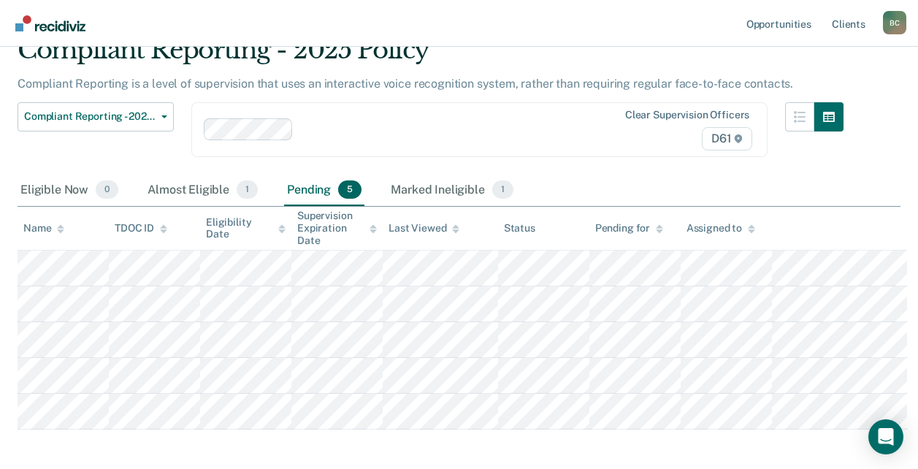
scroll to position [0, 0]
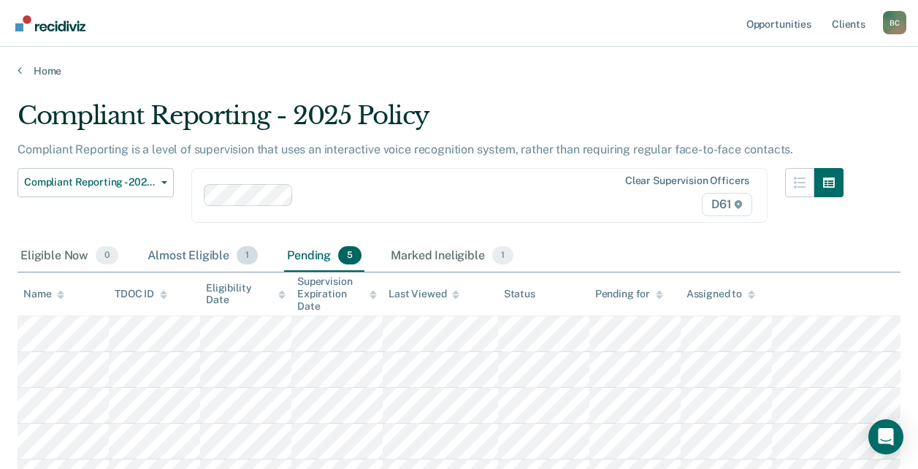
click at [190, 259] on div "Almost Eligible 1" at bounding box center [203, 256] width 116 height 32
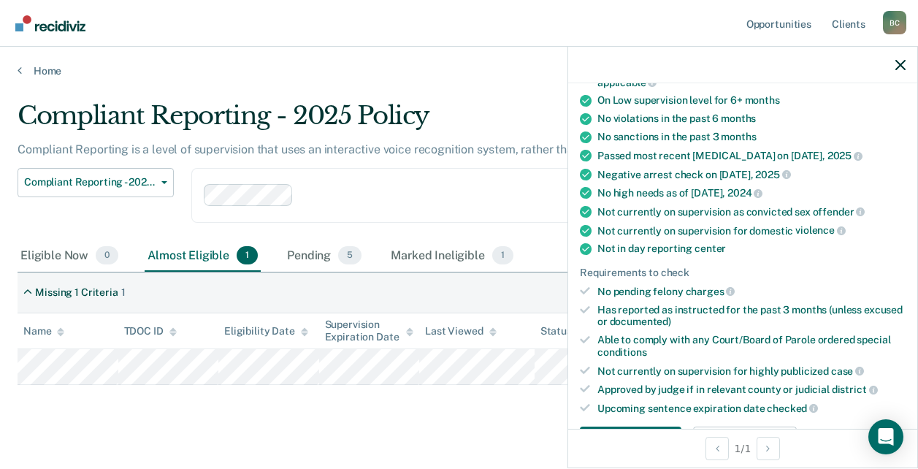
scroll to position [370, 0]
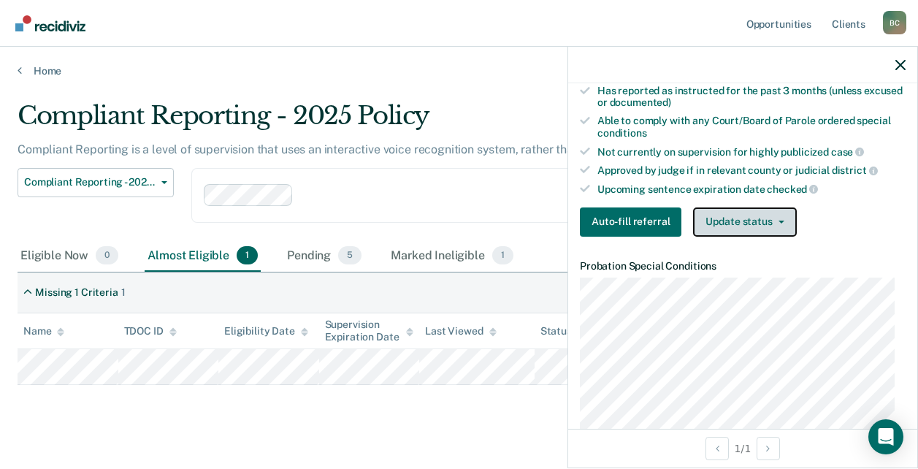
click at [751, 219] on button "Update status" at bounding box center [744, 221] width 103 height 29
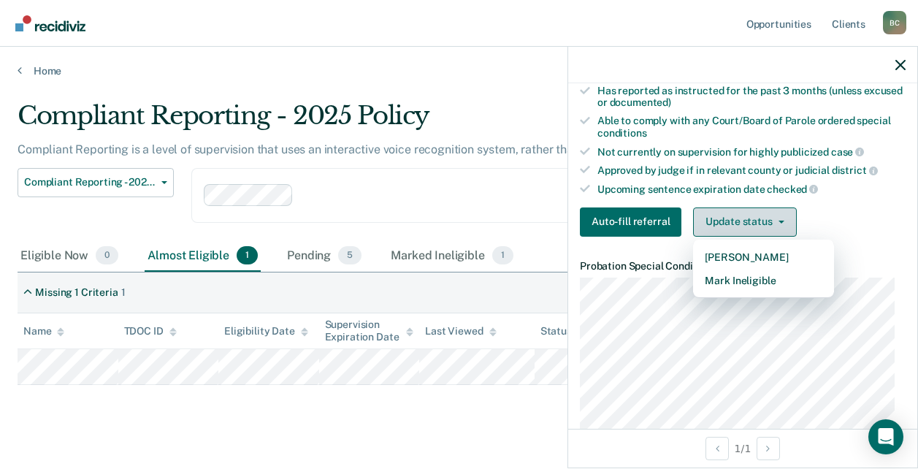
click at [751, 219] on button "Update status" at bounding box center [744, 221] width 103 height 29
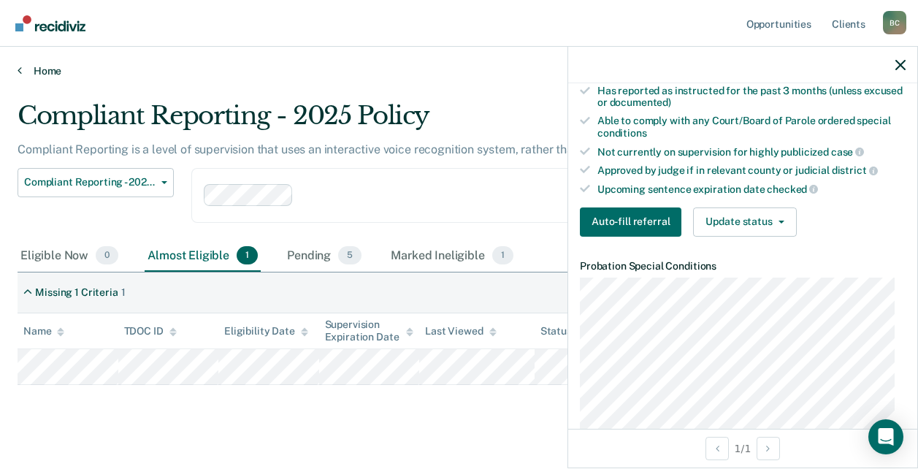
click at [505, 66] on link "Home" at bounding box center [459, 70] width 883 height 13
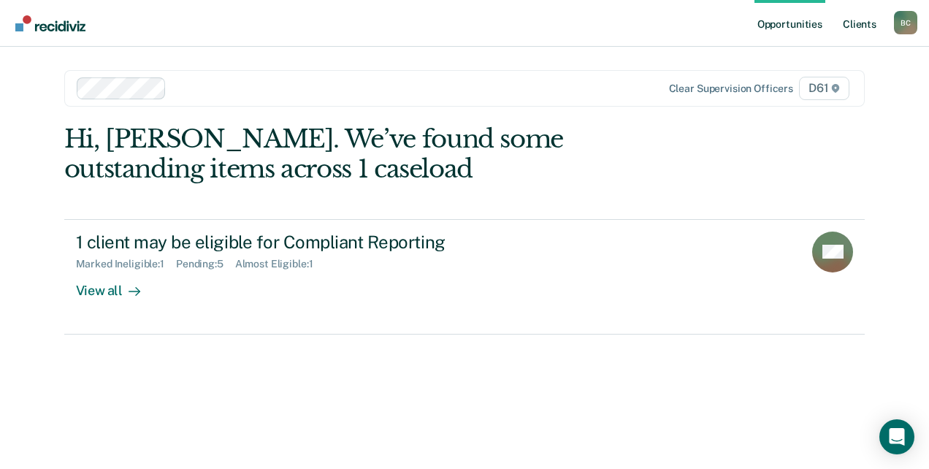
click at [867, 23] on link "Client s" at bounding box center [859, 23] width 39 height 47
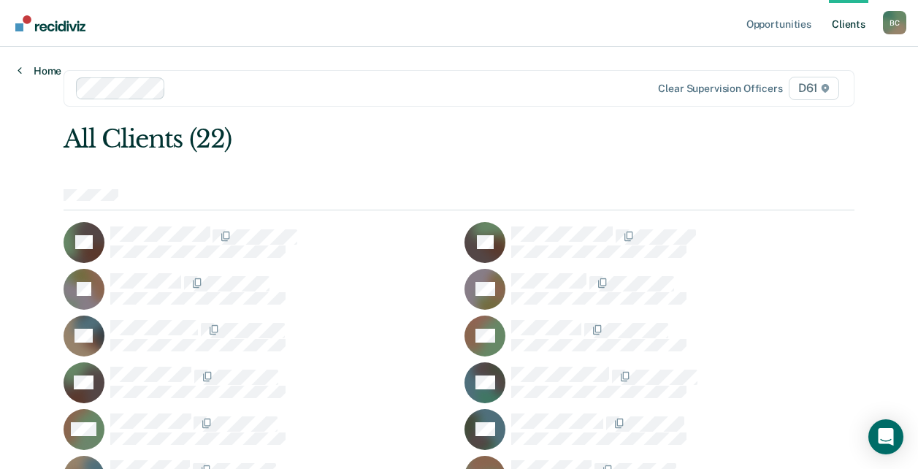
click at [42, 69] on link "Home" at bounding box center [40, 70] width 44 height 13
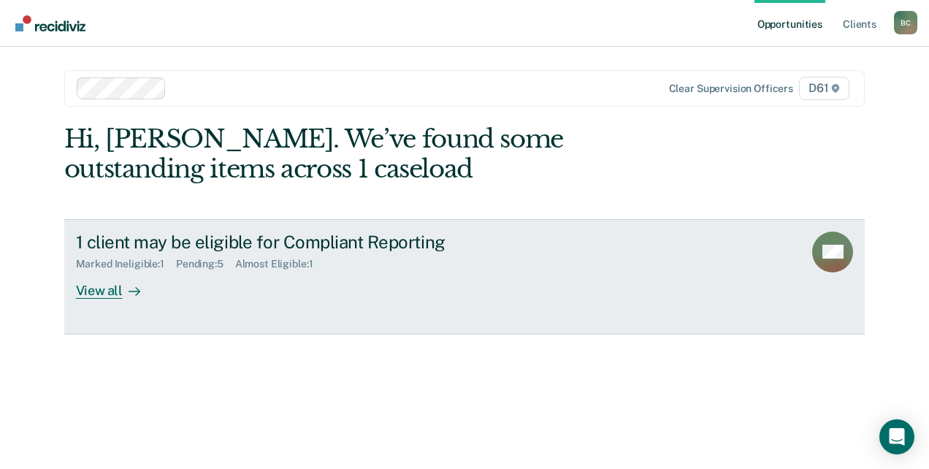
click at [291, 264] on div "Almost Eligible : 1" at bounding box center [280, 264] width 90 height 12
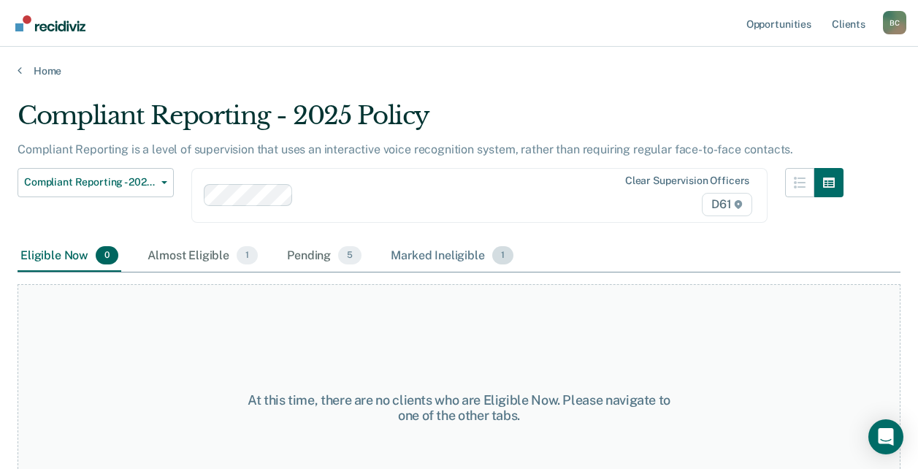
click at [475, 258] on div "Marked Ineligible 1" at bounding box center [452, 256] width 129 height 32
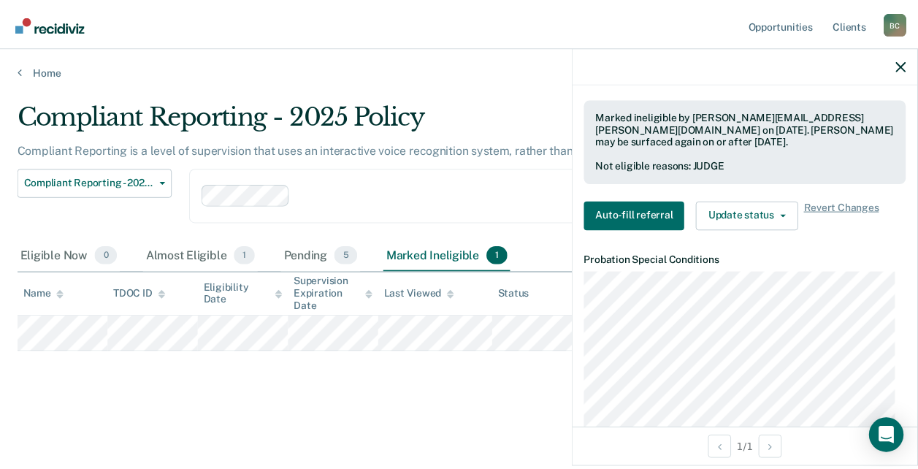
scroll to position [292, 0]
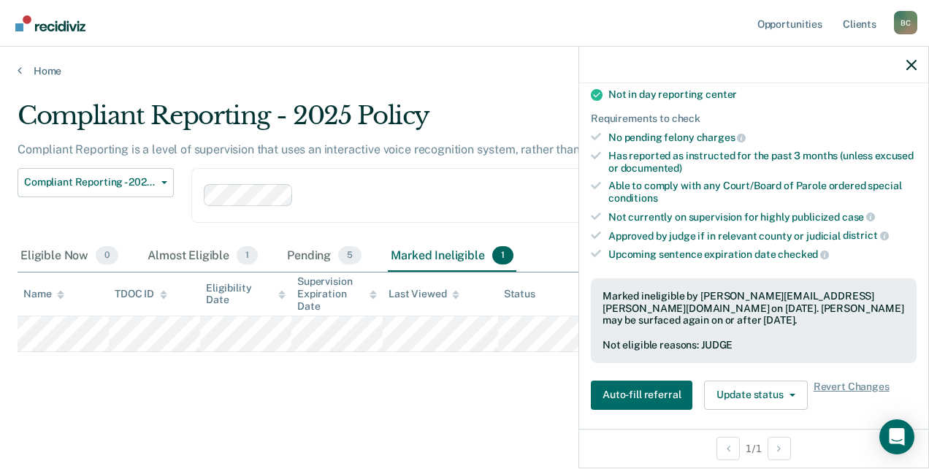
click at [398, 40] on nav "Opportunities Client s [PERSON_NAME] B C Profile How it works Log Out" at bounding box center [465, 23] width 906 height 46
click at [430, 439] on main "Compliant Reporting - 2025 Policy Compliant Reporting is a level of supervision…" at bounding box center [464, 270] width 929 height 387
click at [910, 64] on icon "button" at bounding box center [911, 65] width 10 height 10
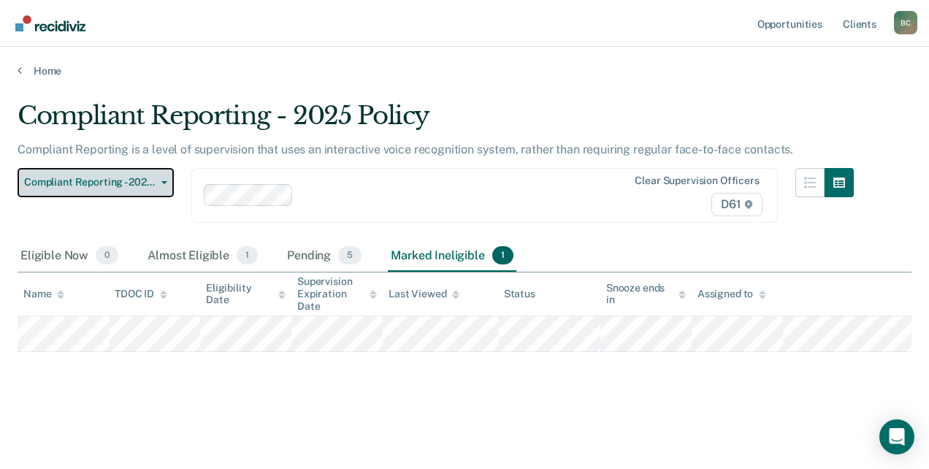
click at [124, 182] on span "Compliant Reporting - 2025 Policy" at bounding box center [89, 182] width 131 height 12
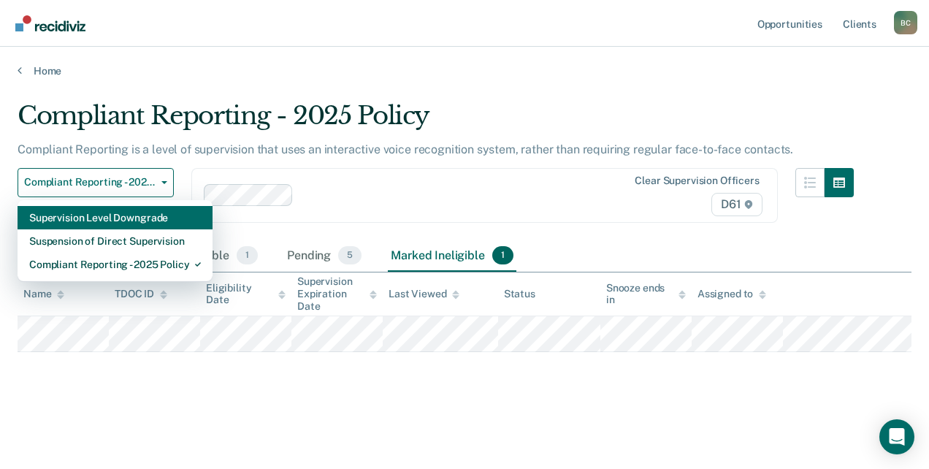
click at [158, 218] on div "Supervision Level Downgrade" at bounding box center [115, 217] width 172 height 23
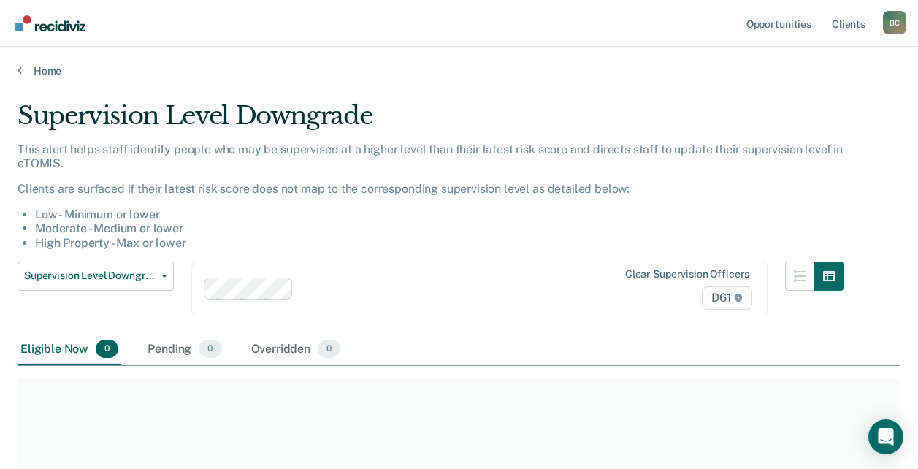
click at [515, 327] on div "Supervision Level Downgrade Supervision Level Downgrade Suspension of Direct Su…" at bounding box center [431, 297] width 826 height 72
click at [841, 26] on link "Client s" at bounding box center [848, 23] width 39 height 47
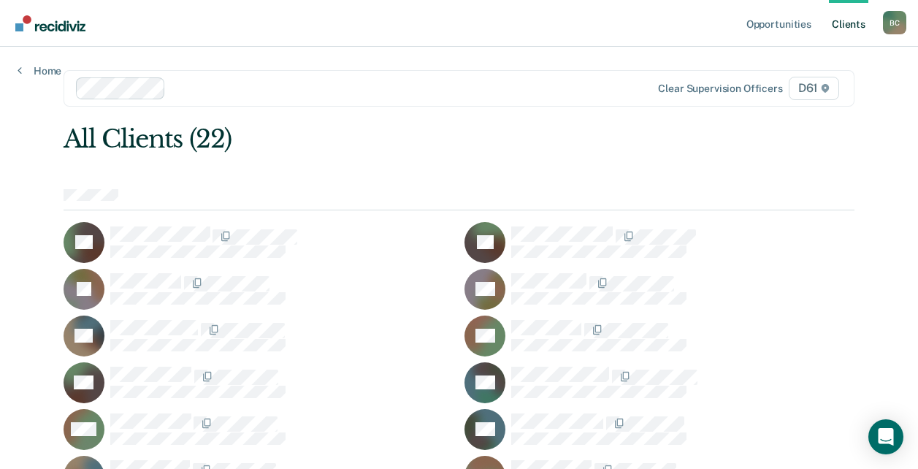
click at [847, 26] on link "Client s" at bounding box center [848, 23] width 39 height 47
click at [790, 19] on link "Opportunities" at bounding box center [779, 23] width 71 height 47
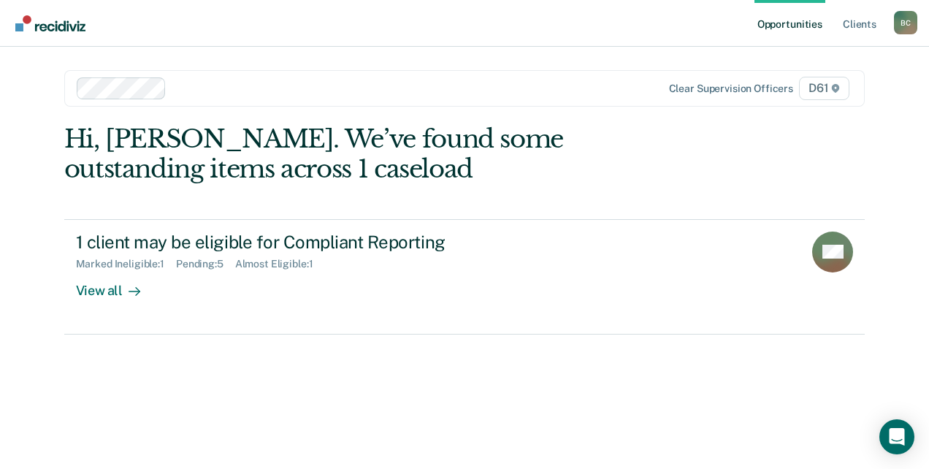
click at [362, 362] on div "Hi, [PERSON_NAME]. We’ve found some outstanding items across 1 caseload 1 clien…" at bounding box center [464, 276] width 801 height 305
click at [768, 19] on link "Opportunities" at bounding box center [789, 23] width 71 height 47
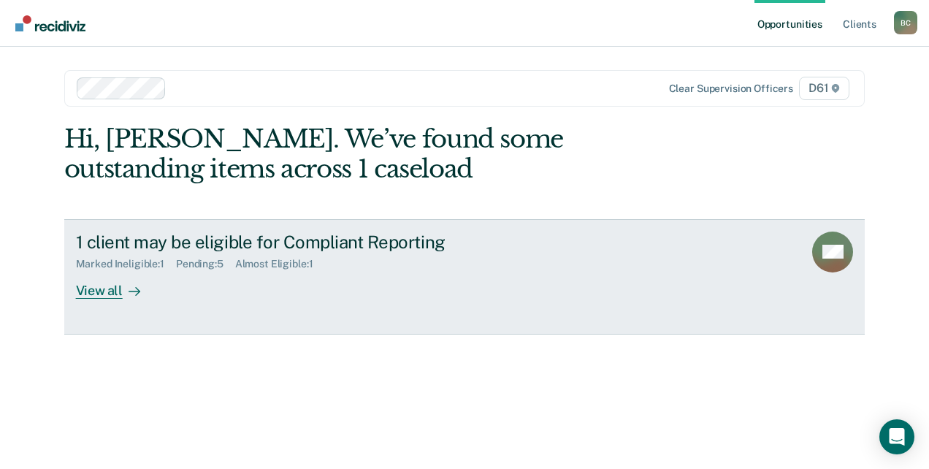
click at [129, 256] on div "Marked Ineligible : 1 Pending : 5 Almost Eligible : 1" at bounding box center [332, 261] width 513 height 18
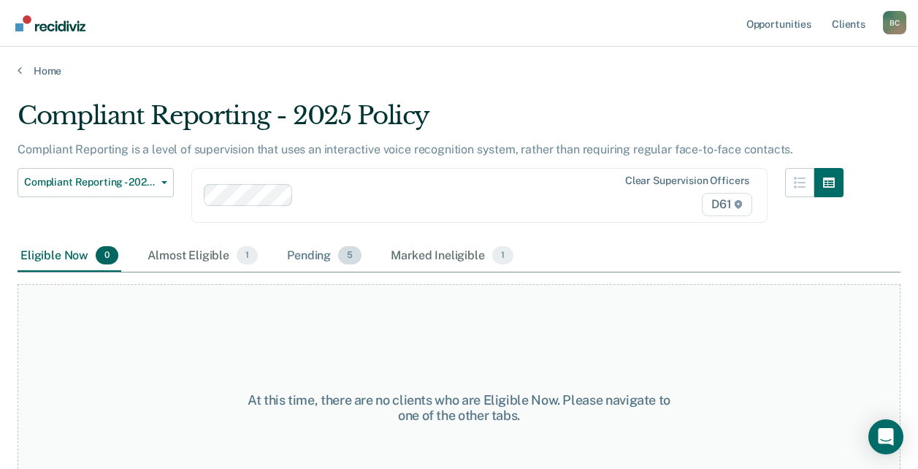
click at [313, 261] on div "Pending 5" at bounding box center [324, 256] width 80 height 32
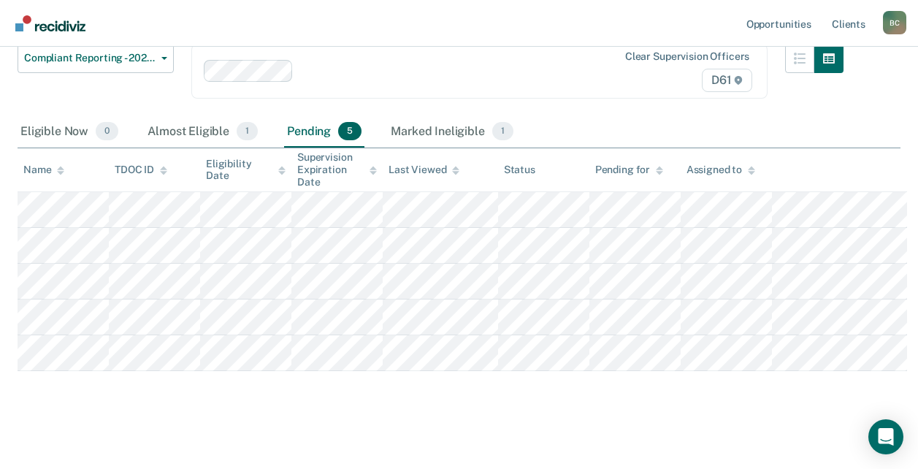
scroll to position [131, 0]
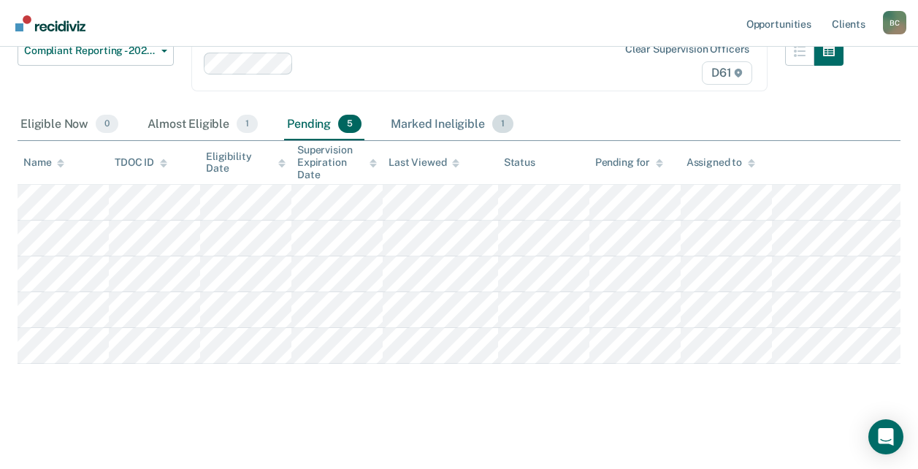
click at [451, 127] on div "Marked Ineligible 1" at bounding box center [452, 125] width 129 height 32
drag, startPoint x: 438, startPoint y: 118, endPoint x: 434, endPoint y: 125, distance: 7.9
click at [434, 125] on div "Marked Ineligible 1" at bounding box center [452, 125] width 129 height 32
click at [450, 129] on div "Marked Ineligible 1" at bounding box center [452, 125] width 129 height 32
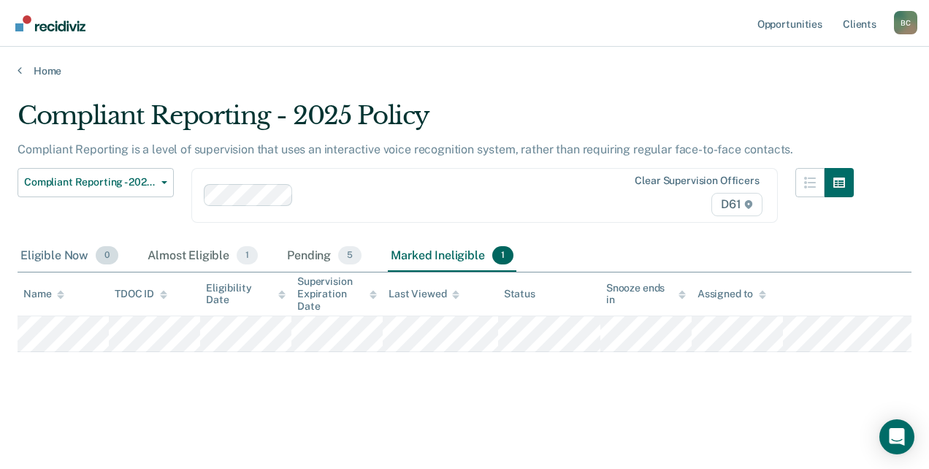
drag, startPoint x: 35, startPoint y: 253, endPoint x: 57, endPoint y: 220, distance: 40.1
click at [35, 257] on div "Eligible Now 0" at bounding box center [70, 256] width 104 height 32
click at [39, 66] on link "Home" at bounding box center [465, 70] width 894 height 13
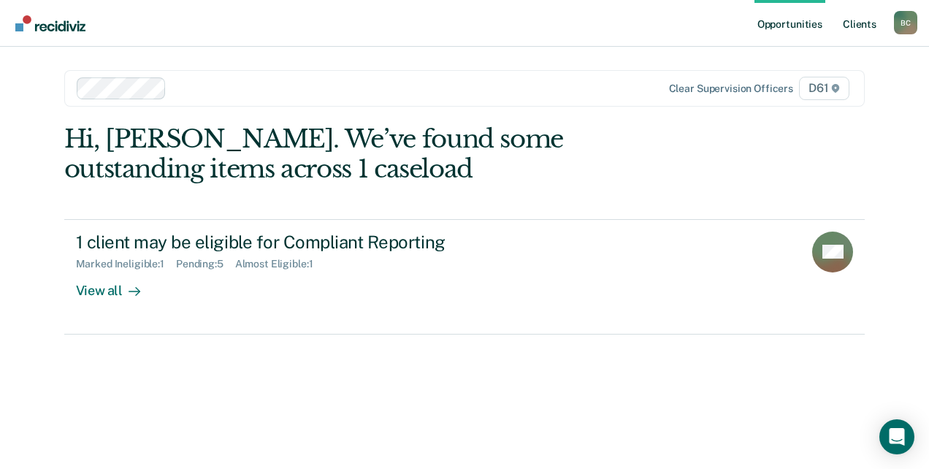
click at [841, 26] on link "Client s" at bounding box center [859, 23] width 39 height 47
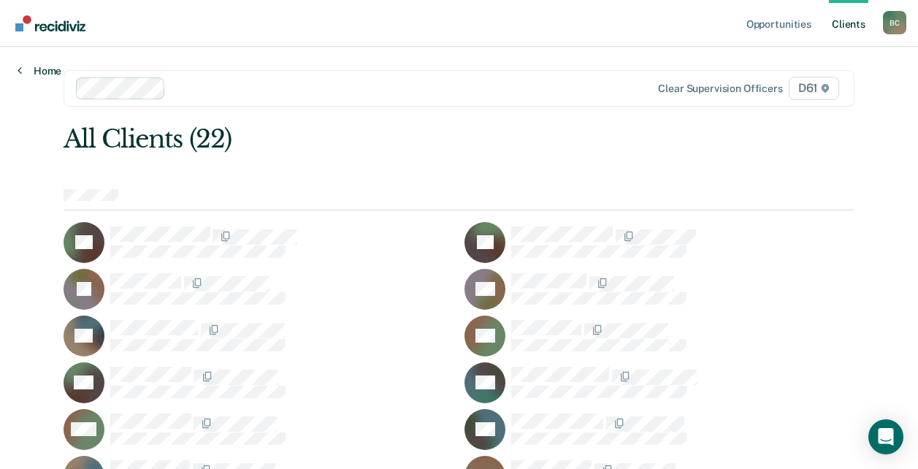
click at [27, 69] on link "Home" at bounding box center [40, 70] width 44 height 13
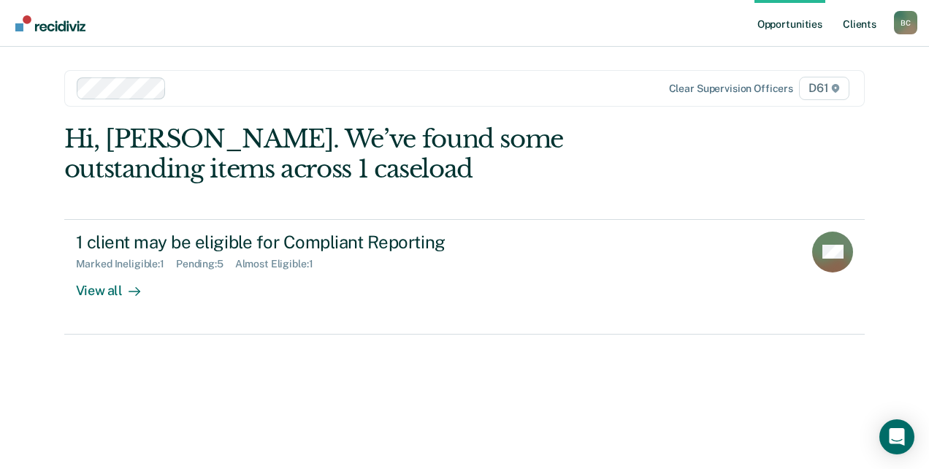
click at [857, 26] on link "Client s" at bounding box center [859, 23] width 39 height 47
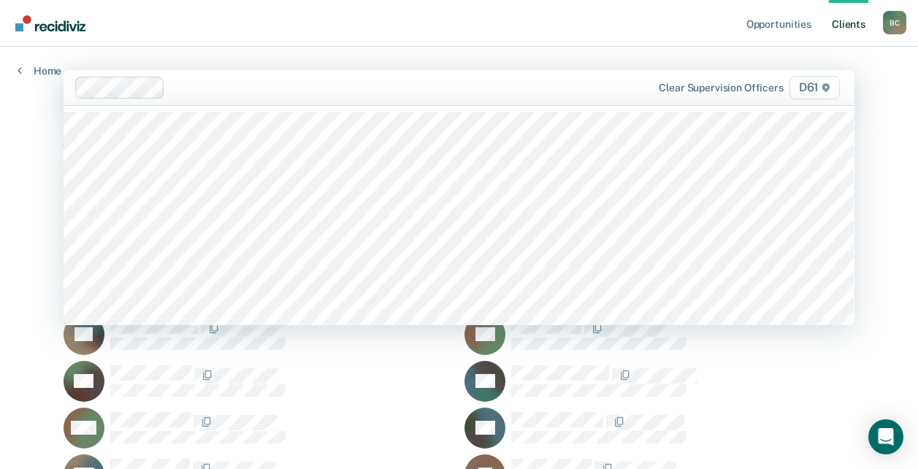
click at [165, 88] on div at bounding box center [344, 88] width 538 height 22
click at [36, 71] on link "Home" at bounding box center [40, 70] width 44 height 13
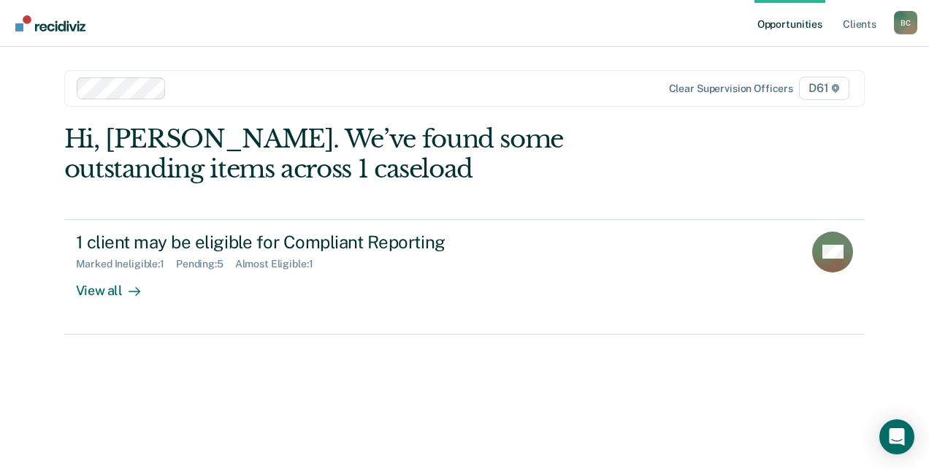
click at [830, 88] on span "D61" at bounding box center [824, 88] width 50 height 23
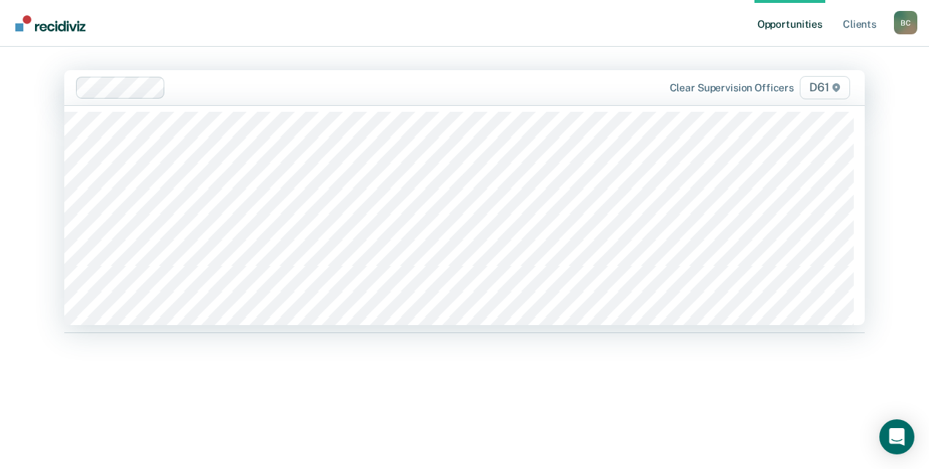
click at [826, 87] on span "D61" at bounding box center [825, 87] width 50 height 23
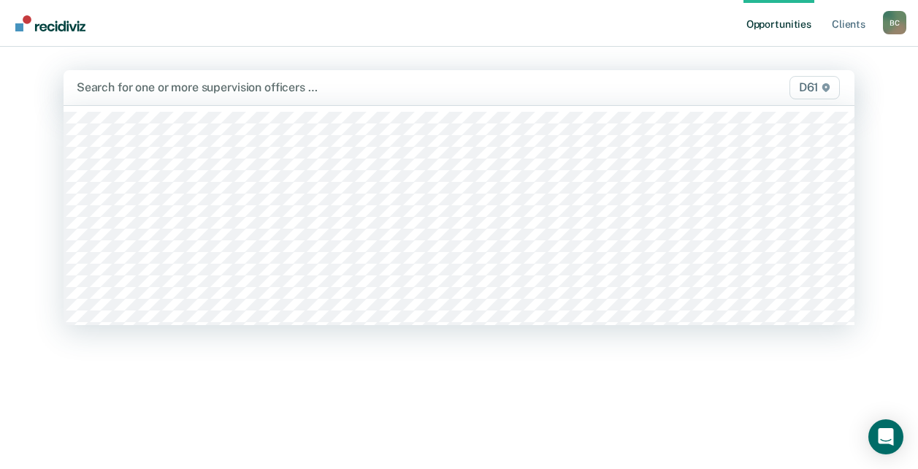
click at [813, 93] on span "D61" at bounding box center [815, 87] width 50 height 23
type input "CA"
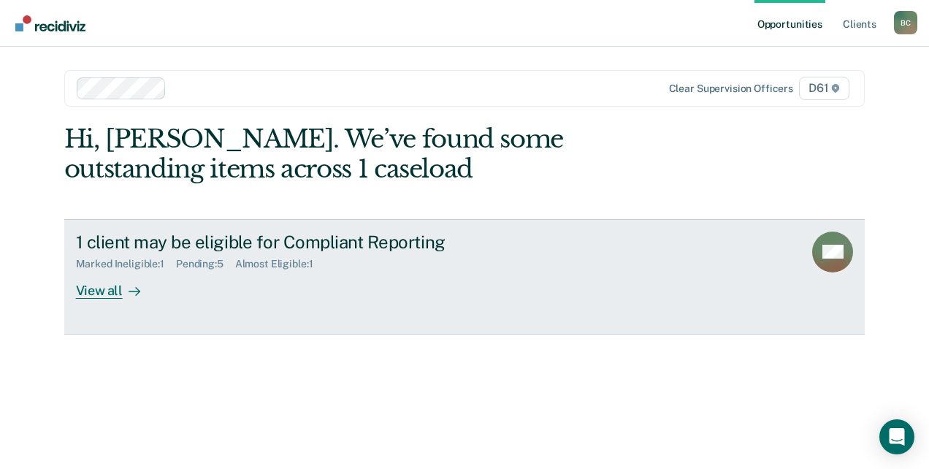
click at [107, 283] on div "View all" at bounding box center [117, 284] width 82 height 28
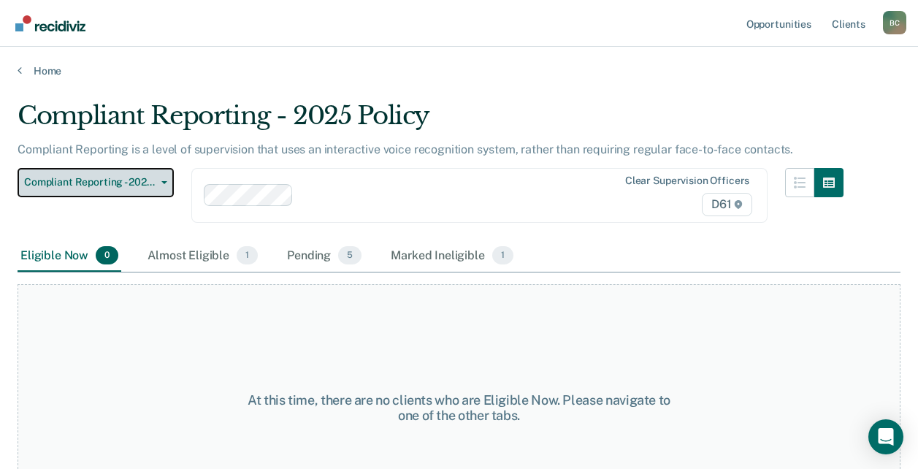
click at [149, 173] on button "Compliant Reporting - 2025 Policy" at bounding box center [96, 182] width 156 height 29
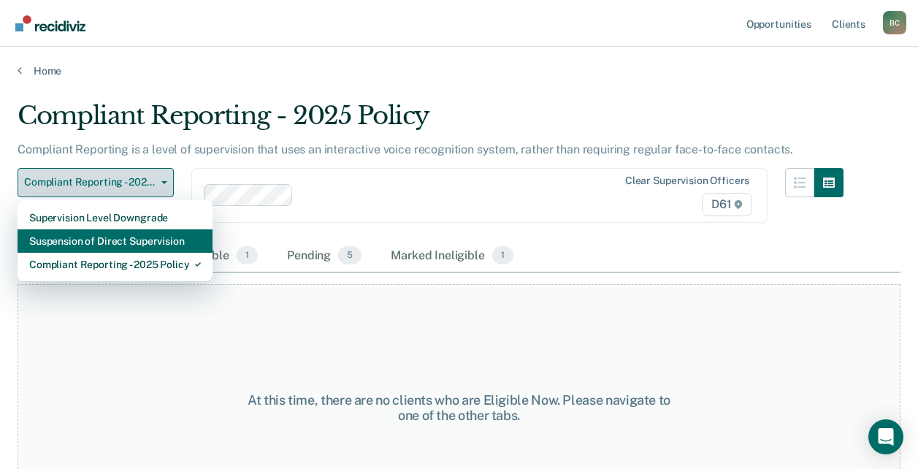
drag, startPoint x: 143, startPoint y: 239, endPoint x: 131, endPoint y: 207, distance: 34.5
click at [142, 237] on div "Suspension of Direct Supervision" at bounding box center [115, 240] width 172 height 23
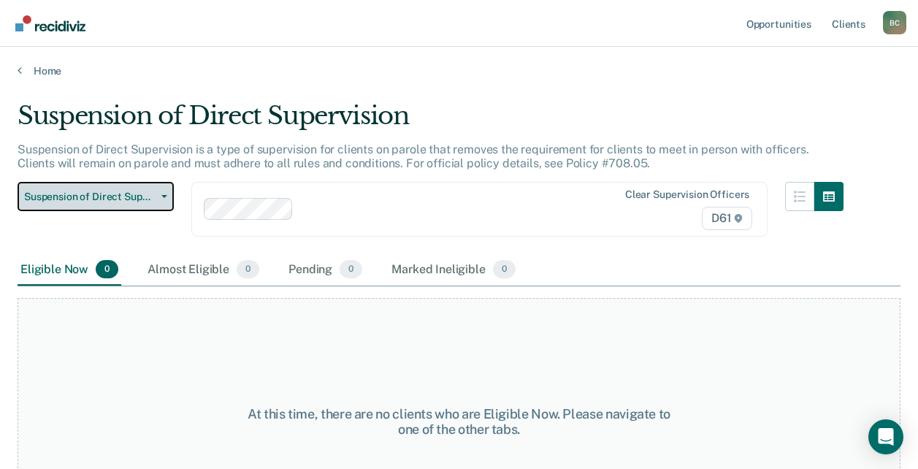
click at [114, 196] on span "Suspension of Direct Supervision" at bounding box center [89, 197] width 131 height 12
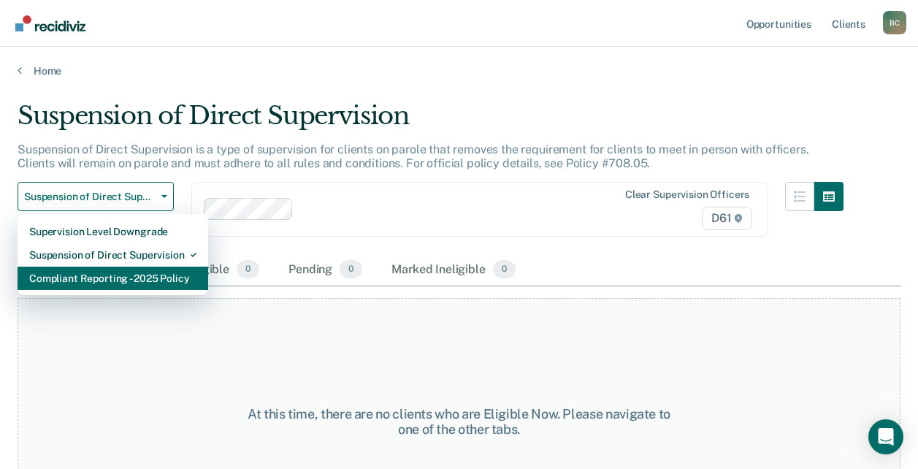
click at [116, 283] on div "Compliant Reporting - 2025 Policy" at bounding box center [112, 278] width 167 height 23
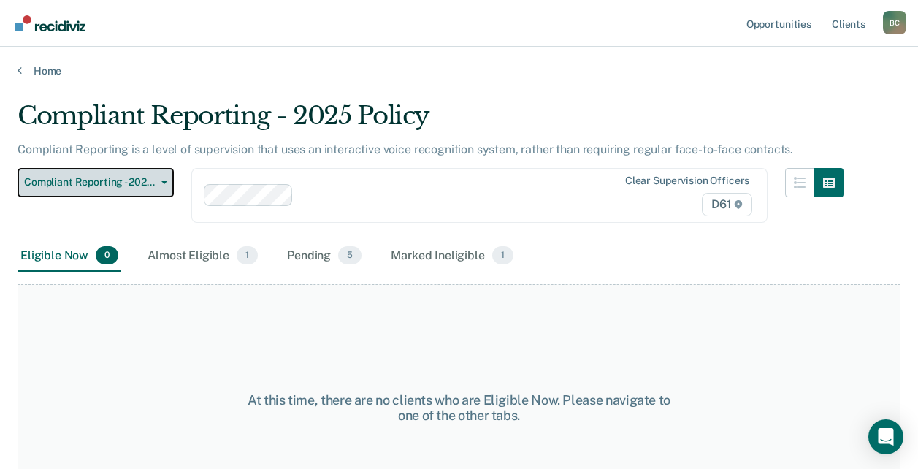
click at [114, 179] on span "Compliant Reporting - 2025 Policy" at bounding box center [89, 182] width 131 height 12
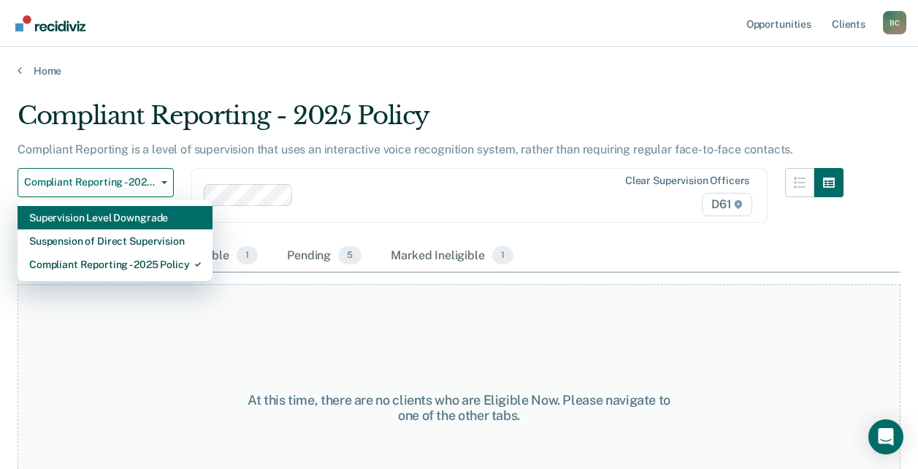
drag, startPoint x: 115, startPoint y: 215, endPoint x: 160, endPoint y: 202, distance: 46.7
click at [115, 215] on div "Supervision Level Downgrade" at bounding box center [115, 217] width 172 height 23
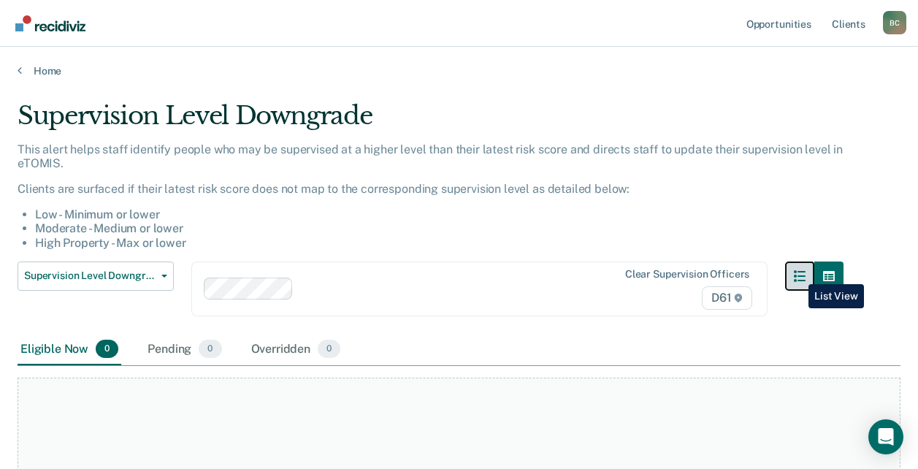
click at [798, 273] on button "button" at bounding box center [799, 275] width 29 height 29
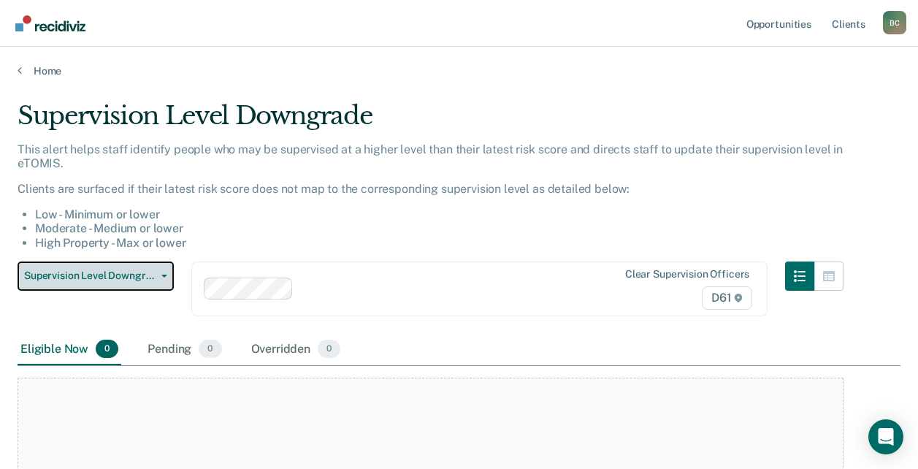
click at [140, 283] on button "Supervision Level Downgrade" at bounding box center [96, 275] width 156 height 29
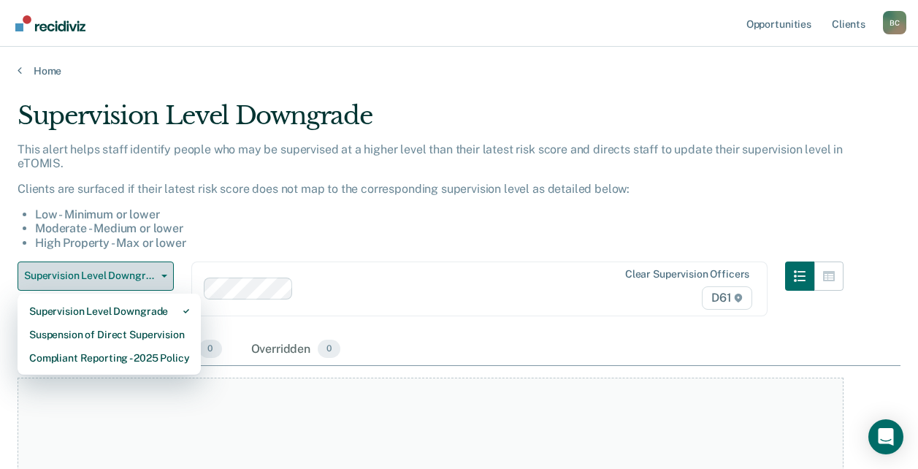
click at [140, 283] on button "Supervision Level Downgrade" at bounding box center [96, 275] width 156 height 29
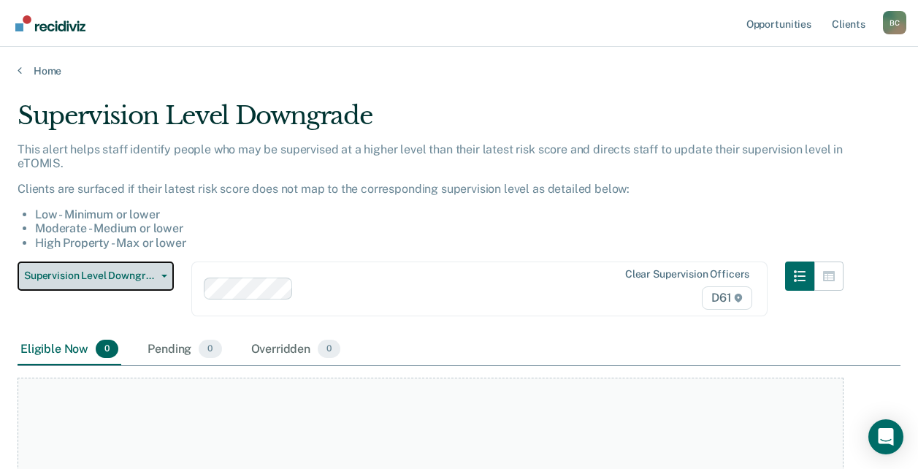
click at [139, 278] on span "Supervision Level Downgrade" at bounding box center [89, 276] width 131 height 12
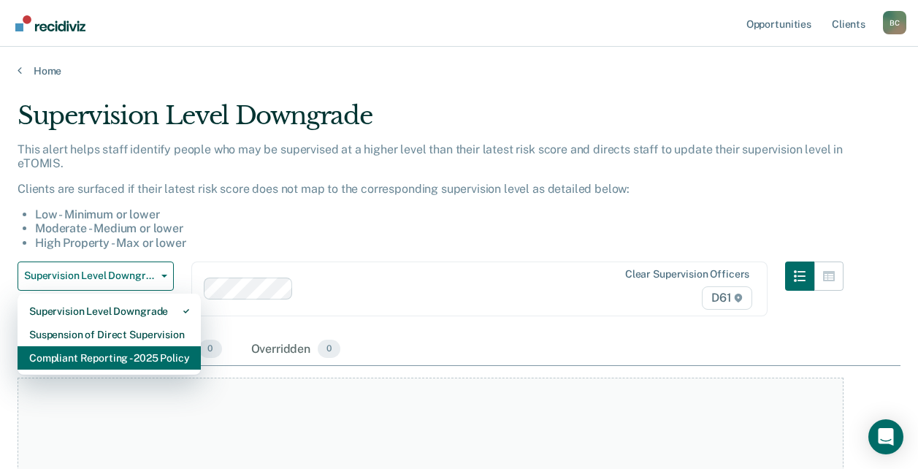
click at [143, 354] on div "Compliant Reporting - 2025 Policy" at bounding box center [109, 357] width 160 height 23
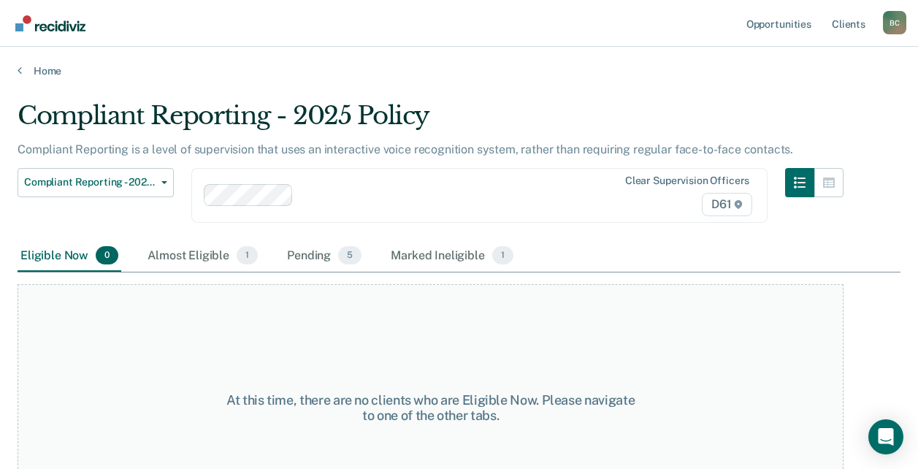
click at [139, 329] on div "At this time, there are no clients who are Eligible Now. Please navigate to one…" at bounding box center [431, 407] width 826 height 247
drag, startPoint x: 197, startPoint y: 260, endPoint x: 212, endPoint y: 255, distance: 15.5
click at [202, 258] on div "Almost Eligible 1" at bounding box center [203, 256] width 116 height 32
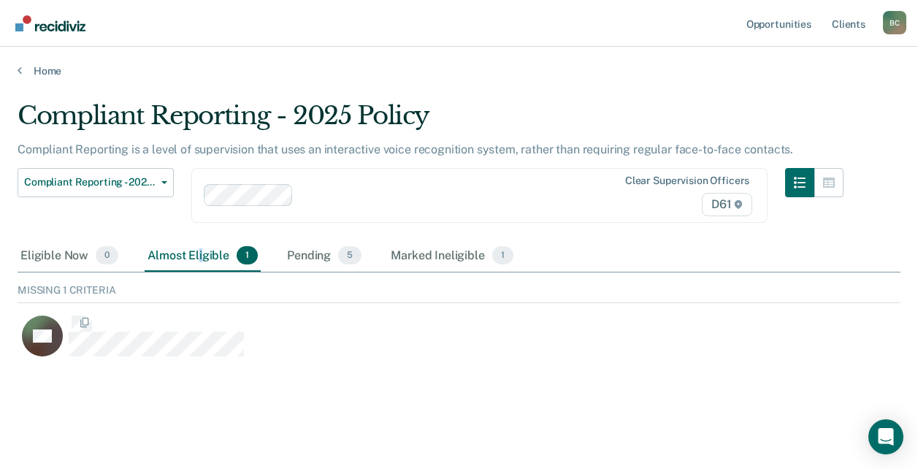
scroll to position [78, 872]
drag, startPoint x: 212, startPoint y: 255, endPoint x: 332, endPoint y: 257, distance: 119.8
click at [332, 257] on div "Pending 5" at bounding box center [324, 256] width 80 height 32
click at [335, 261] on div "Pending 5" at bounding box center [324, 256] width 80 height 32
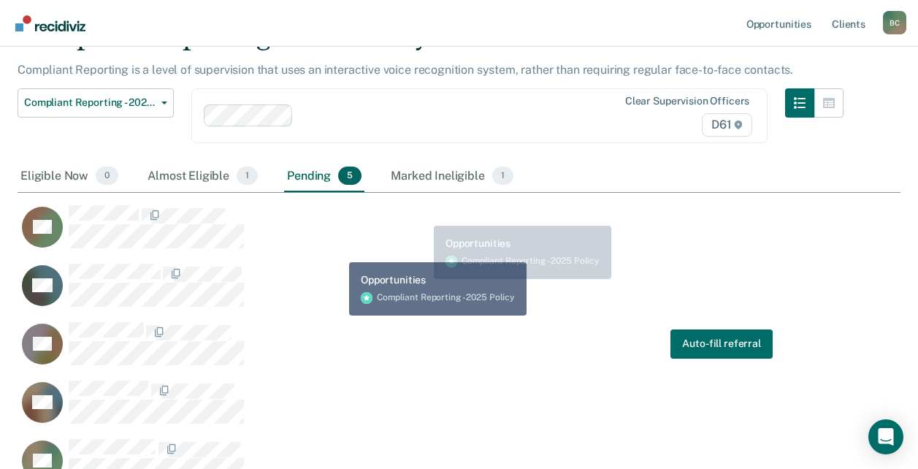
scroll to position [0, 0]
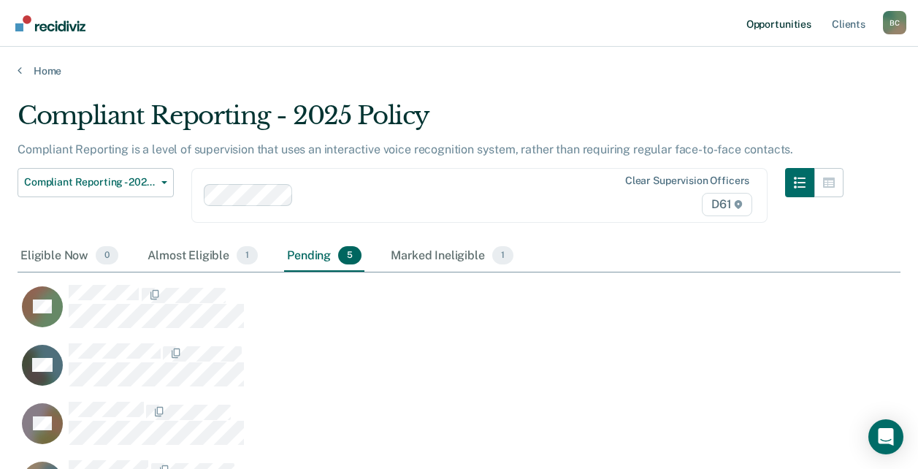
click at [765, 29] on link "Opportunities" at bounding box center [779, 23] width 71 height 47
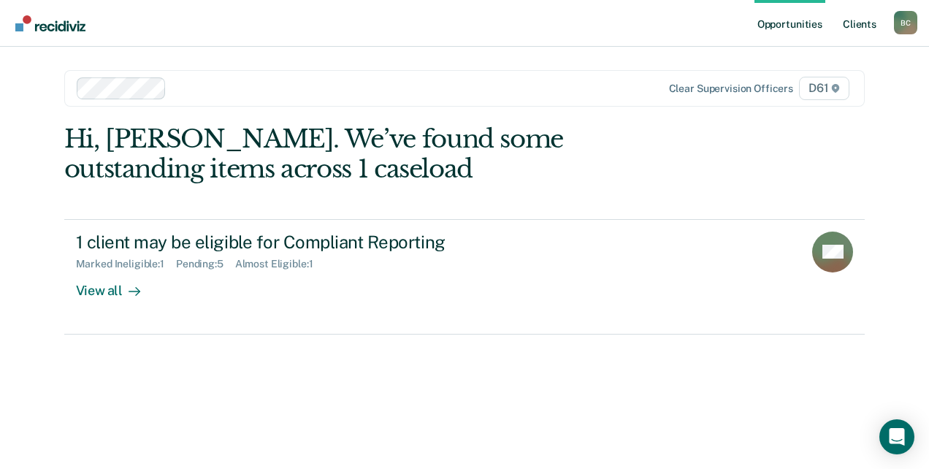
click at [868, 23] on link "Client s" at bounding box center [859, 23] width 39 height 47
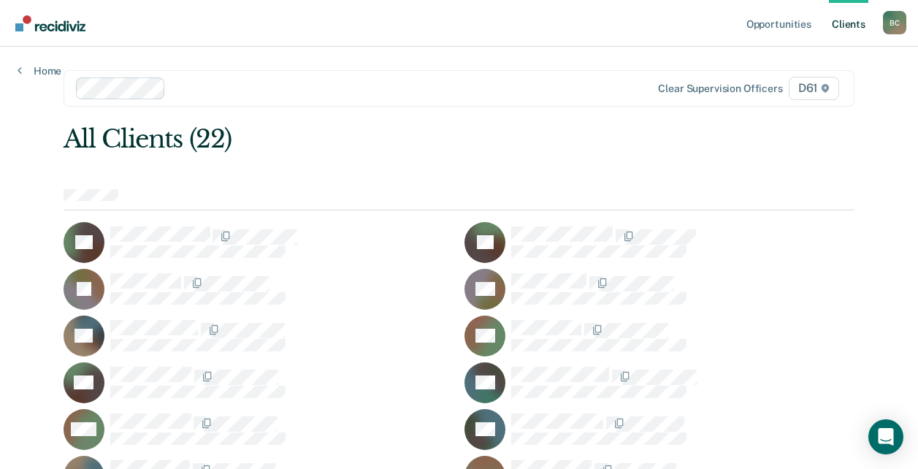
click at [794, 148] on div "All Clients (22) LA TA JB CC TG AG SH DH WM RN CN JP SP JP AP JS SS AS MS TS JW…" at bounding box center [459, 428] width 791 height 608
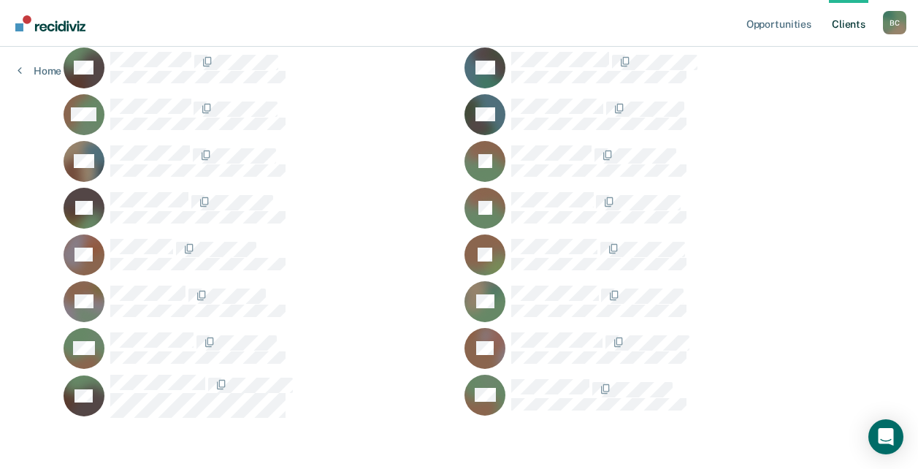
scroll to position [318, 0]
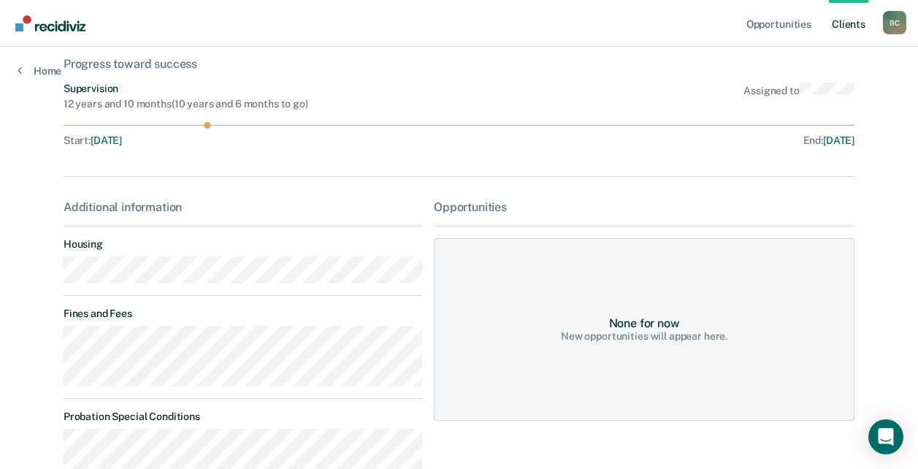
scroll to position [219, 0]
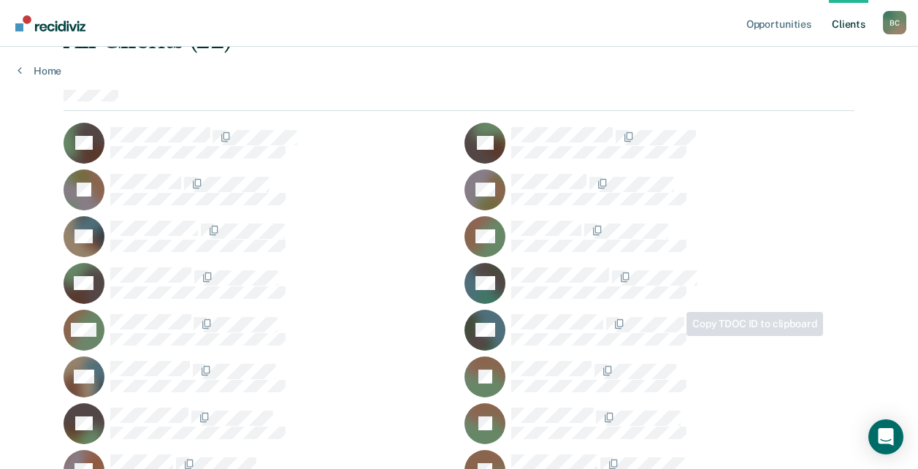
scroll to position [99, 0]
